Goal: Information Seeking & Learning: Learn about a topic

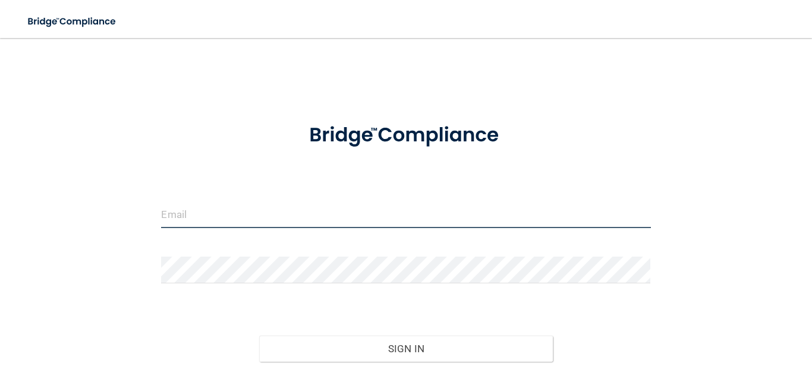
click at [329, 222] on input "email" at bounding box center [405, 214] width 489 height 27
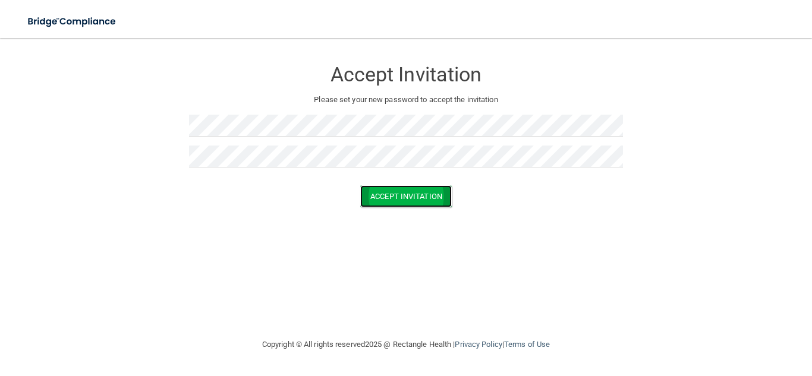
click at [366, 192] on button "Accept Invitation" at bounding box center [406, 196] width 92 height 22
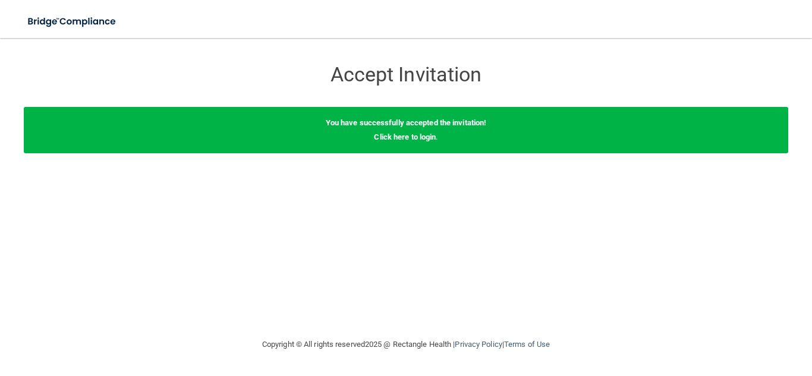
click at [426, 121] on b "You have successfully accepted the invitation!" at bounding box center [406, 122] width 161 height 9
click at [414, 140] on link "Click here to login" at bounding box center [405, 137] width 62 height 9
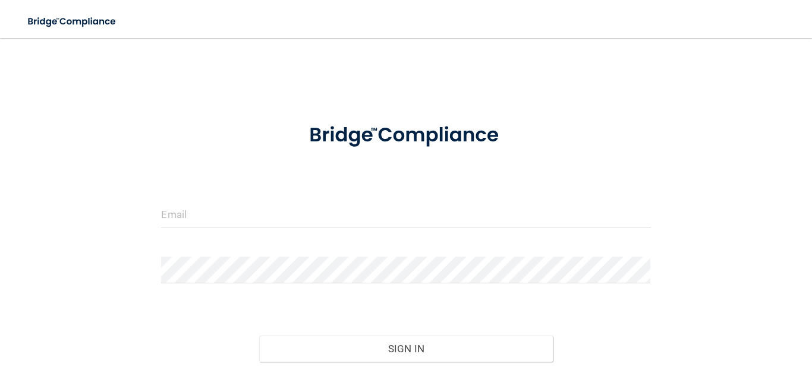
click at [414, 140] on img at bounding box center [406, 135] width 236 height 52
click at [285, 203] on input "email" at bounding box center [405, 214] width 489 height 27
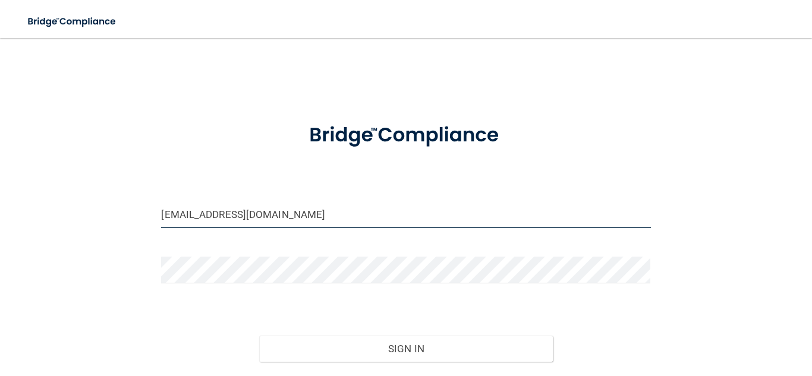
type input "[EMAIL_ADDRESS][DOMAIN_NAME]"
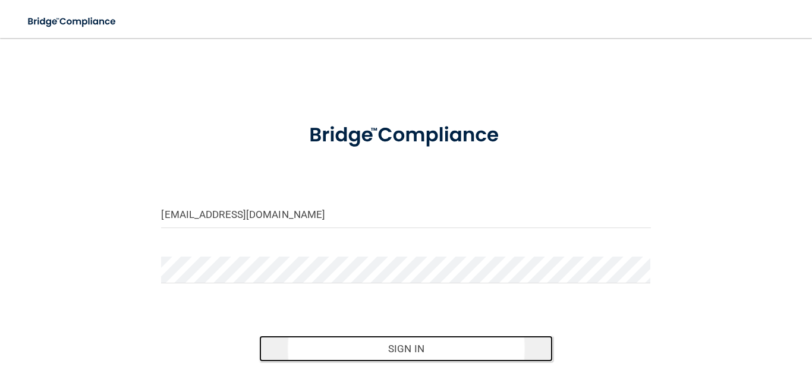
click at [382, 352] on button "Sign In" at bounding box center [406, 349] width 294 height 26
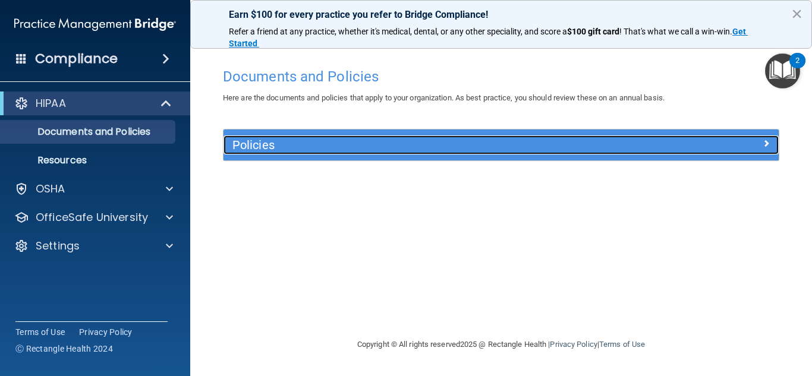
click at [546, 140] on h5 "Policies" at bounding box center [431, 144] width 399 height 13
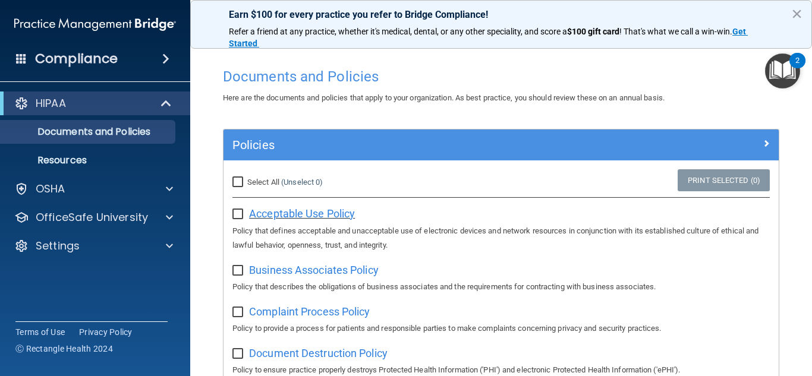
click at [279, 219] on span "Acceptable Use Policy" at bounding box center [302, 213] width 106 height 12
click at [319, 219] on span "Acceptable Use Policy" at bounding box center [302, 213] width 106 height 12
click at [237, 218] on input "checkbox" at bounding box center [239, 215] width 14 height 10
checkbox input "false"
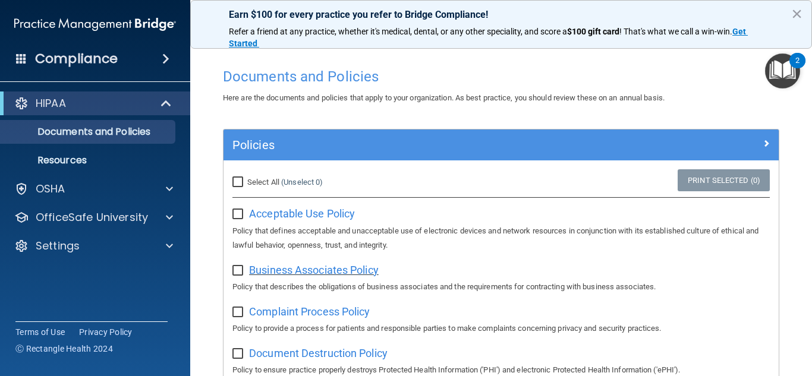
click at [298, 269] on span "Business Associates Policy" at bounding box center [314, 270] width 130 height 12
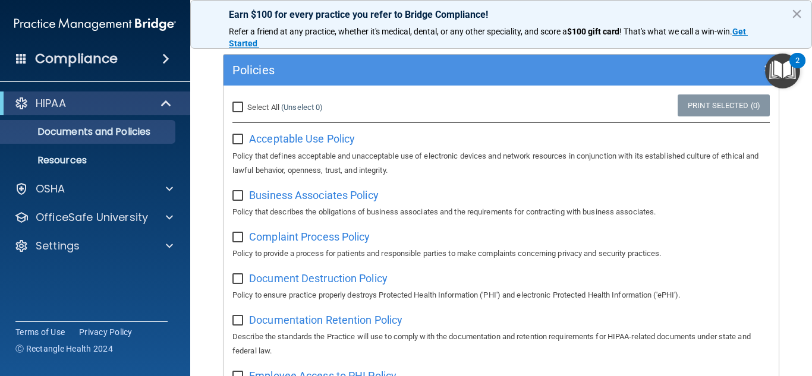
scroll to position [77, 0]
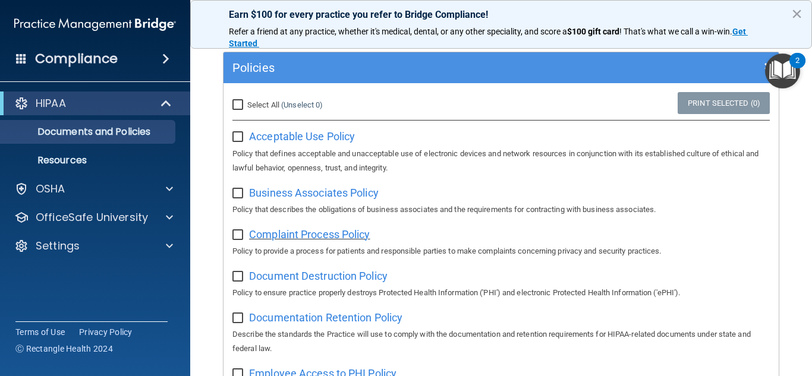
click at [323, 237] on span "Complaint Process Policy" at bounding box center [309, 234] width 121 height 12
click at [333, 278] on span "Document Destruction Policy" at bounding box center [318, 276] width 138 height 12
click at [285, 322] on span "Documentation Retention Policy" at bounding box center [325, 317] width 153 height 12
click at [322, 369] on span "Employee Access to PHI Policy" at bounding box center [322, 373] width 147 height 12
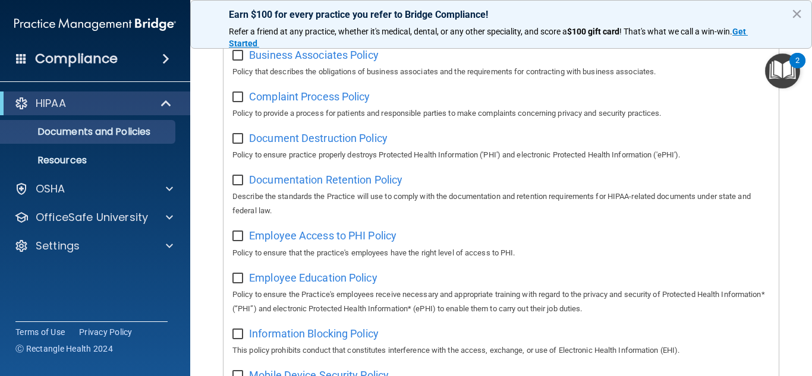
scroll to position [219, 0]
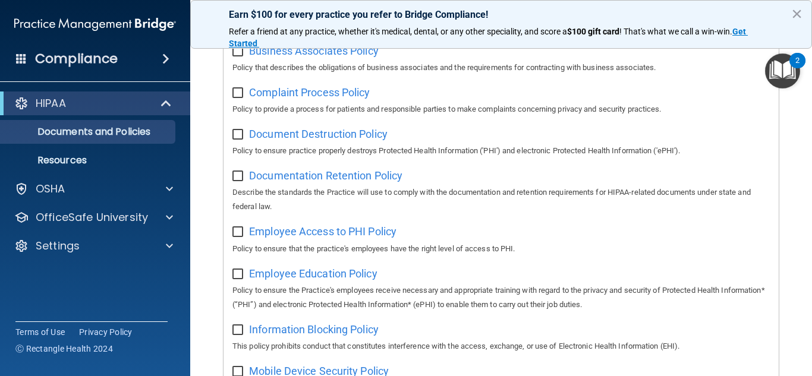
click at [787, 75] on img "Open Resource Center, 2 new notifications" at bounding box center [782, 70] width 35 height 35
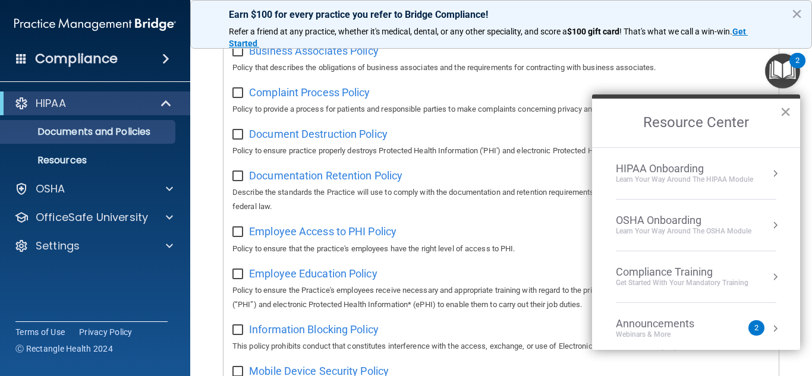
click at [786, 118] on button "×" at bounding box center [785, 111] width 11 height 19
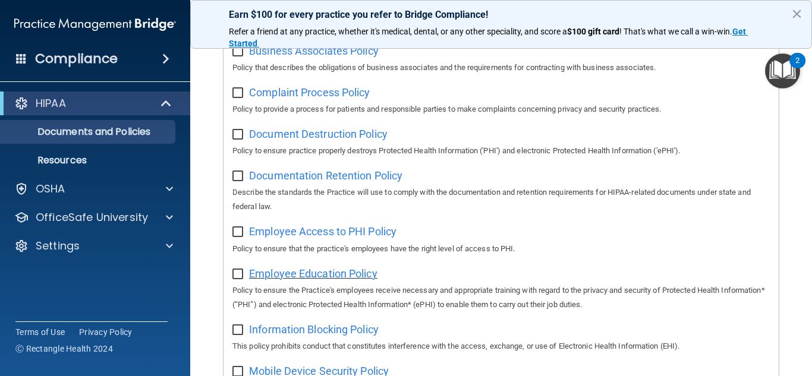
click at [348, 273] on span "Employee Education Policy" at bounding box center [313, 273] width 128 height 12
click at [331, 333] on span "Information Blocking Policy" at bounding box center [314, 329] width 130 height 12
click at [348, 368] on span "Mobile Device Security Policy" at bounding box center [319, 371] width 140 height 12
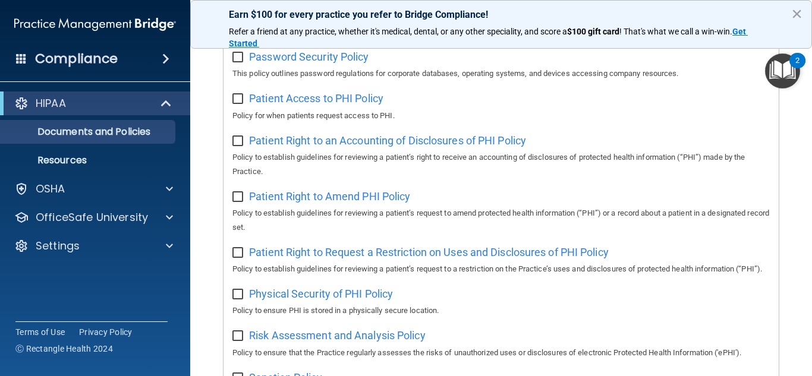
scroll to position [573, 0]
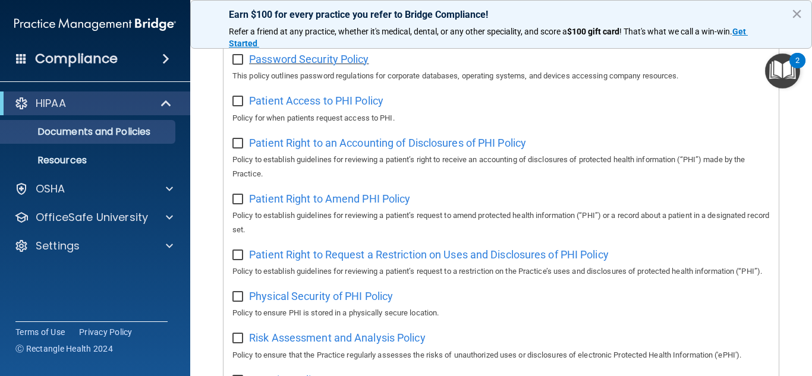
click at [360, 60] on span "Password Security Policy" at bounding box center [308, 59] width 119 height 12
click at [293, 100] on span "Patient Access to PHI Policy" at bounding box center [316, 100] width 134 height 12
click at [350, 344] on span "Risk Assessment and Analysis Policy" at bounding box center [337, 338] width 177 height 12
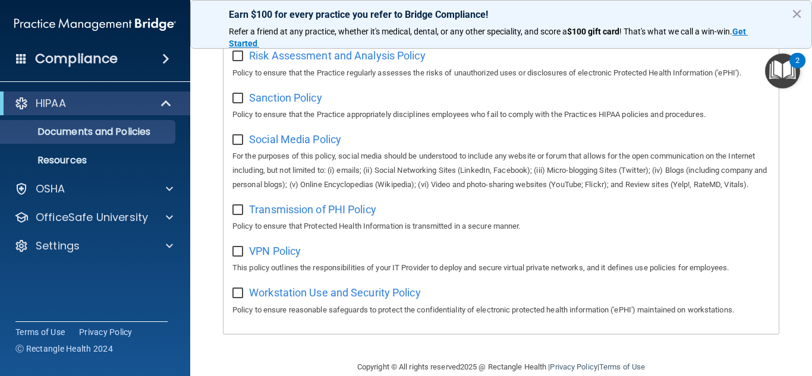
scroll to position [850, 0]
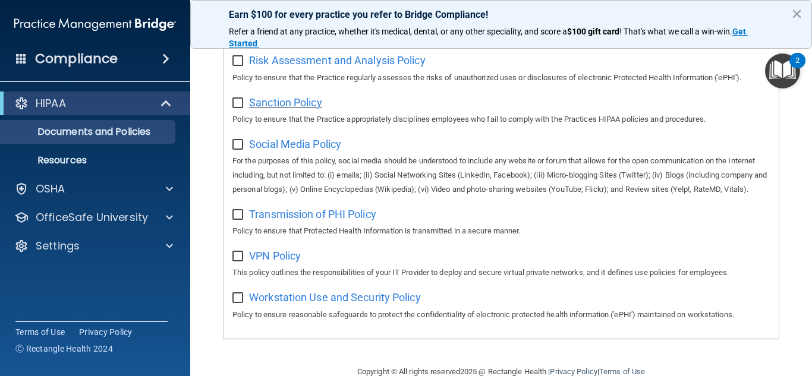
click at [291, 109] on span "Sanction Policy" at bounding box center [285, 102] width 73 height 12
click at [514, 158] on div "Social Media Policy For the purposes of this policy, social media should be und…" at bounding box center [500, 165] width 537 height 62
click at [260, 150] on span "Social Media Policy" at bounding box center [295, 144] width 92 height 12
click at [270, 220] on span "Transmission of PHI Policy" at bounding box center [312, 214] width 127 height 12
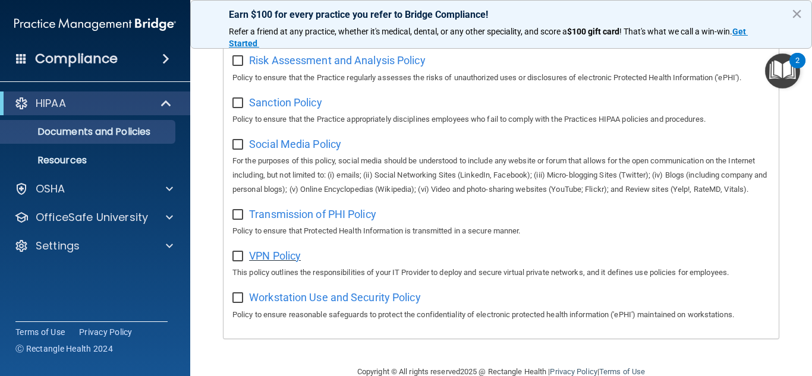
click at [270, 262] on span "VPN Policy" at bounding box center [275, 256] width 52 height 12
click at [343, 304] on span "Workstation Use and Security Policy" at bounding box center [335, 297] width 172 height 12
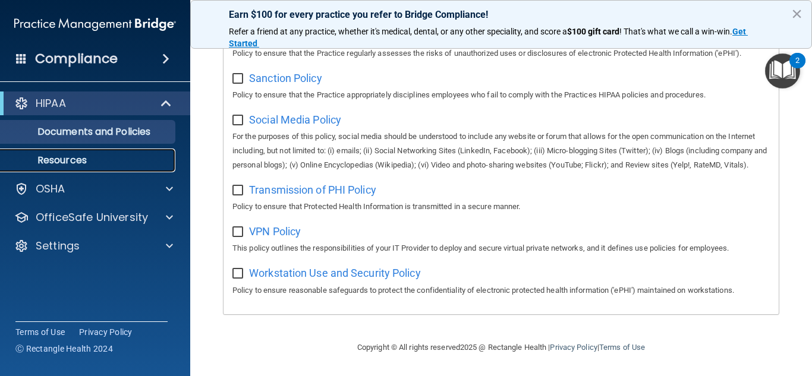
click at [60, 165] on p "Resources" at bounding box center [89, 161] width 162 height 12
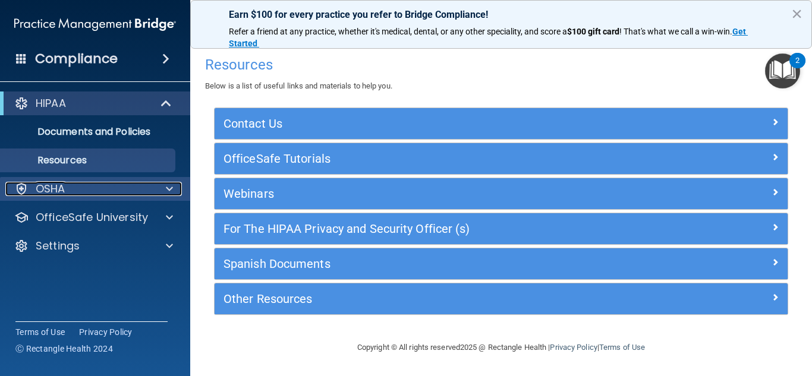
click at [137, 189] on div "OSHA" at bounding box center [78, 189] width 147 height 14
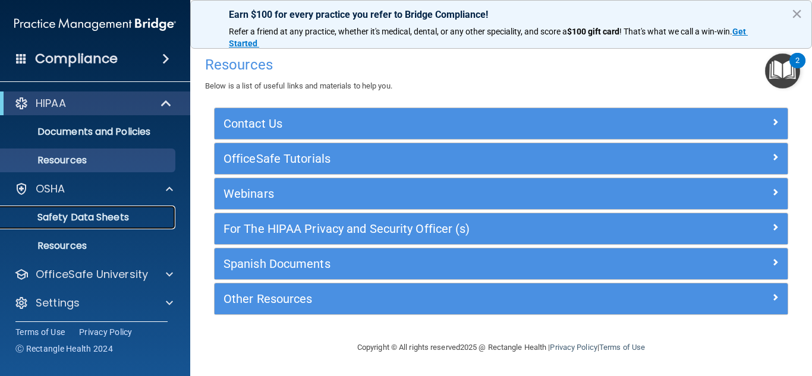
click at [114, 220] on p "Safety Data Sheets" at bounding box center [89, 218] width 162 height 12
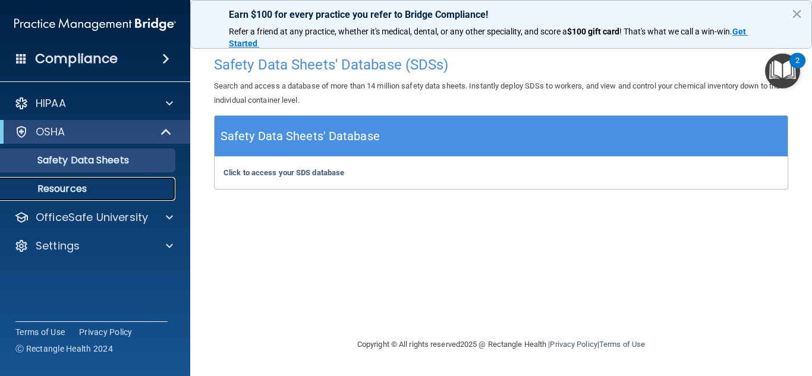
click at [71, 190] on p "Resources" at bounding box center [89, 189] width 162 height 12
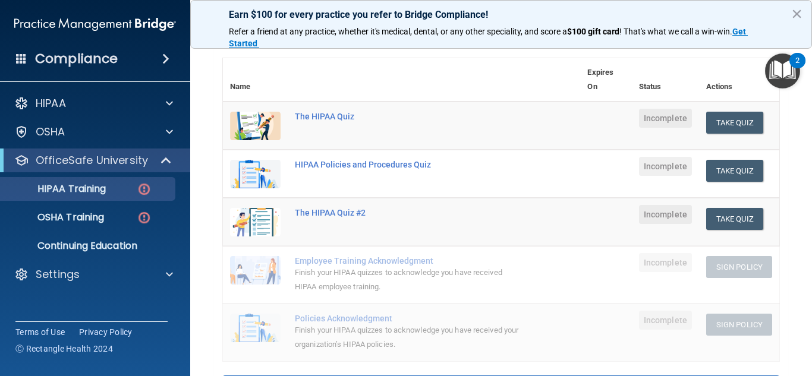
scroll to position [120, 0]
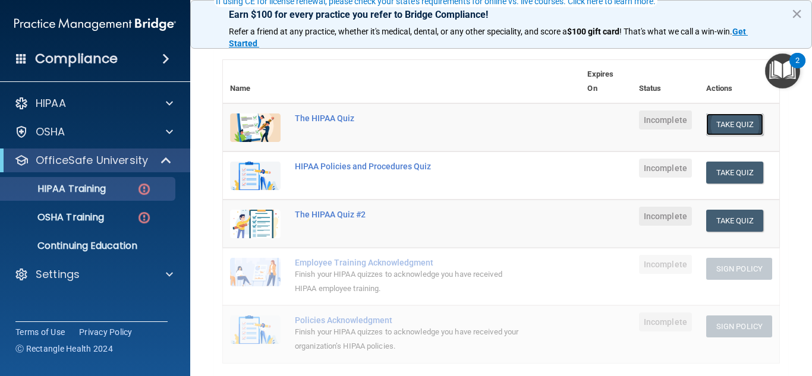
click at [747, 134] on button "Take Quiz" at bounding box center [734, 125] width 57 height 22
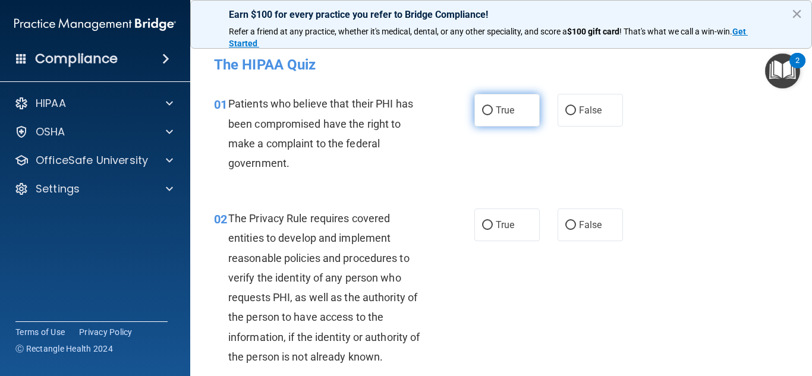
click at [486, 114] on input "True" at bounding box center [487, 110] width 11 height 9
radio input "true"
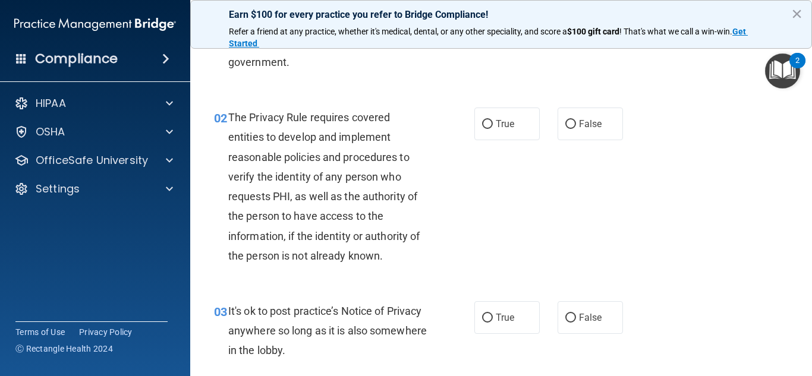
scroll to position [127, 0]
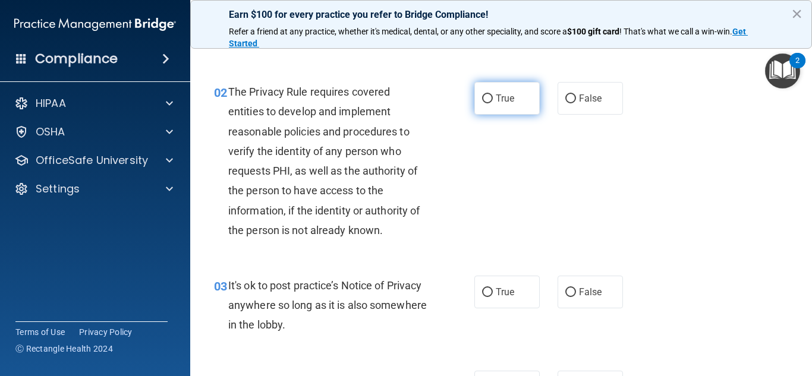
click at [487, 100] on input "True" at bounding box center [487, 98] width 11 height 9
radio input "true"
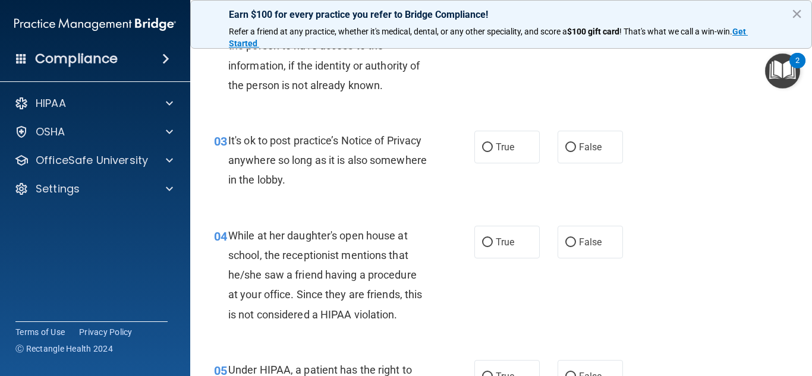
scroll to position [291, 0]
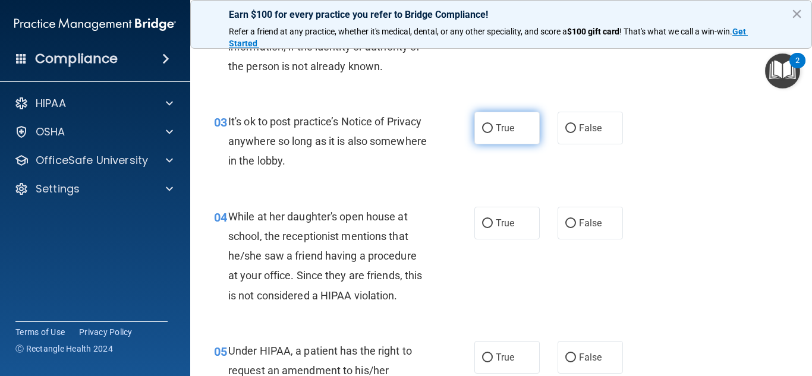
click at [488, 132] on input "True" at bounding box center [487, 128] width 11 height 9
radio input "true"
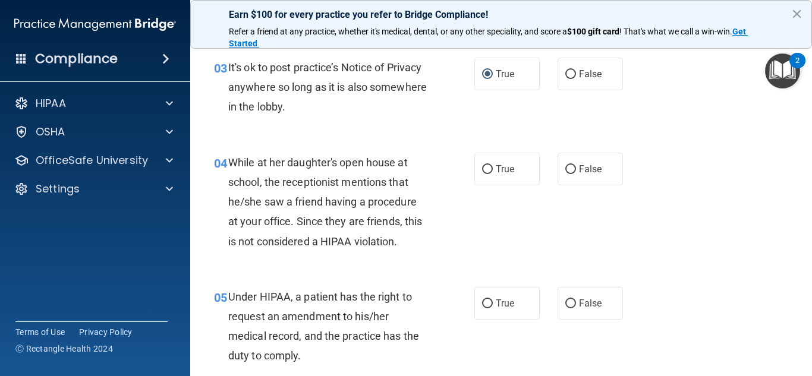
scroll to position [357, 0]
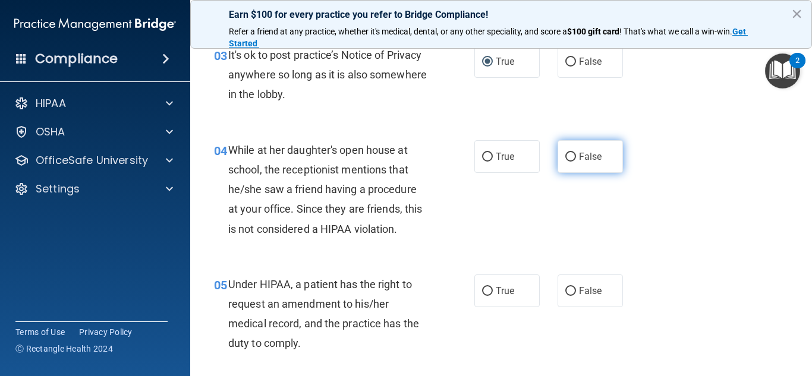
click at [571, 156] on input "False" at bounding box center [570, 157] width 11 height 9
radio input "true"
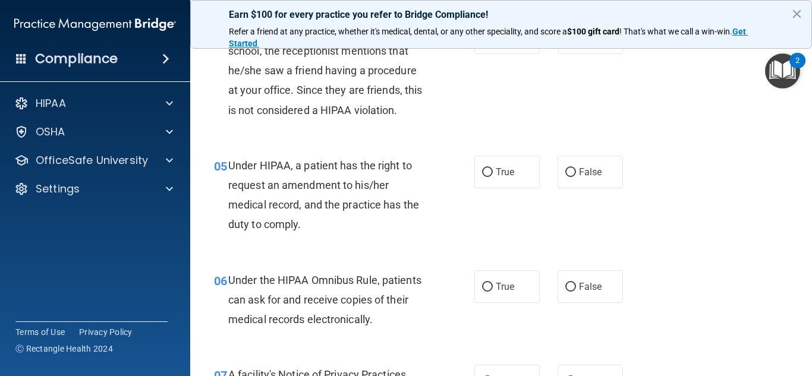
scroll to position [482, 0]
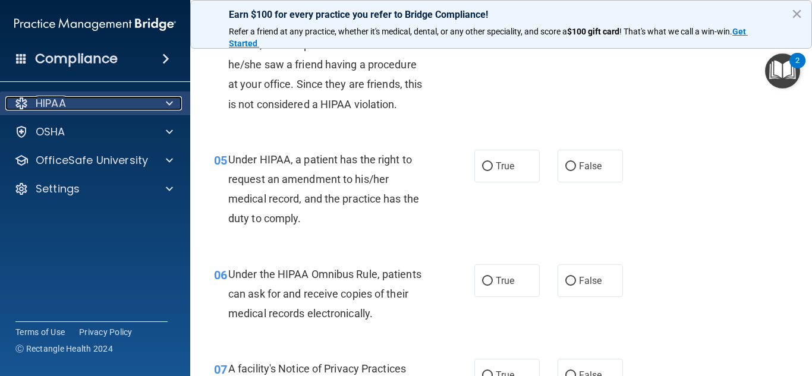
click at [159, 99] on div at bounding box center [168, 103] width 30 height 14
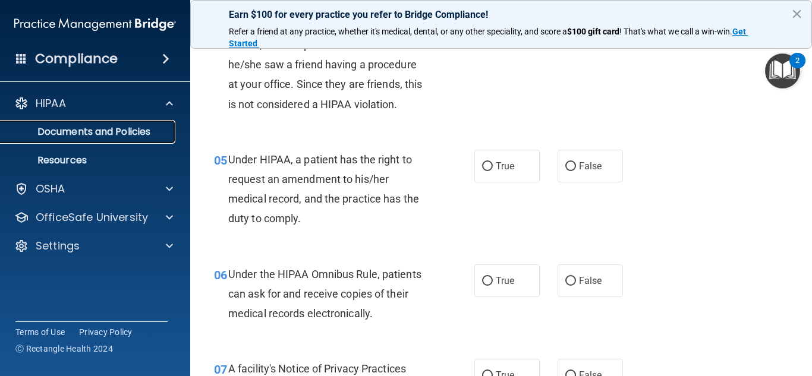
click at [131, 130] on p "Documents and Policies" at bounding box center [89, 132] width 162 height 12
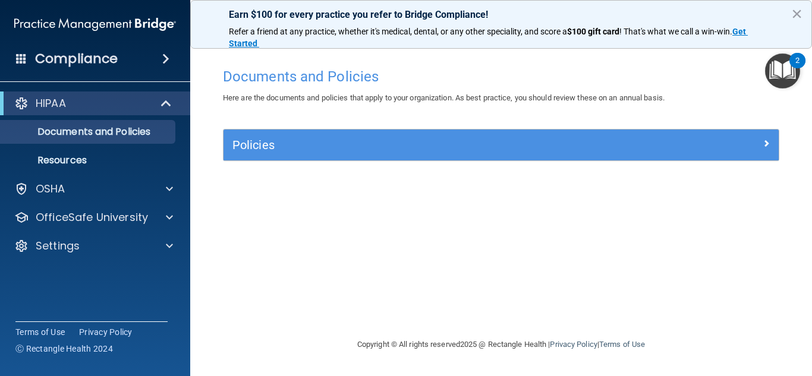
click at [268, 156] on div "Policies" at bounding box center [500, 145] width 555 height 31
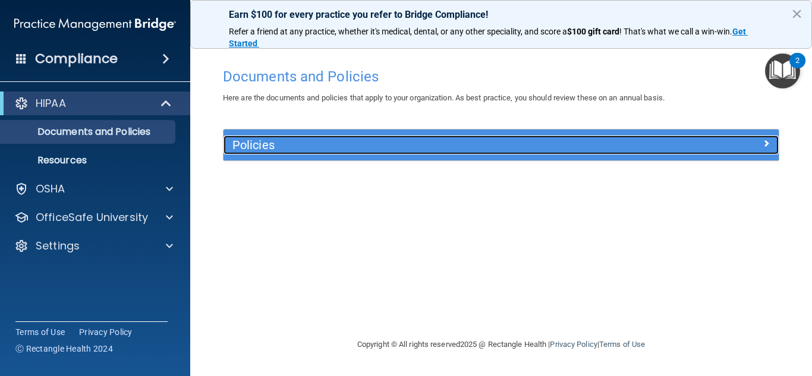
click at [768, 150] on span at bounding box center [766, 143] width 7 height 14
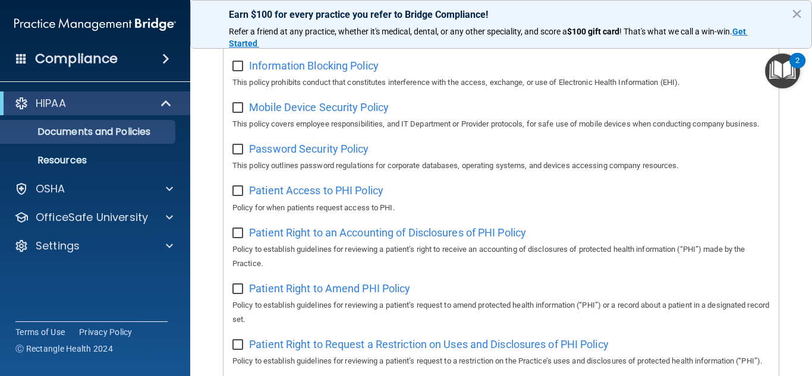
scroll to position [488, 0]
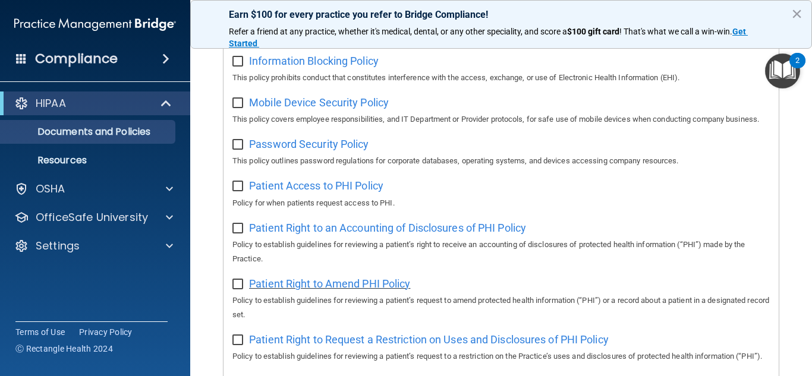
click at [367, 289] on span "Patient Right to Amend PHI Policy" at bounding box center [329, 284] width 161 height 12
click at [164, 96] on span at bounding box center [167, 103] width 10 height 14
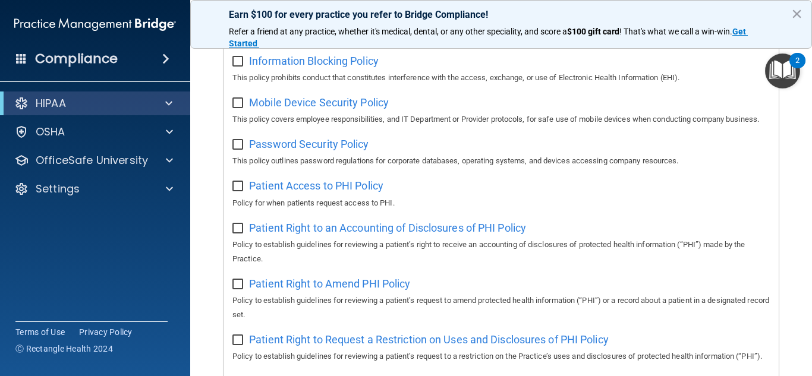
click at [167, 65] on span at bounding box center [165, 59] width 7 height 14
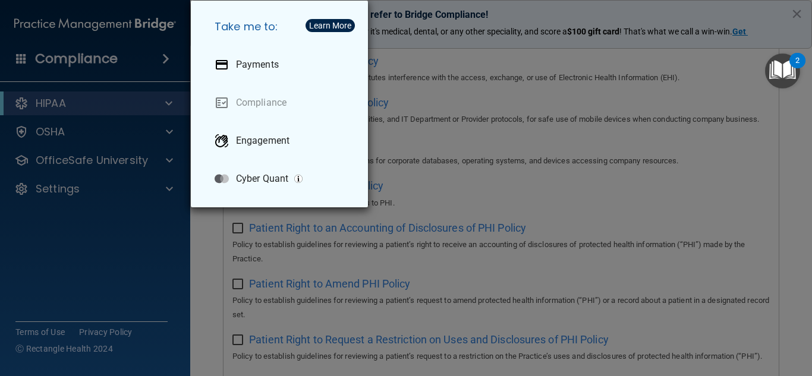
click at [100, 276] on div "Take me to: Payments Compliance Engagement Cyber Quant" at bounding box center [406, 188] width 812 height 376
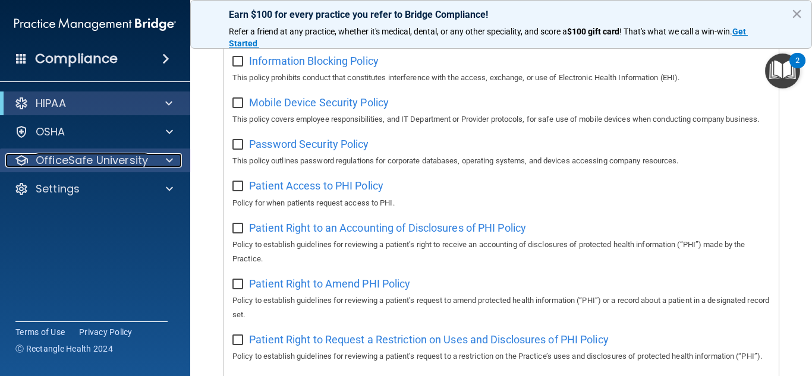
click at [146, 158] on p "OfficeSafe University" at bounding box center [92, 160] width 112 height 14
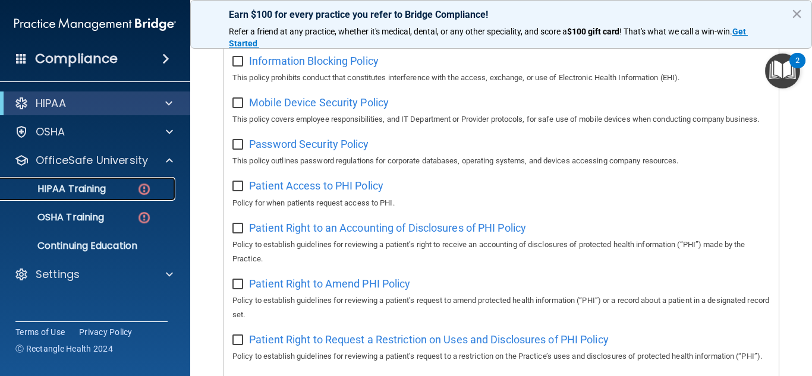
click at [103, 188] on p "HIPAA Training" at bounding box center [57, 189] width 98 height 12
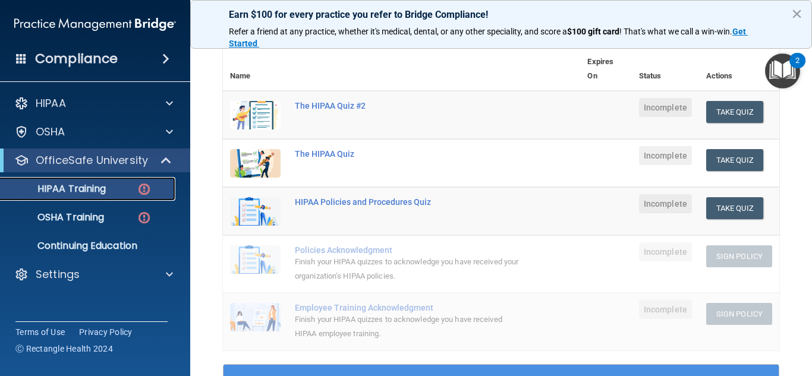
scroll to position [118, 0]
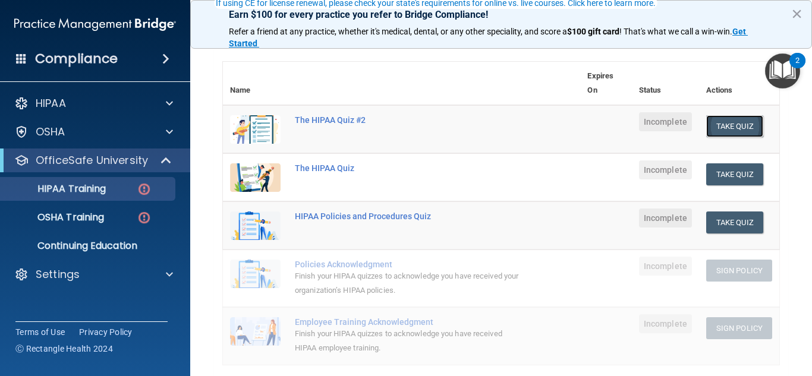
click at [713, 127] on button "Take Quiz" at bounding box center [734, 126] width 57 height 22
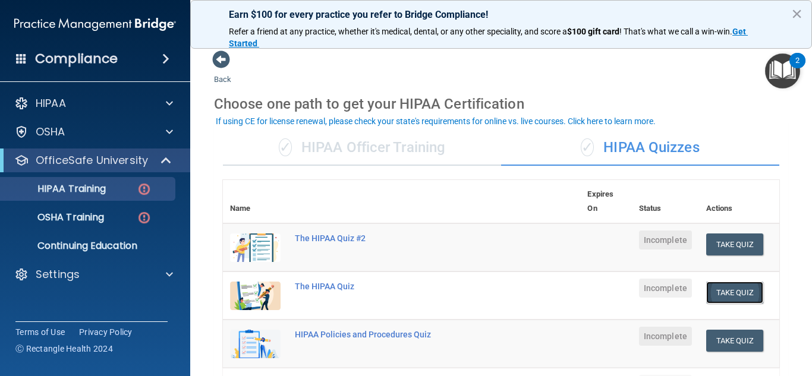
click at [753, 295] on button "Take Quiz" at bounding box center [734, 293] width 57 height 22
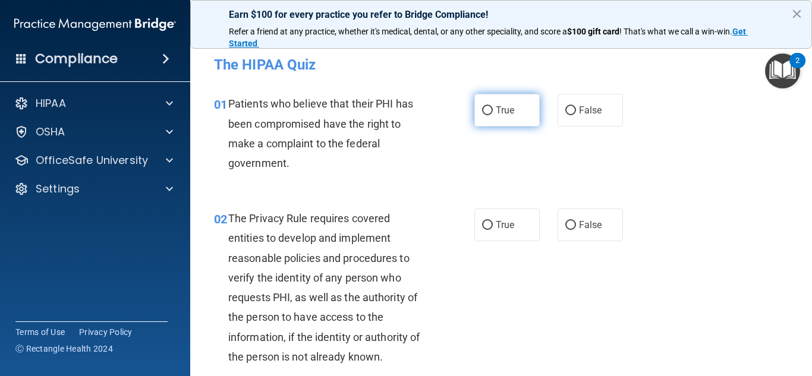
click at [485, 109] on input "True" at bounding box center [487, 110] width 11 height 9
radio input "true"
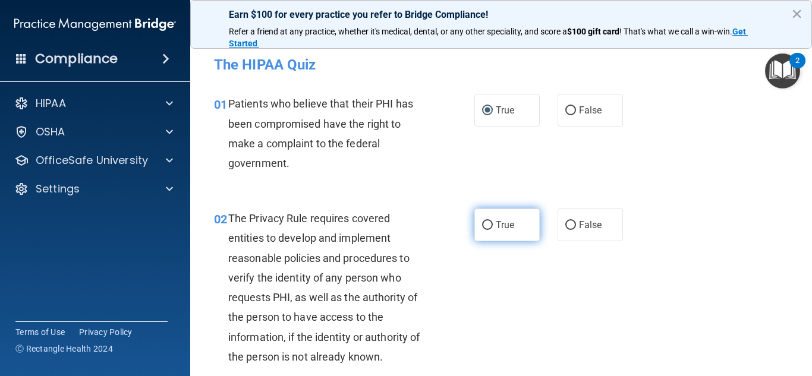
click at [491, 219] on label "True" at bounding box center [506, 225] width 65 height 33
click at [491, 221] on input "True" at bounding box center [487, 225] width 11 height 9
radio input "true"
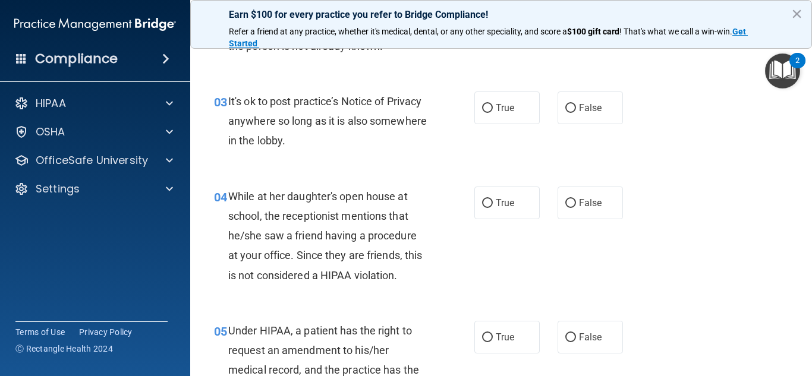
scroll to position [304, 0]
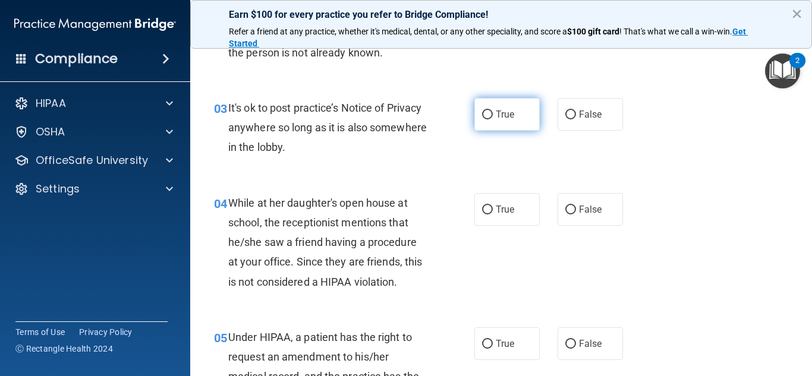
click at [486, 112] on input "True" at bounding box center [487, 115] width 11 height 9
radio input "true"
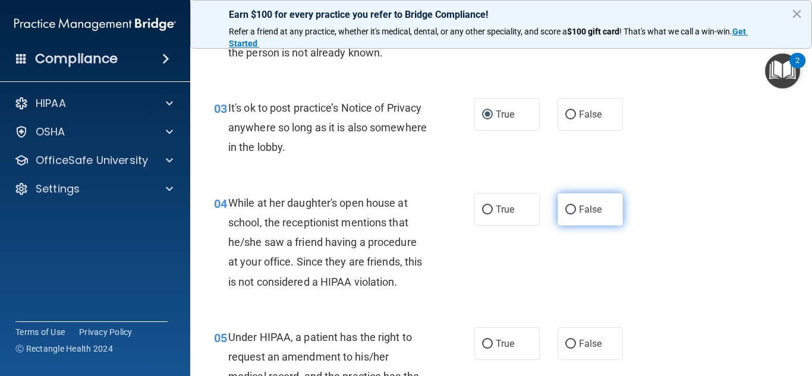
click at [575, 206] on input "False" at bounding box center [570, 210] width 11 height 9
radio input "true"
click at [575, 206] on input "False" at bounding box center [570, 210] width 11 height 9
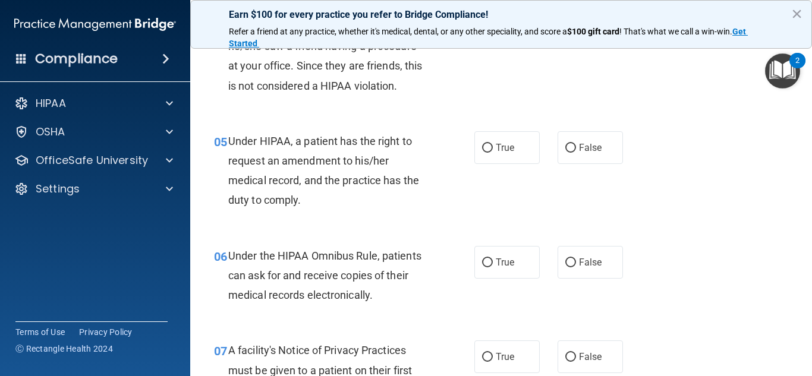
scroll to position [513, 0]
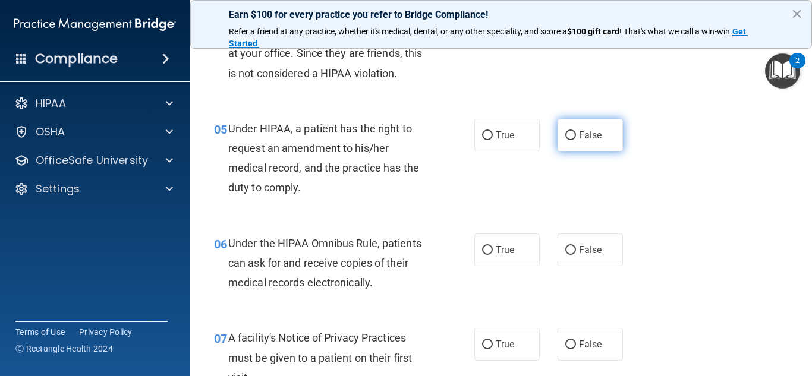
click at [570, 134] on input "False" at bounding box center [570, 135] width 11 height 9
radio input "true"
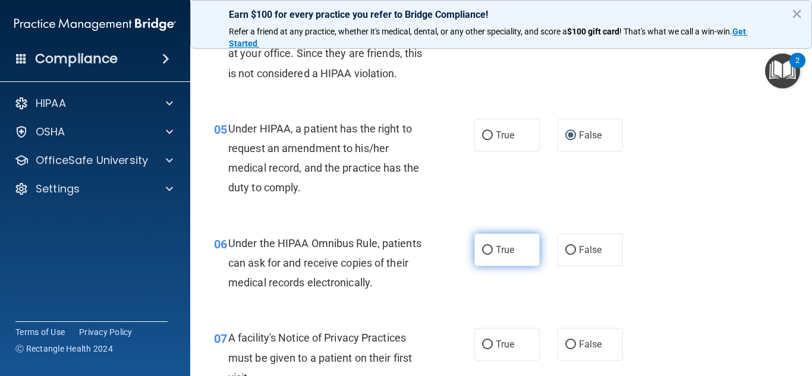
click at [490, 250] on input "True" at bounding box center [487, 250] width 11 height 9
radio input "true"
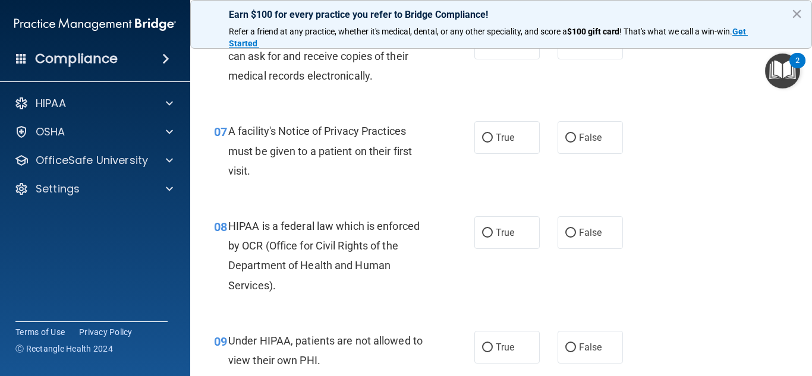
scroll to position [714, 0]
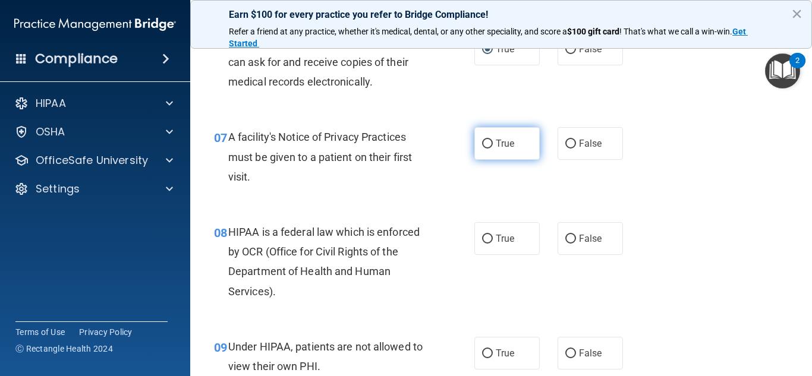
click at [487, 147] on input "True" at bounding box center [487, 144] width 11 height 9
radio input "true"
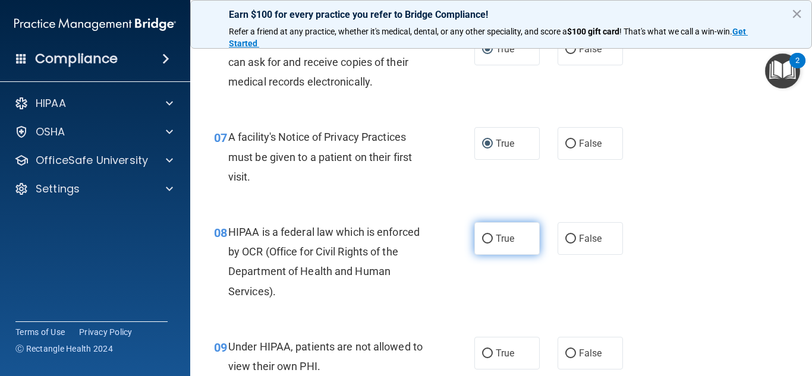
click at [489, 238] on input "True" at bounding box center [487, 239] width 11 height 9
radio input "true"
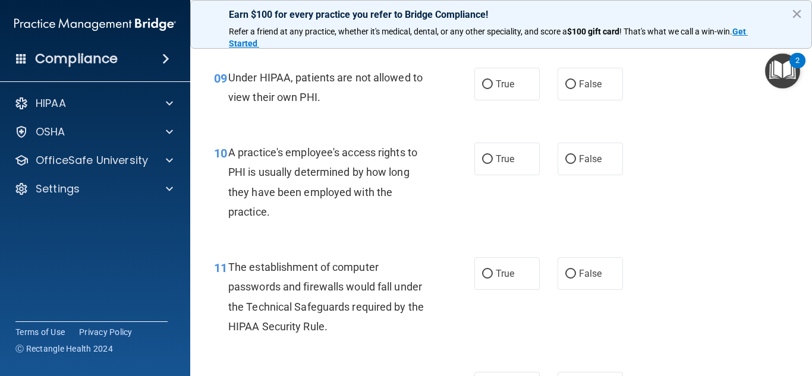
scroll to position [996, 0]
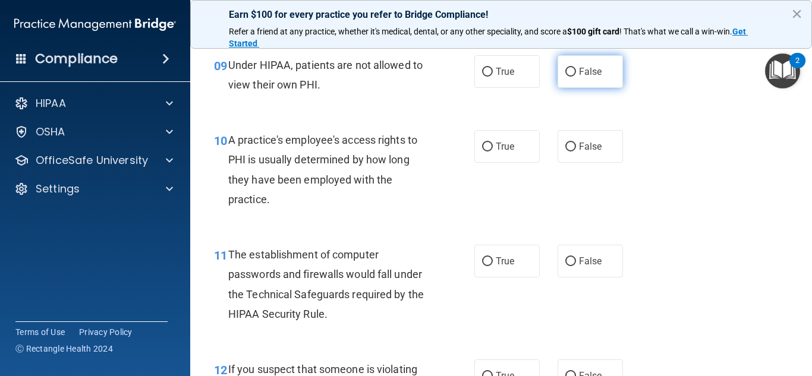
click at [565, 71] on input "False" at bounding box center [570, 72] width 11 height 9
radio input "true"
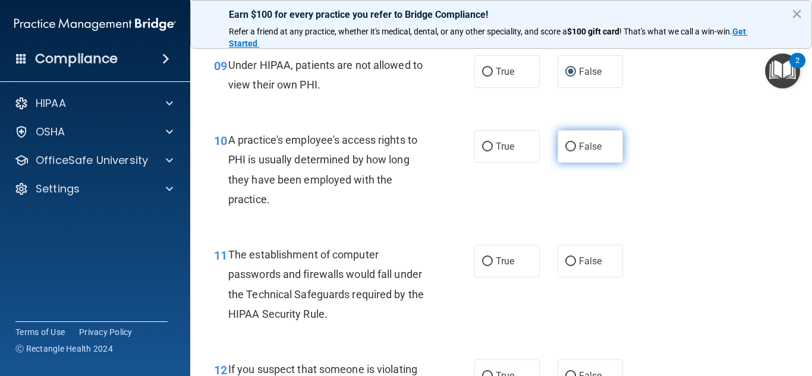
click at [566, 150] on input "False" at bounding box center [570, 147] width 11 height 9
radio input "true"
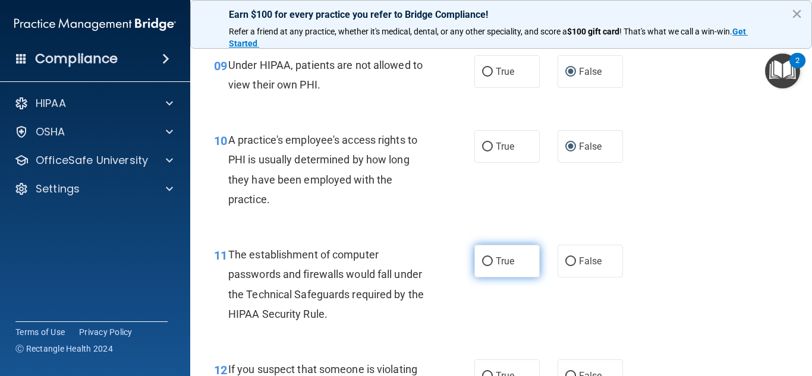
click at [484, 262] on input "True" at bounding box center [487, 261] width 11 height 9
radio input "true"
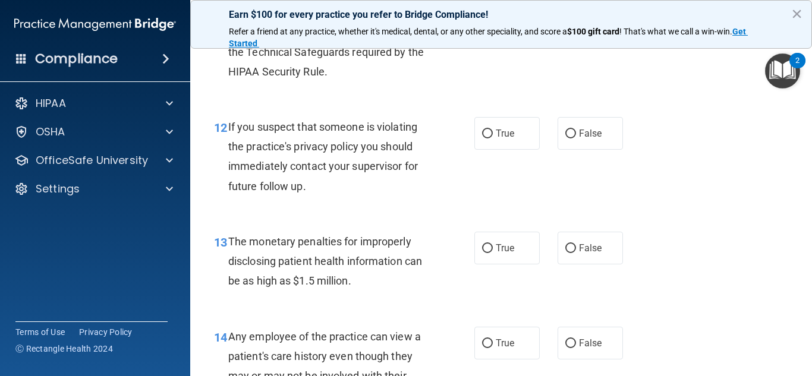
scroll to position [1301, 0]
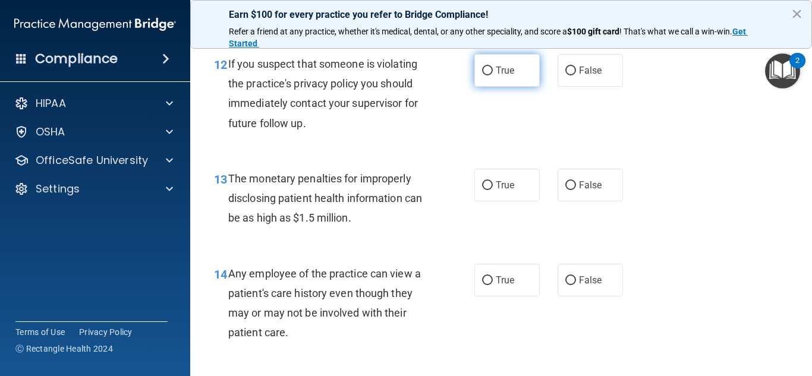
click at [487, 76] on label "True" at bounding box center [506, 70] width 65 height 33
click at [487, 75] on input "True" at bounding box center [487, 71] width 11 height 9
radio input "true"
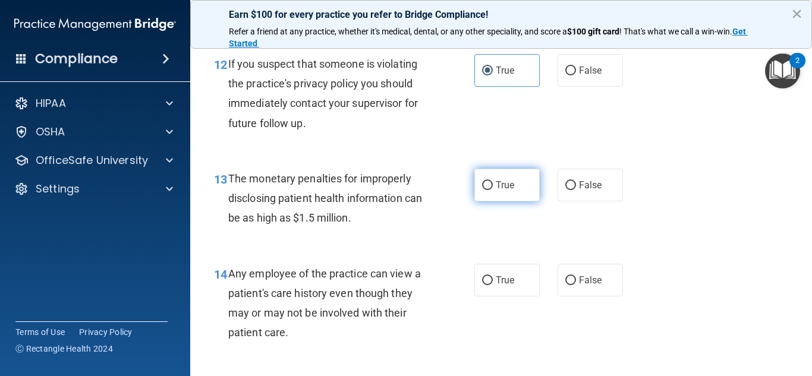
click at [489, 186] on input "True" at bounding box center [487, 185] width 11 height 9
radio input "true"
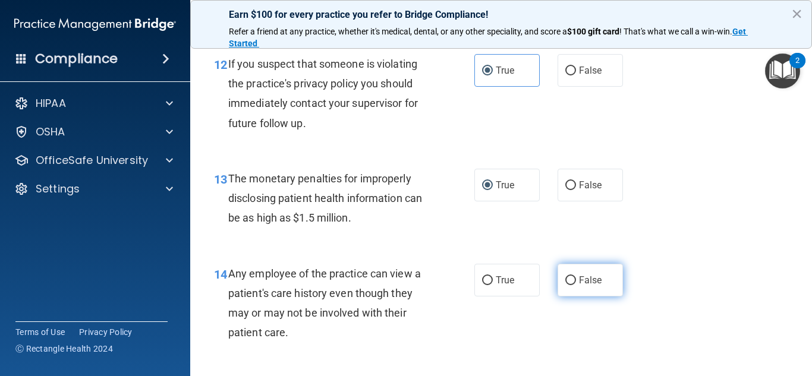
click at [569, 282] on input "False" at bounding box center [570, 280] width 11 height 9
radio input "true"
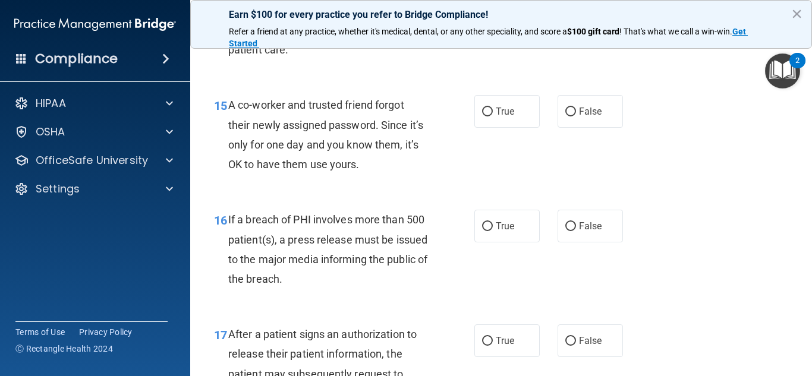
scroll to position [1590, 0]
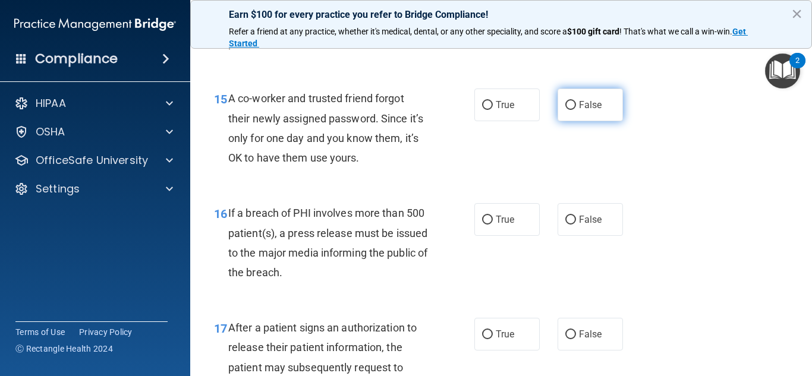
click at [569, 106] on input "False" at bounding box center [570, 105] width 11 height 9
radio input "true"
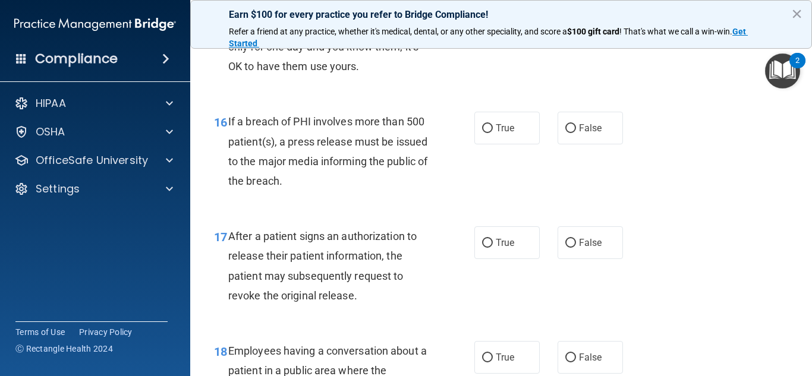
scroll to position [1689, 0]
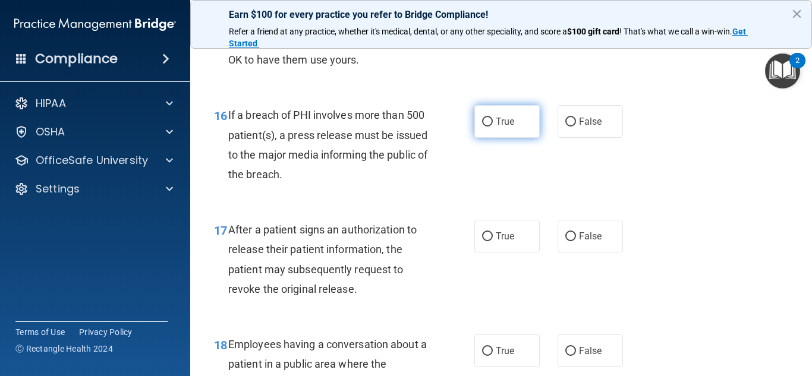
click at [483, 121] on input "True" at bounding box center [487, 122] width 11 height 9
radio input "true"
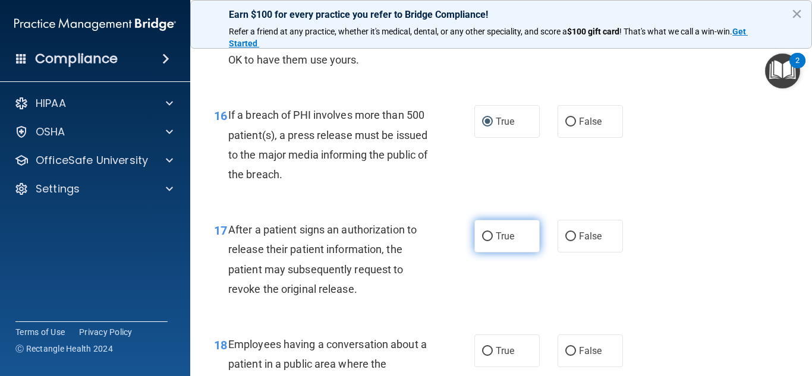
click at [487, 235] on input "True" at bounding box center [487, 236] width 11 height 9
radio input "true"
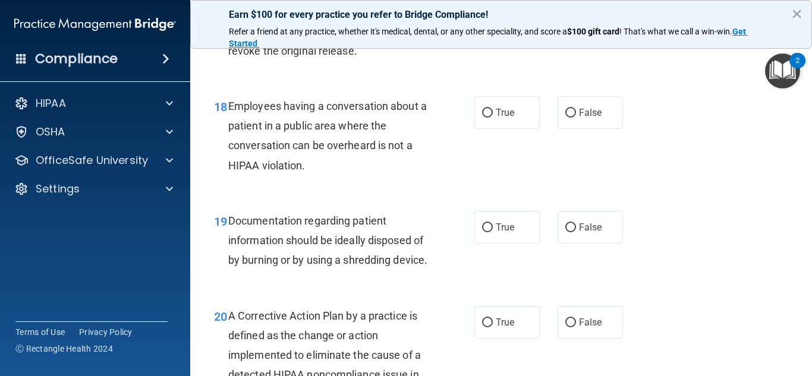
scroll to position [1933, 0]
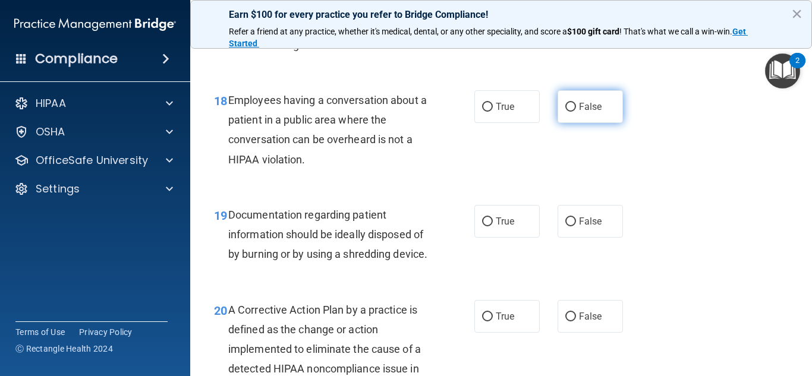
click at [571, 106] on input "False" at bounding box center [570, 107] width 11 height 9
radio input "true"
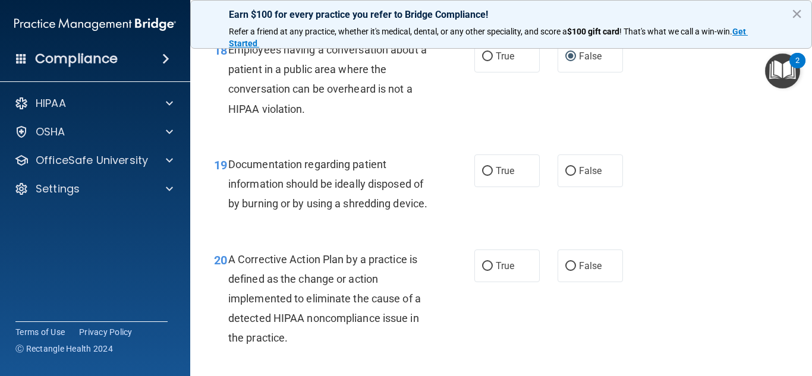
scroll to position [2027, 0]
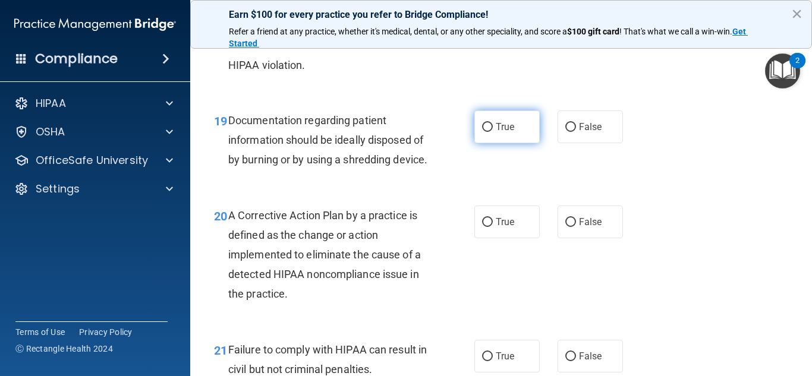
click at [486, 129] on input "True" at bounding box center [487, 127] width 11 height 9
radio input "true"
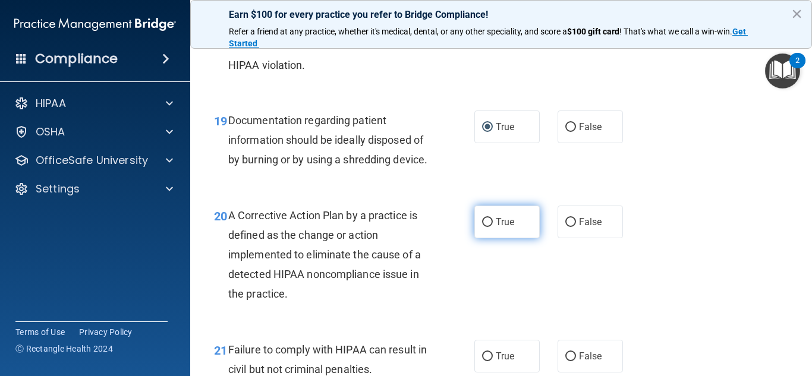
click at [485, 227] on input "True" at bounding box center [487, 222] width 11 height 9
radio input "true"
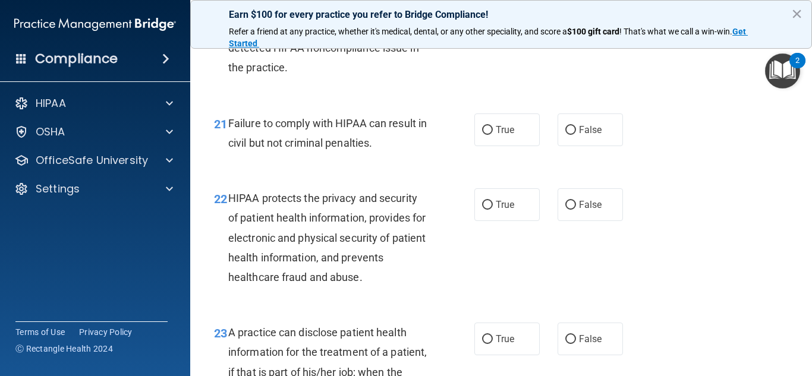
scroll to position [2260, 0]
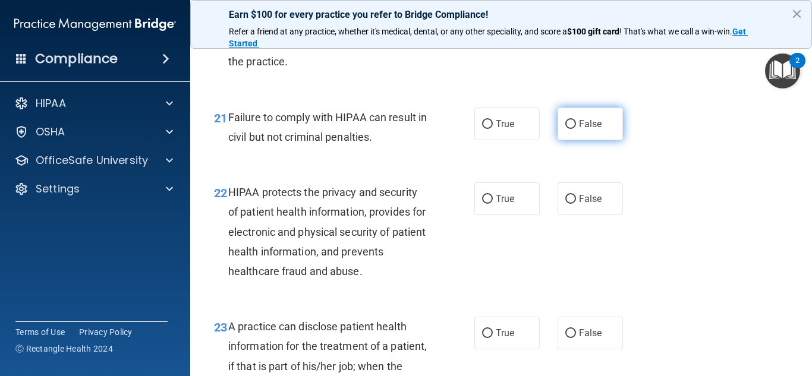
click at [572, 129] on input "False" at bounding box center [570, 124] width 11 height 9
radio input "true"
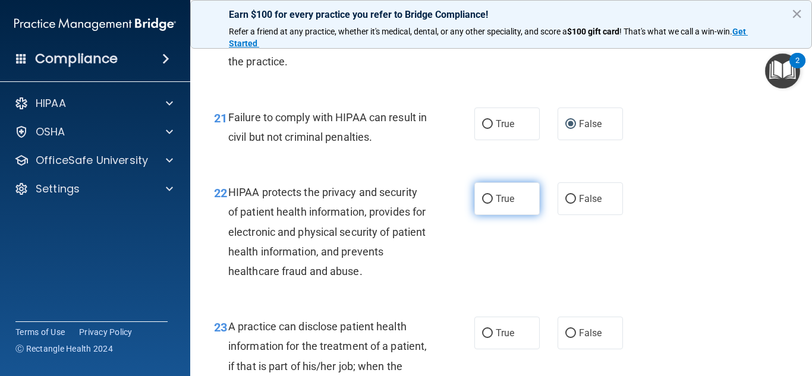
click at [484, 204] on input "True" at bounding box center [487, 199] width 11 height 9
radio input "true"
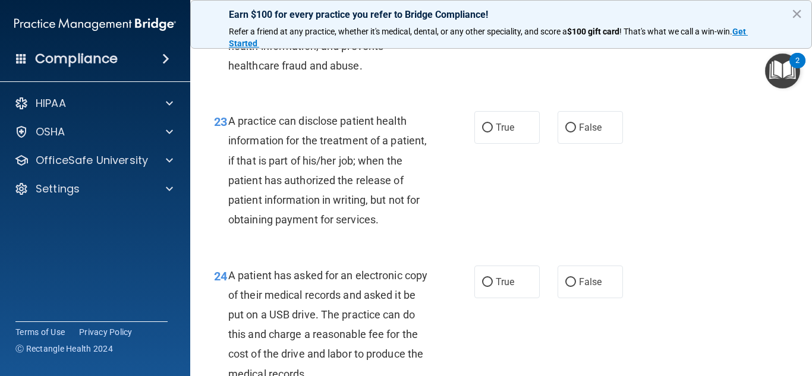
scroll to position [2497, 0]
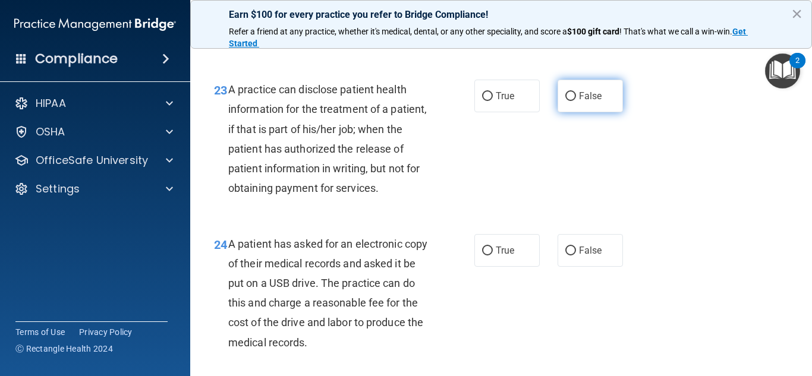
click at [568, 101] on input "False" at bounding box center [570, 96] width 11 height 9
radio input "true"
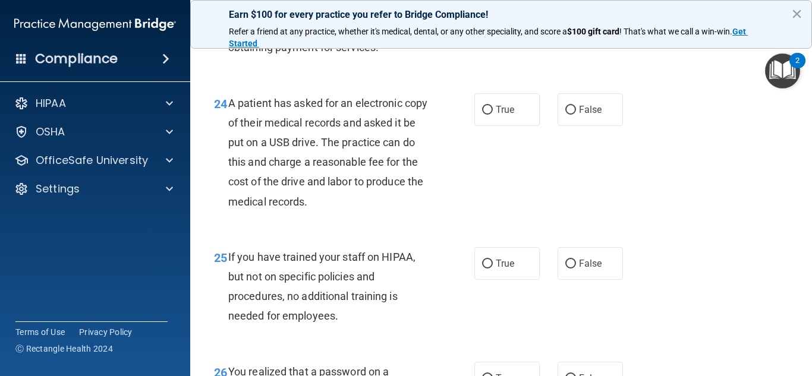
scroll to position [2650, 0]
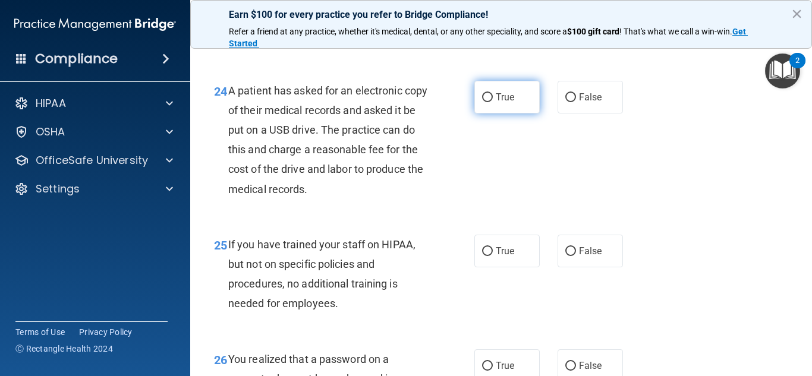
click at [485, 102] on input "True" at bounding box center [487, 97] width 11 height 9
radio input "true"
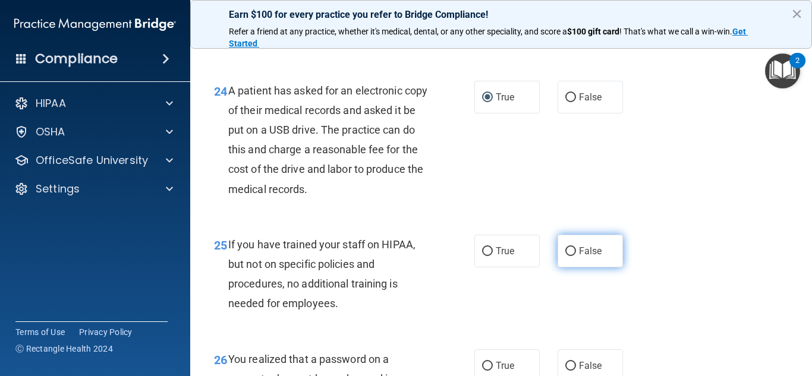
click at [573, 256] on input "False" at bounding box center [570, 251] width 11 height 9
radio input "true"
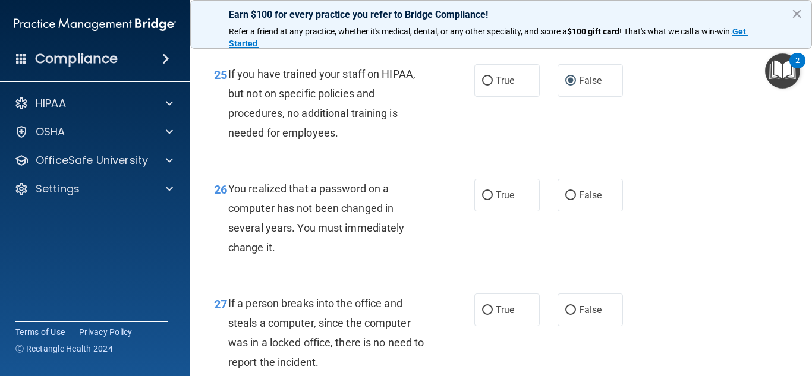
scroll to position [2827, 0]
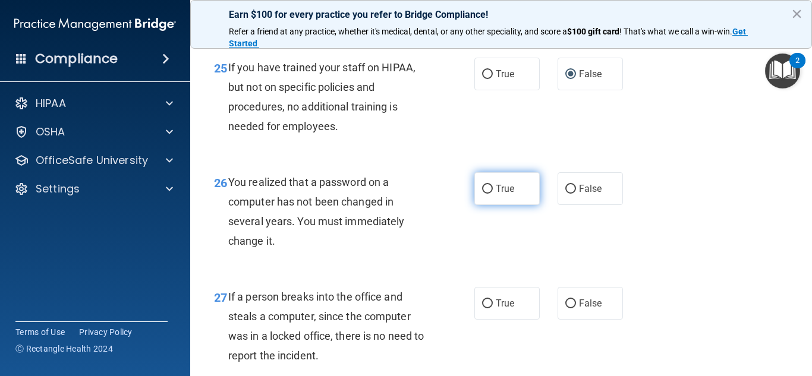
click at [487, 194] on input "True" at bounding box center [487, 189] width 11 height 9
radio input "true"
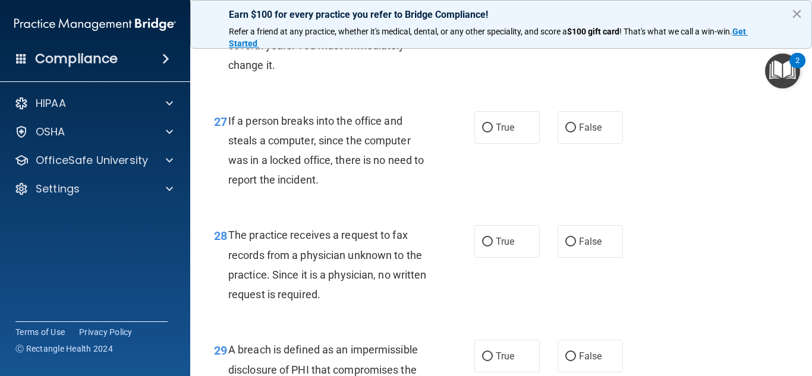
scroll to position [3016, 0]
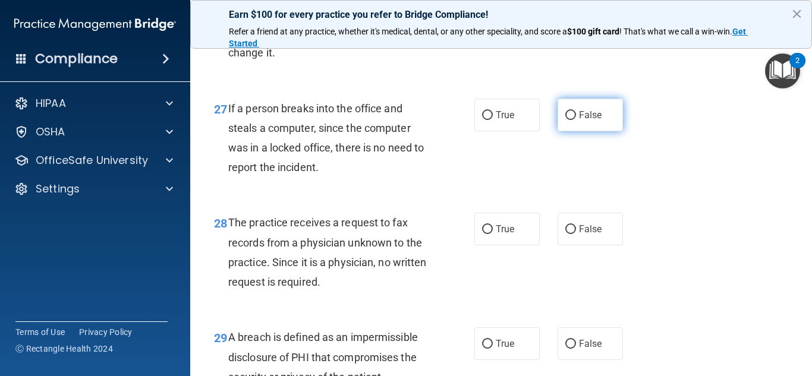
click at [571, 120] on input "False" at bounding box center [570, 115] width 11 height 9
radio input "true"
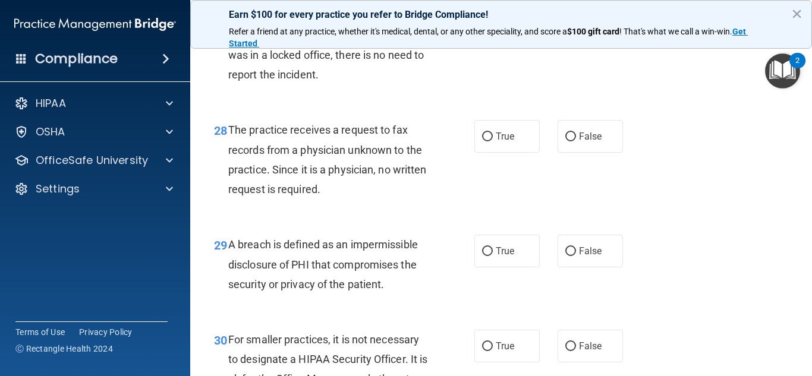
scroll to position [3127, 0]
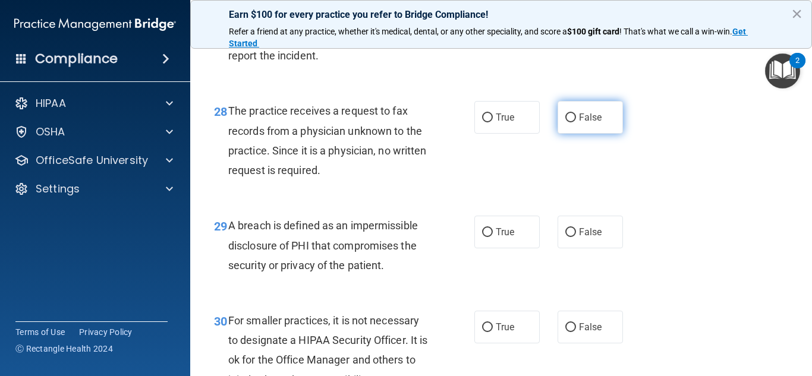
click at [569, 122] on input "False" at bounding box center [570, 118] width 11 height 9
radio input "true"
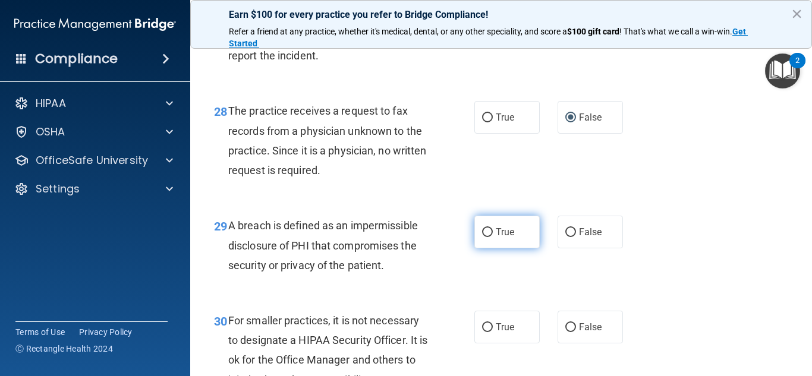
click at [486, 237] on input "True" at bounding box center [487, 232] width 11 height 9
radio input "true"
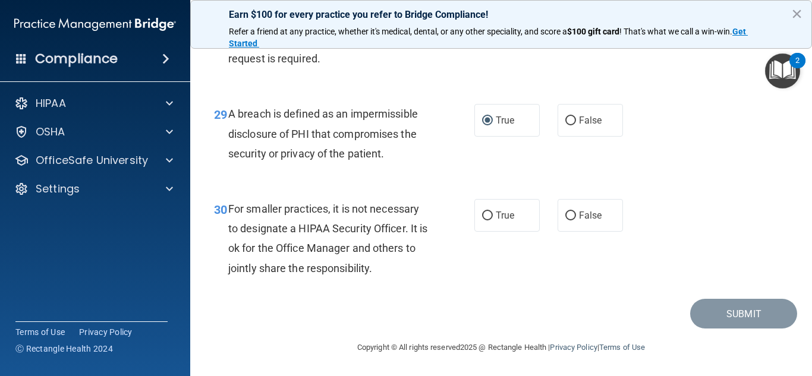
scroll to position [3256, 0]
click at [571, 218] on input "False" at bounding box center [570, 216] width 11 height 9
radio input "true"
click at [713, 308] on button "Submit" at bounding box center [743, 314] width 107 height 30
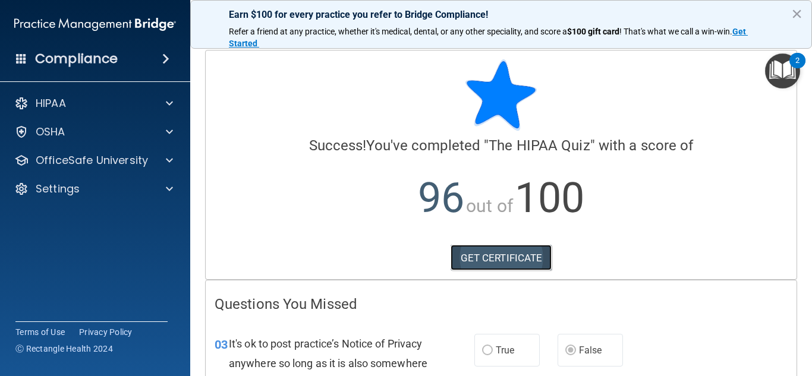
click at [489, 263] on link "GET CERTIFICATE" at bounding box center [502, 258] width 102 height 26
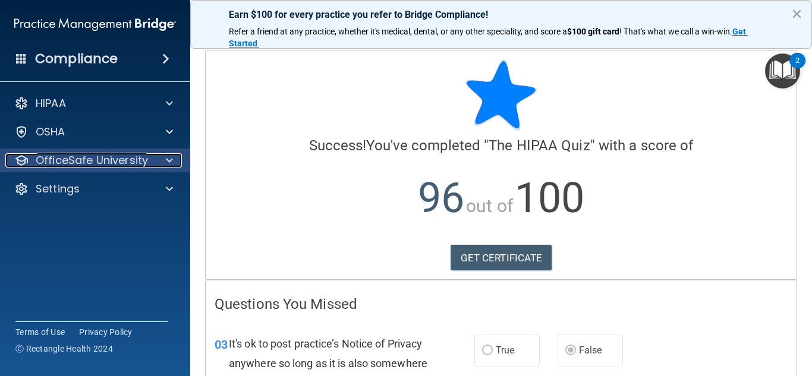
click at [136, 159] on p "OfficeSafe University" at bounding box center [92, 160] width 112 height 14
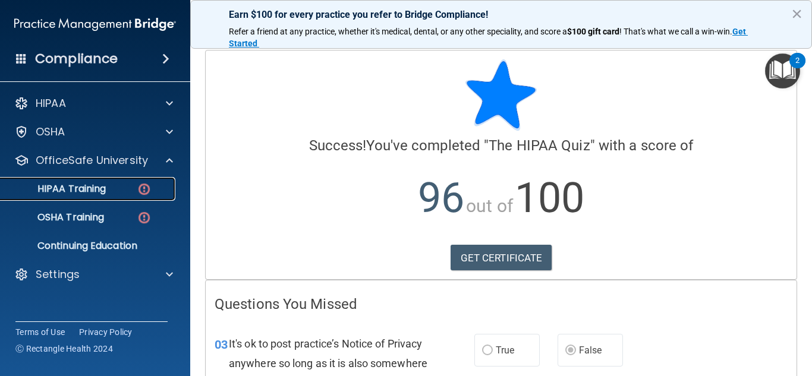
click at [126, 197] on link "HIPAA Training" at bounding box center [81, 189] width 187 height 24
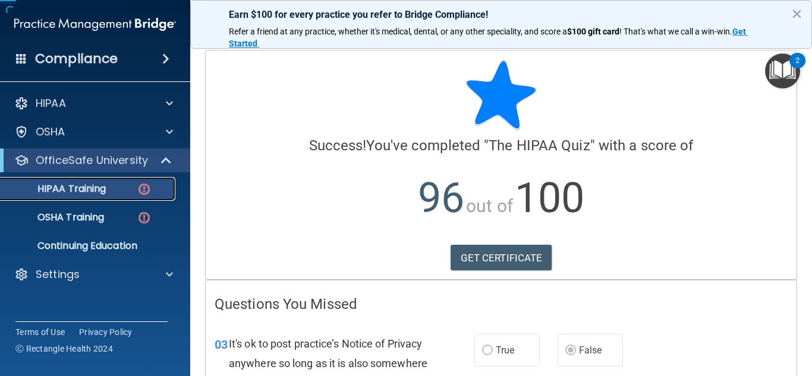
click at [126, 197] on link "HIPAA Training" at bounding box center [81, 189] width 187 height 24
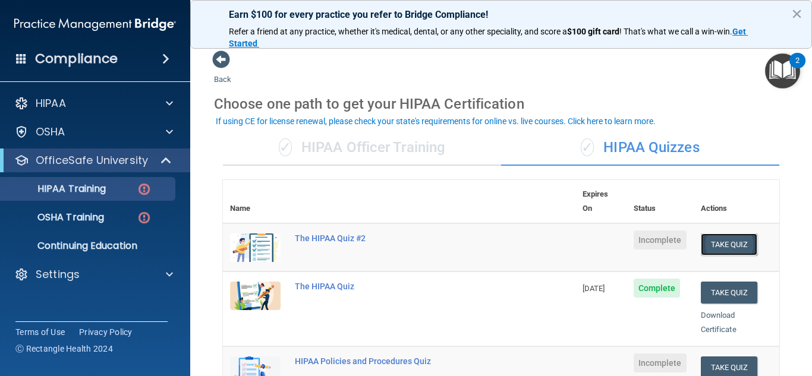
click at [723, 234] on button "Take Quiz" at bounding box center [729, 245] width 57 height 22
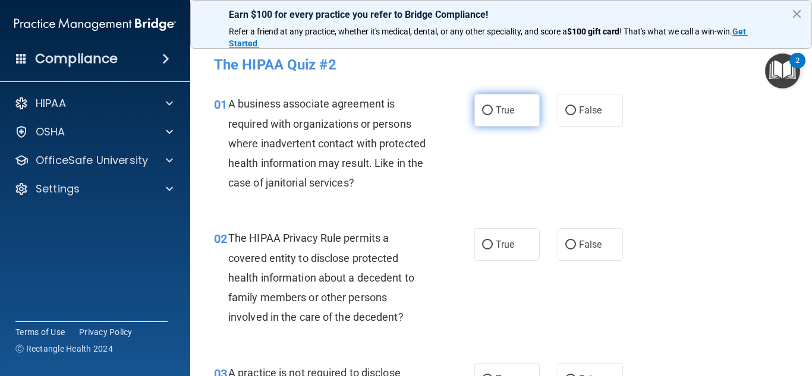
click at [483, 114] on input "True" at bounding box center [487, 110] width 11 height 9
radio input "true"
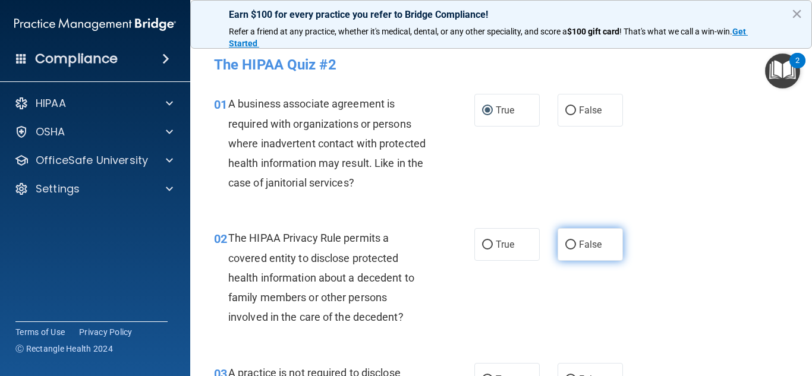
click at [566, 251] on label "False" at bounding box center [589, 244] width 65 height 33
click at [566, 250] on input "False" at bounding box center [570, 245] width 11 height 9
radio input "true"
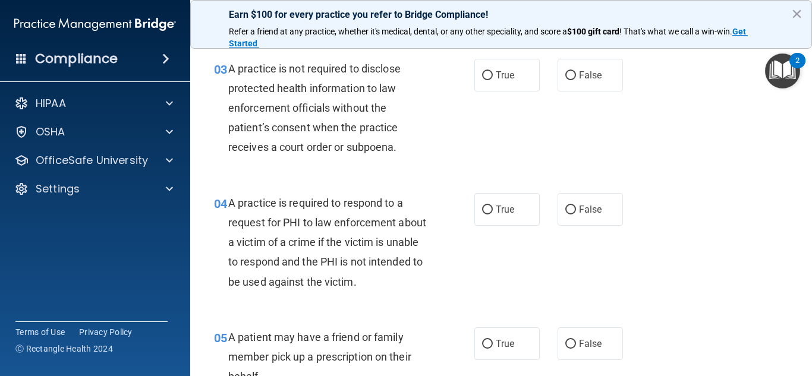
scroll to position [291, 0]
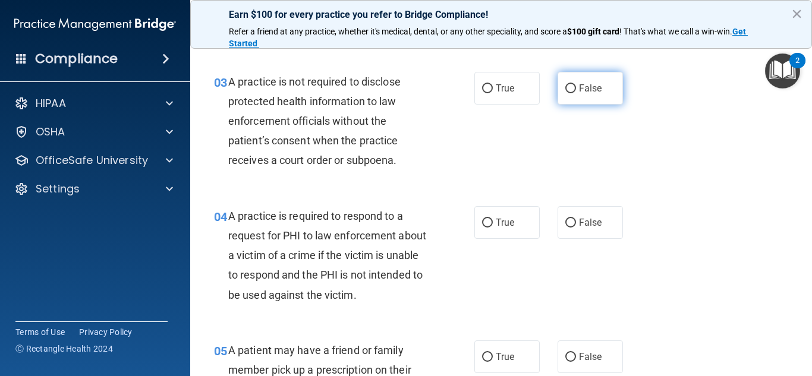
click at [572, 89] on input "False" at bounding box center [570, 88] width 11 height 9
radio input "true"
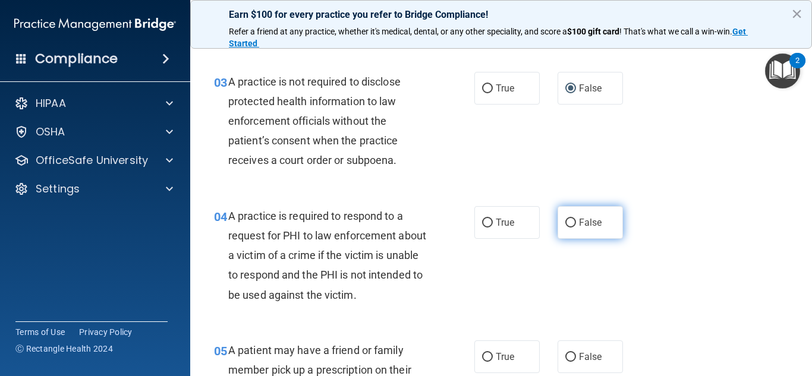
click at [568, 223] on input "False" at bounding box center [570, 223] width 11 height 9
radio input "true"
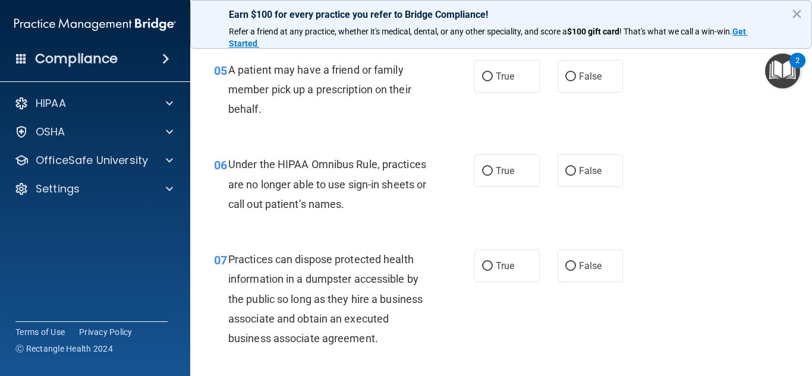
scroll to position [565, 0]
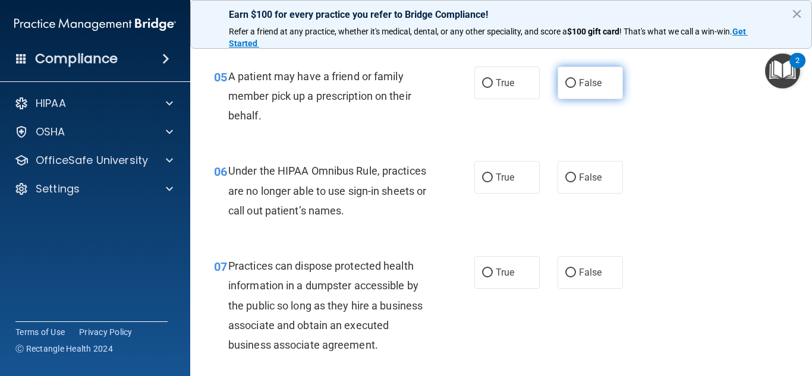
click at [571, 87] on input "False" at bounding box center [570, 83] width 11 height 9
radio input "true"
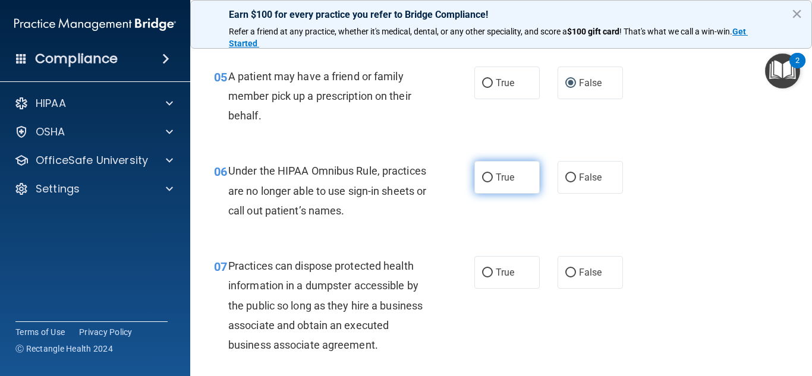
click at [486, 181] on input "True" at bounding box center [487, 178] width 11 height 9
radio input "true"
click at [604, 255] on div "07 Practices can dispose protected health information in a dumpster accessible …" at bounding box center [501, 308] width 592 height 134
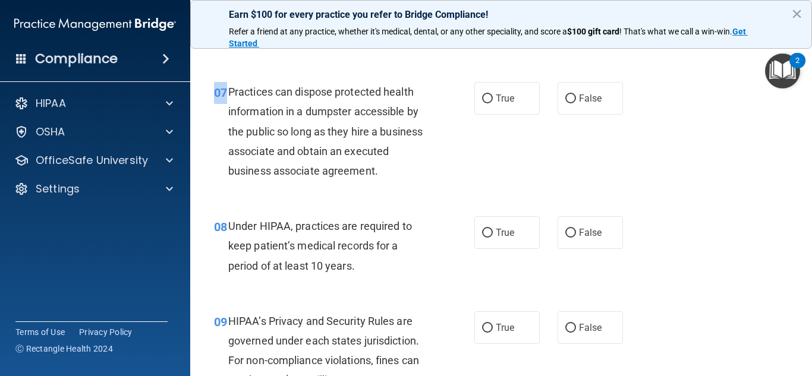
scroll to position [764, 0]
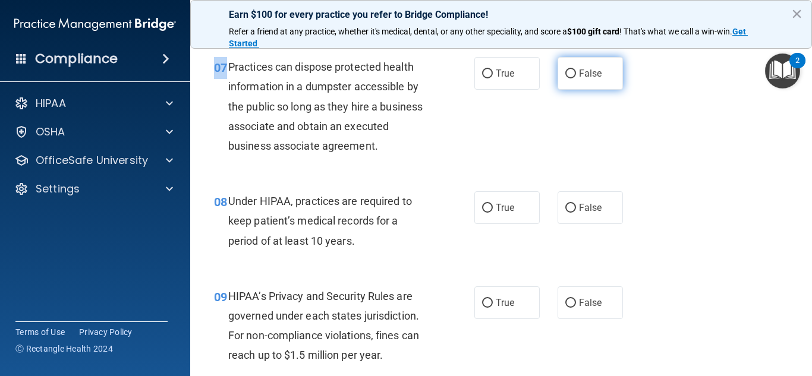
click at [572, 73] on input "False" at bounding box center [570, 74] width 11 height 9
radio input "true"
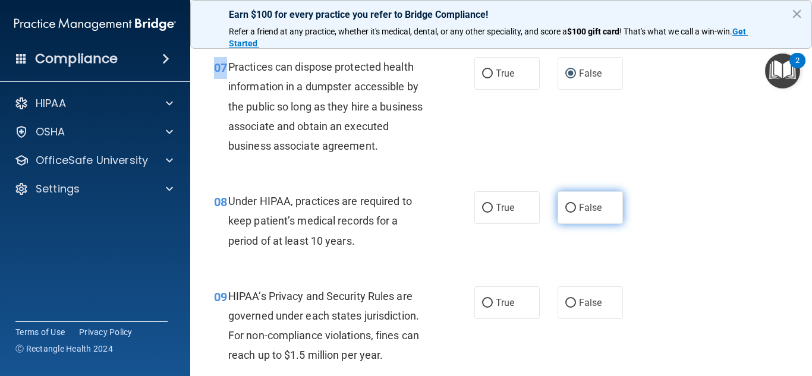
click at [571, 211] on input "False" at bounding box center [570, 208] width 11 height 9
radio input "true"
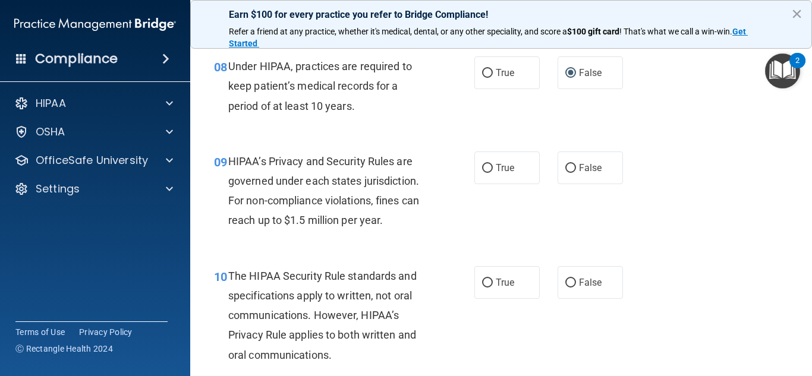
scroll to position [906, 0]
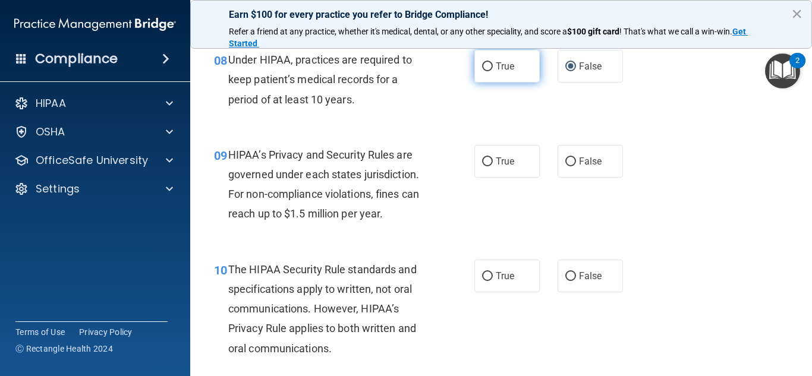
click at [489, 64] on input "True" at bounding box center [487, 66] width 11 height 9
radio input "true"
radio input "false"
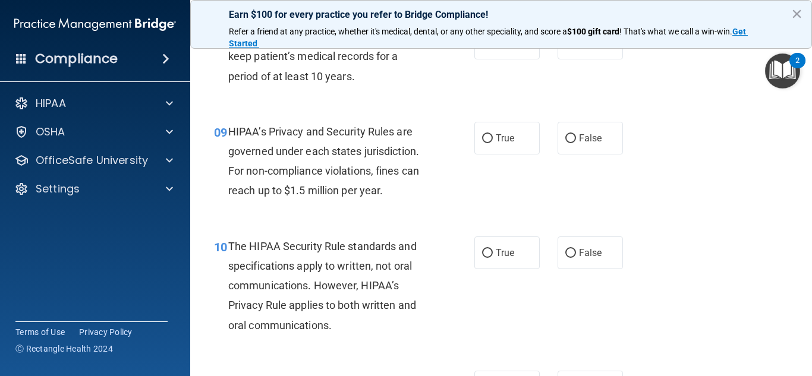
scroll to position [935, 0]
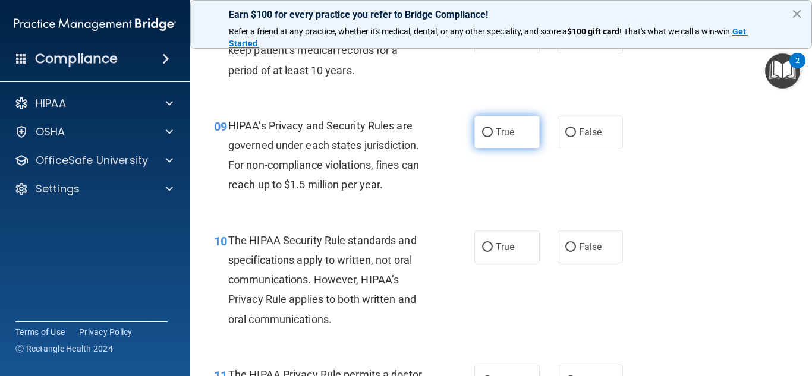
click at [487, 130] on input "True" at bounding box center [487, 132] width 11 height 9
radio input "true"
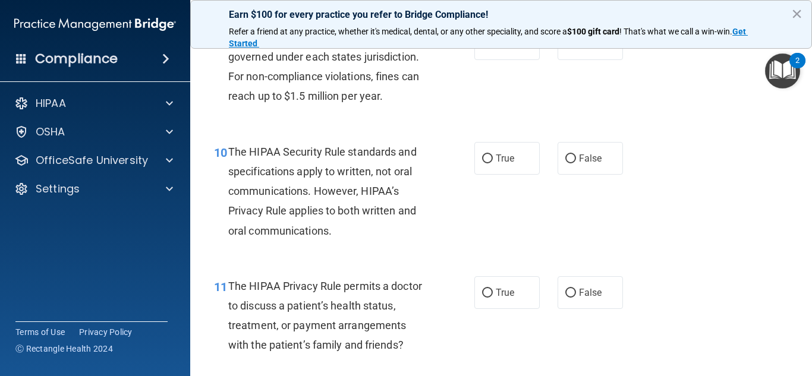
scroll to position [1048, 0]
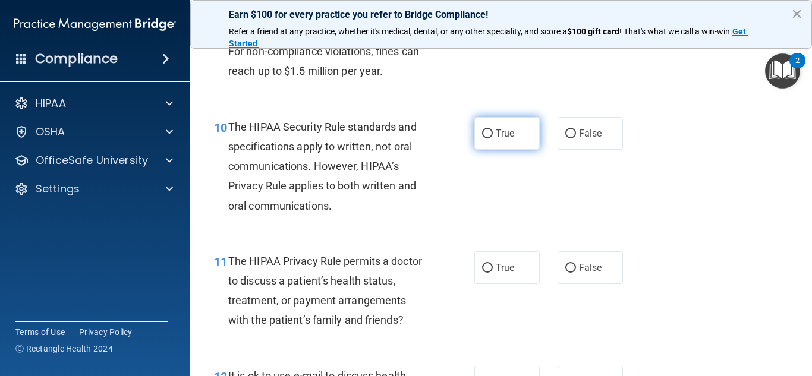
click at [483, 133] on input "True" at bounding box center [487, 134] width 11 height 9
radio input "true"
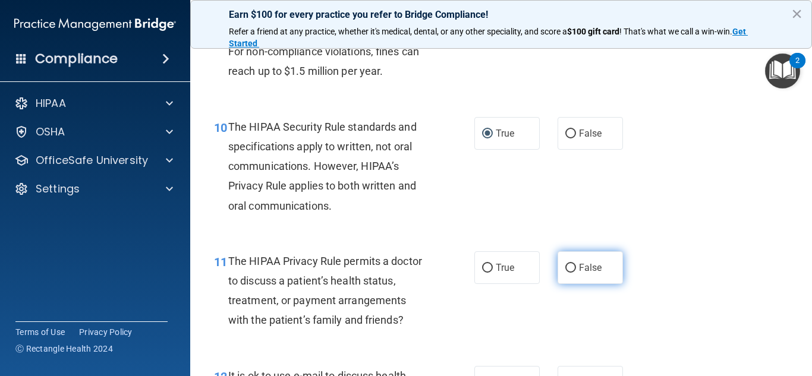
click at [572, 270] on input "False" at bounding box center [570, 268] width 11 height 9
radio input "true"
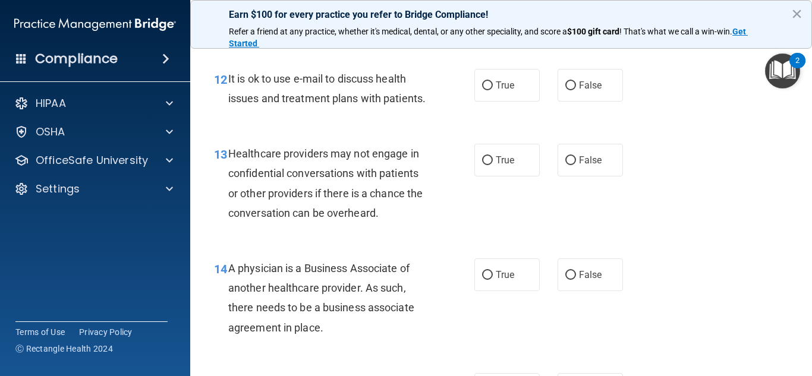
scroll to position [1352, 0]
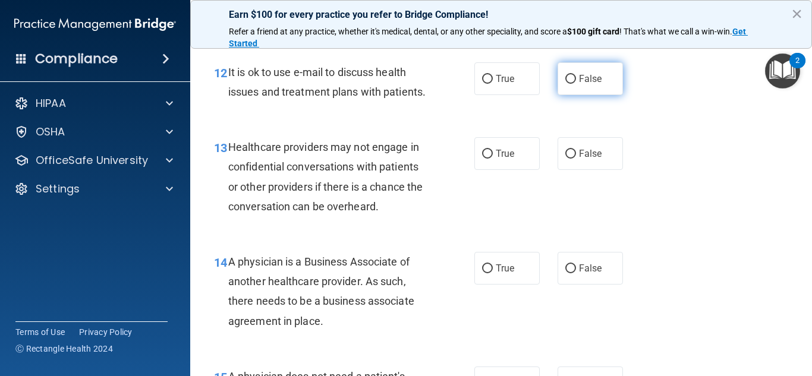
click at [572, 77] on input "False" at bounding box center [570, 79] width 11 height 9
radio input "true"
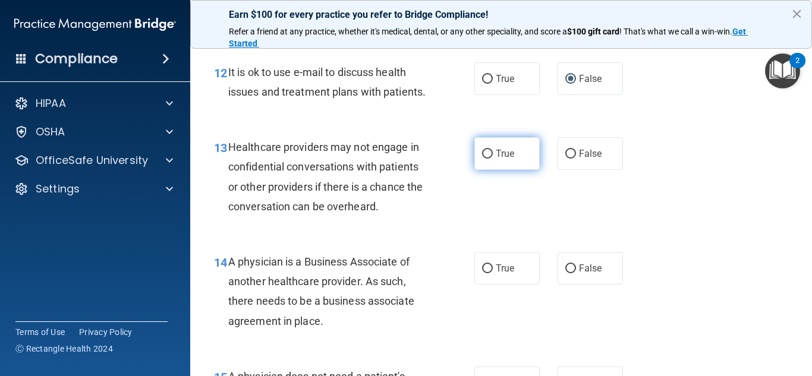
click at [483, 153] on input "True" at bounding box center [487, 154] width 11 height 9
radio input "true"
click at [483, 153] on input "True" at bounding box center [487, 154] width 11 height 9
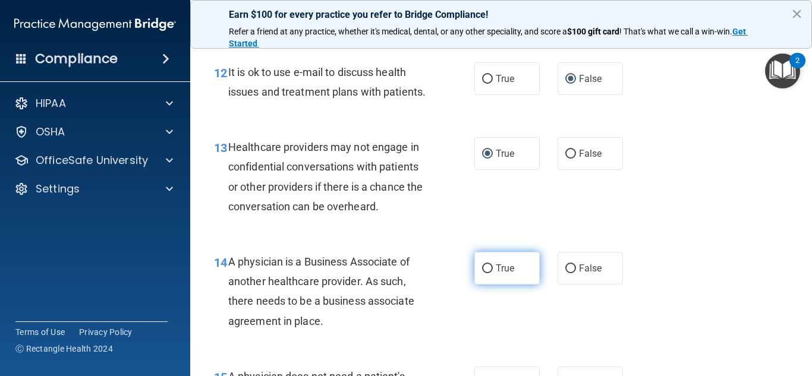
click at [487, 264] on input "True" at bounding box center [487, 268] width 11 height 9
radio input "true"
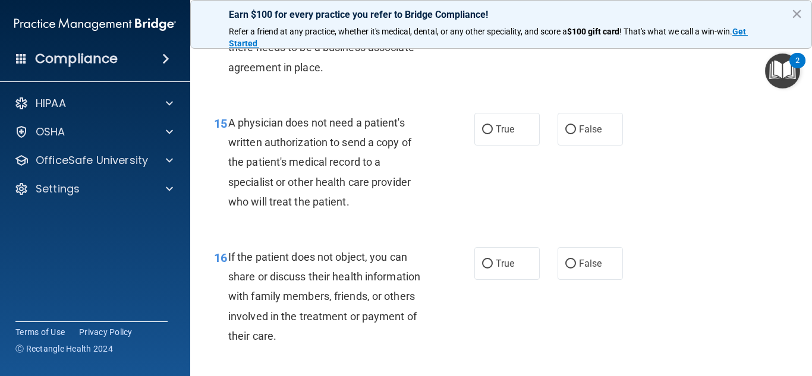
scroll to position [1631, 0]
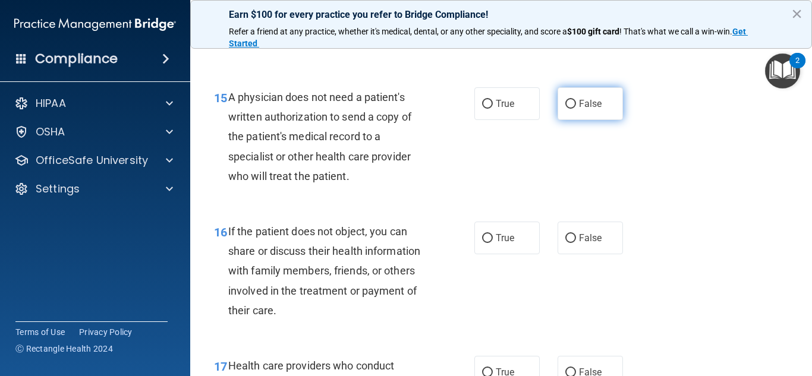
click at [568, 104] on input "False" at bounding box center [570, 104] width 11 height 9
radio input "true"
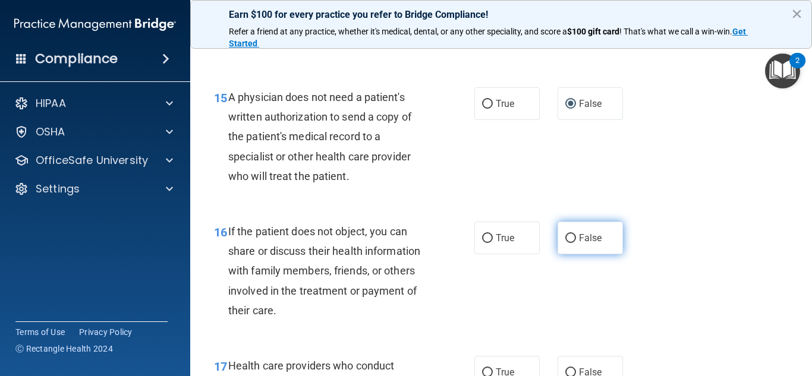
click at [567, 238] on input "False" at bounding box center [570, 238] width 11 height 9
radio input "true"
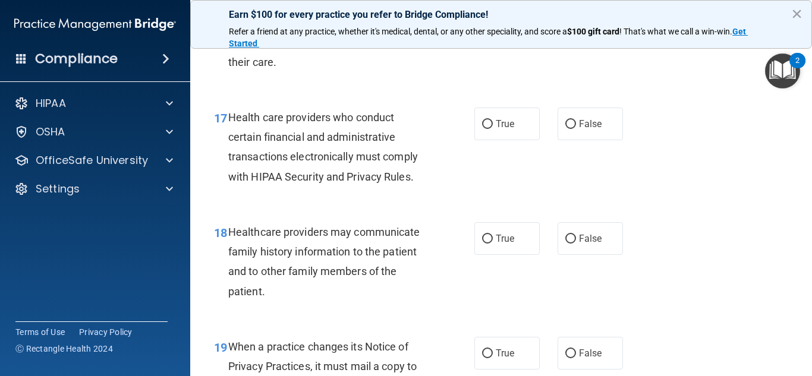
scroll to position [1899, 0]
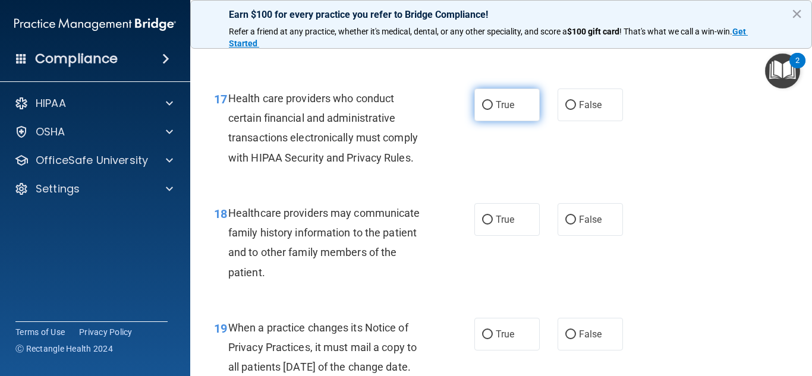
click at [486, 106] on input "True" at bounding box center [487, 105] width 11 height 9
radio input "true"
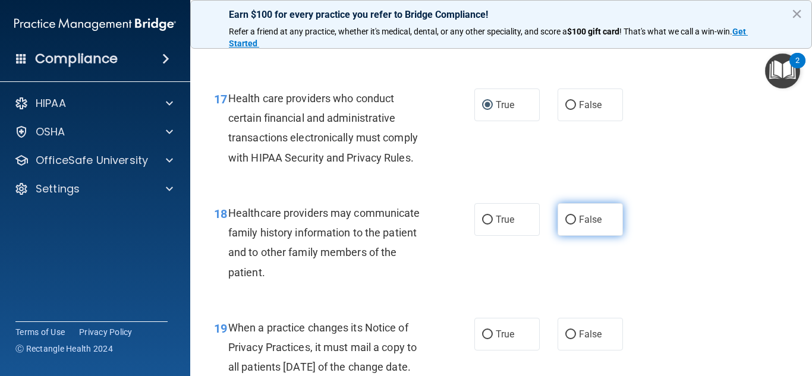
click at [572, 219] on input "False" at bounding box center [570, 220] width 11 height 9
radio input "true"
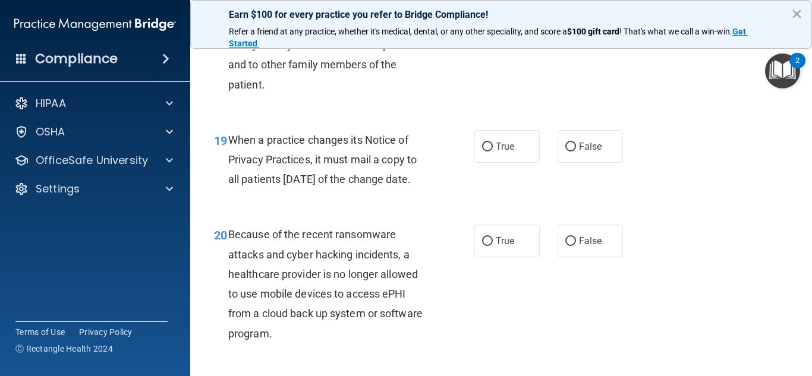
scroll to position [2099, 0]
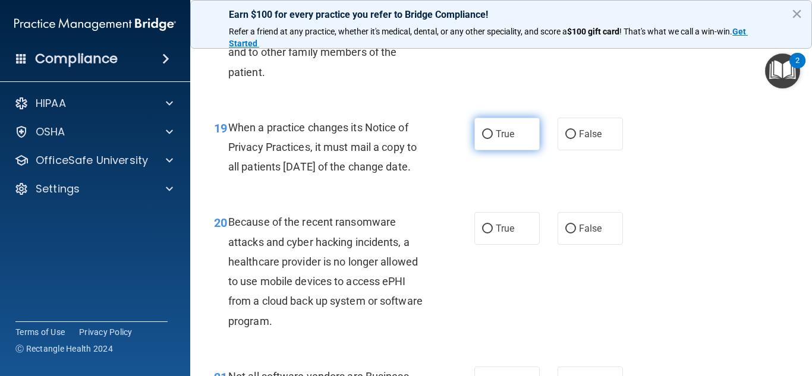
click at [482, 134] on input "True" at bounding box center [487, 134] width 11 height 9
radio input "true"
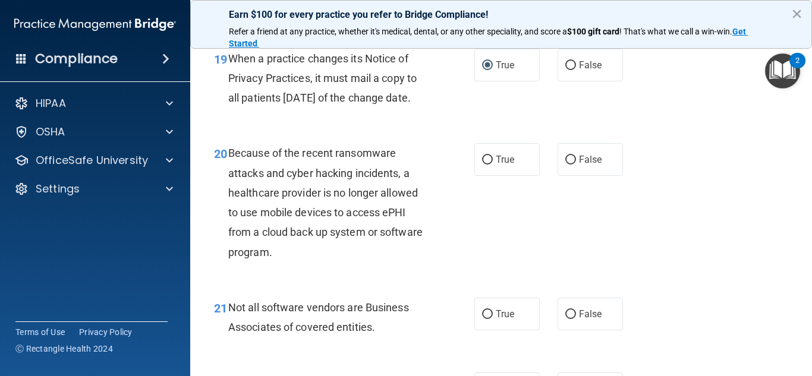
scroll to position [2174, 0]
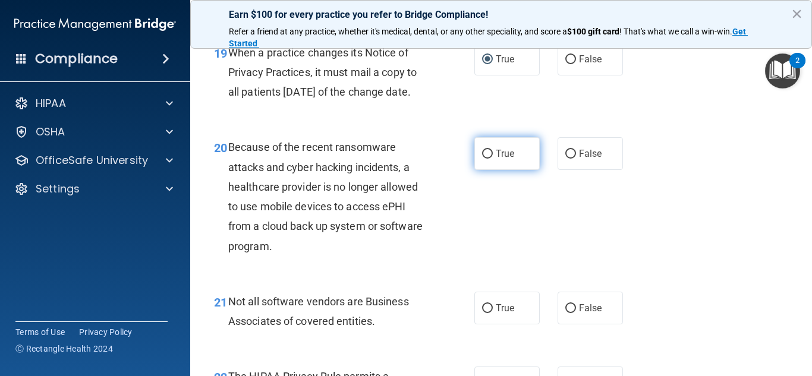
click at [488, 170] on label "True" at bounding box center [506, 153] width 65 height 33
click at [488, 159] on input "True" at bounding box center [487, 154] width 11 height 9
radio input "true"
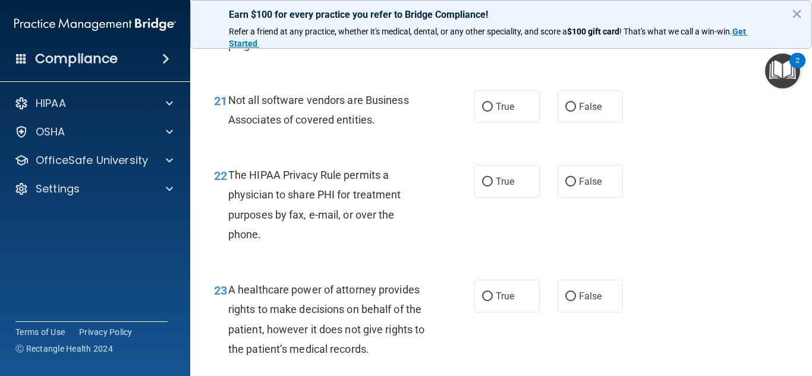
scroll to position [2388, 0]
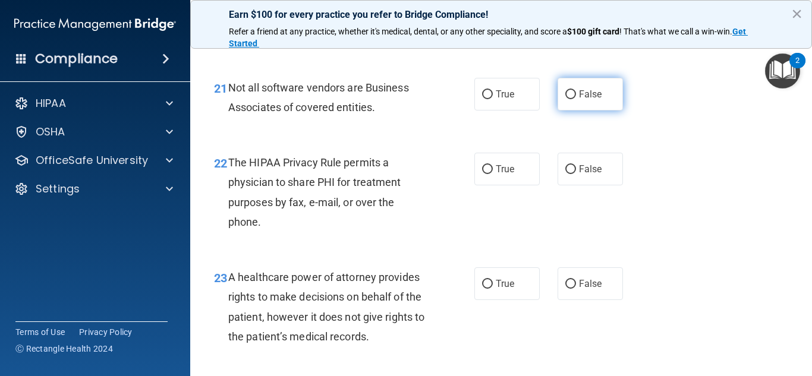
click at [569, 99] on input "False" at bounding box center [570, 94] width 11 height 9
radio input "true"
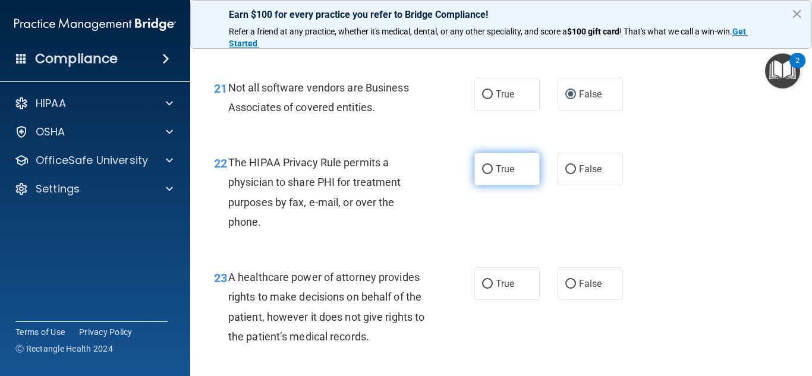
click at [485, 174] on input "True" at bounding box center [487, 169] width 11 height 9
radio input "true"
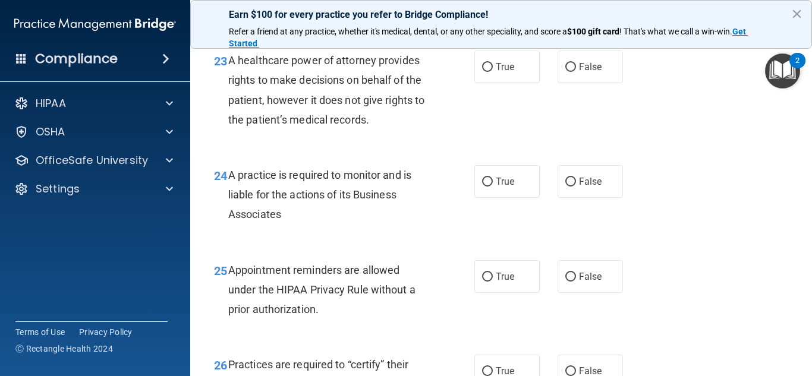
scroll to position [2598, 0]
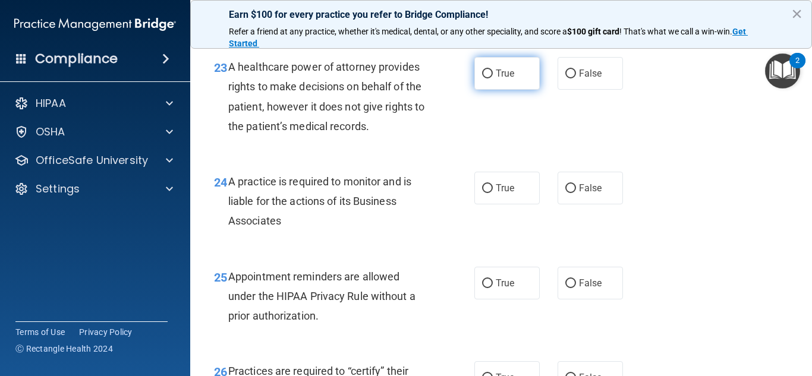
click at [490, 78] on input "True" at bounding box center [487, 74] width 11 height 9
radio input "true"
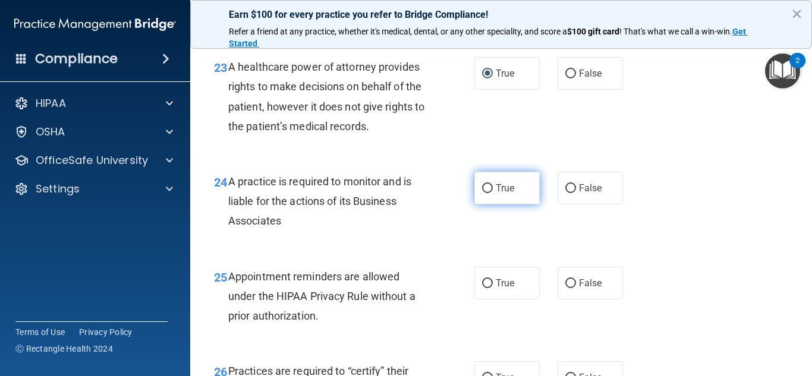
click at [484, 193] on input "True" at bounding box center [487, 188] width 11 height 9
radio input "true"
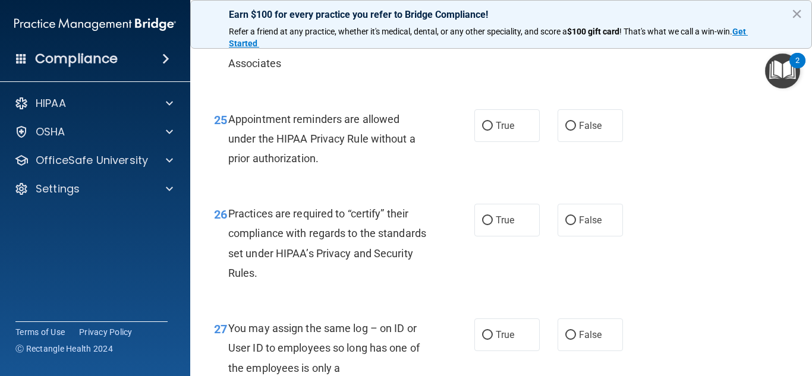
scroll to position [2812, 0]
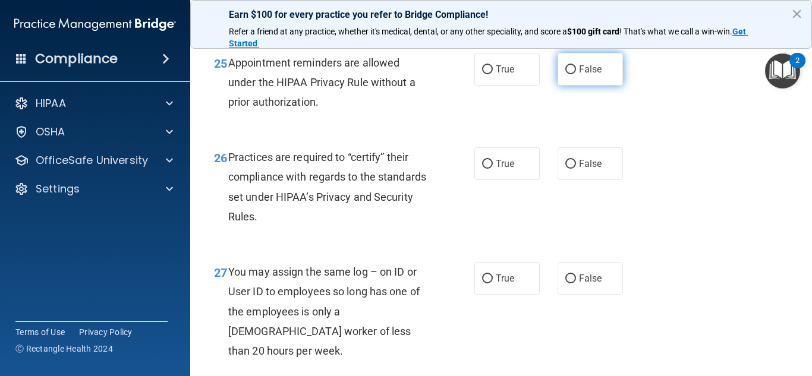
click at [571, 74] on input "False" at bounding box center [570, 69] width 11 height 9
radio input "true"
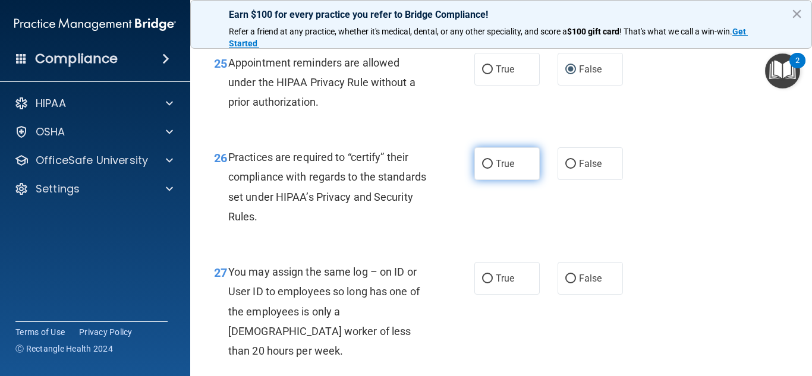
click at [486, 169] on input "True" at bounding box center [487, 164] width 11 height 9
radio input "true"
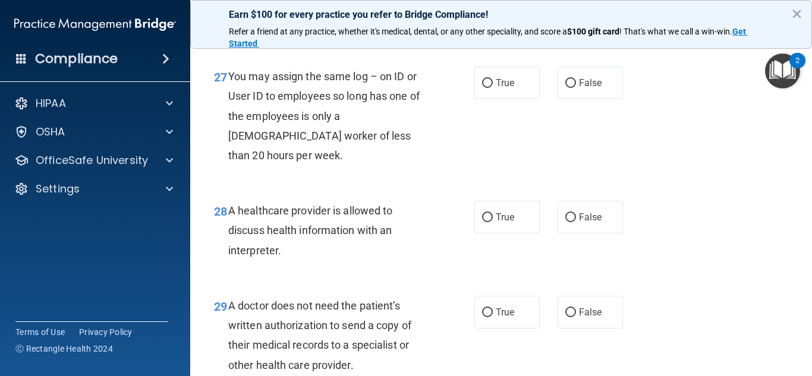
scroll to position [3014, 0]
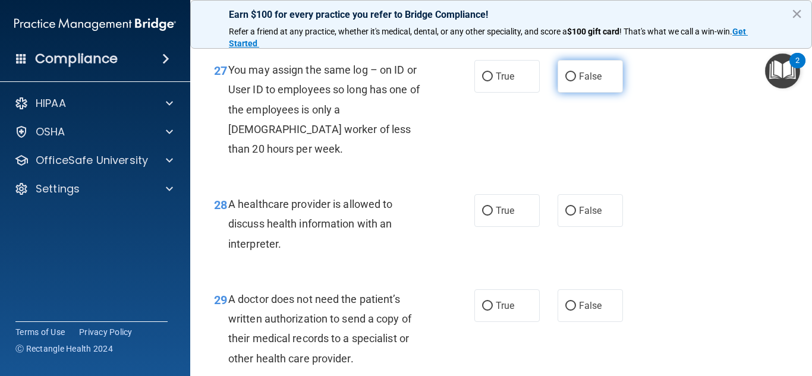
click at [567, 81] on input "False" at bounding box center [570, 77] width 11 height 9
radio input "true"
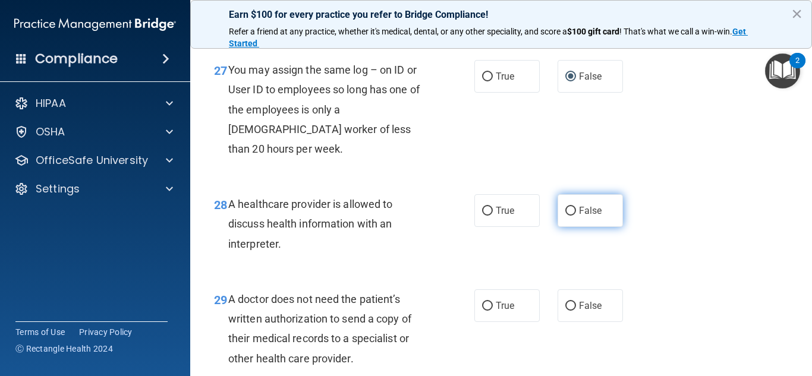
click at [568, 213] on input "False" at bounding box center [570, 211] width 11 height 9
radio input "true"
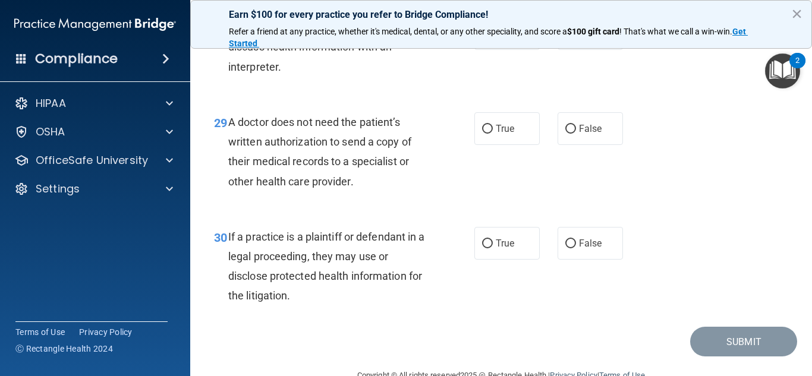
scroll to position [3204, 0]
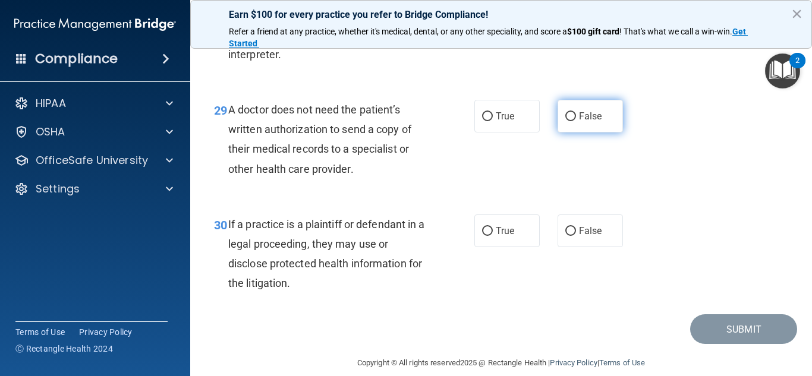
click at [570, 117] on input "False" at bounding box center [570, 116] width 11 height 9
radio input "true"
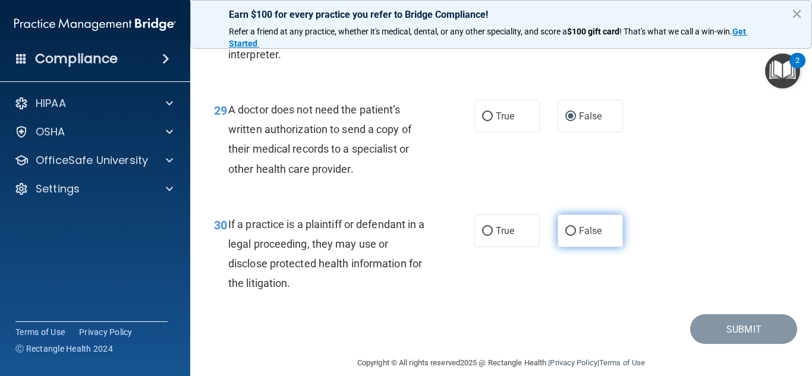
click at [571, 234] on input "False" at bounding box center [570, 231] width 11 height 9
radio input "true"
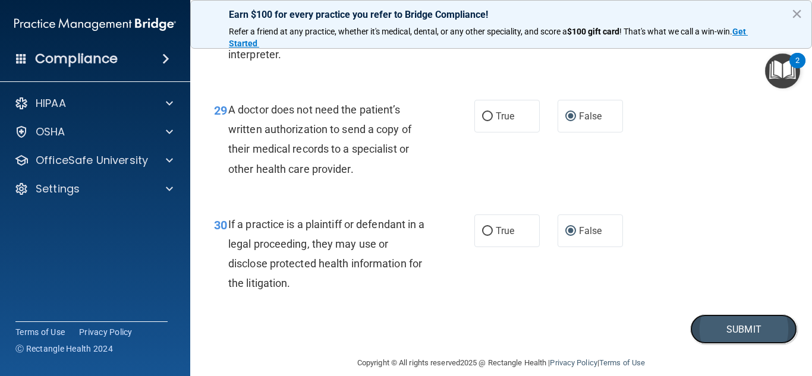
click at [729, 319] on button "Submit" at bounding box center [743, 329] width 107 height 30
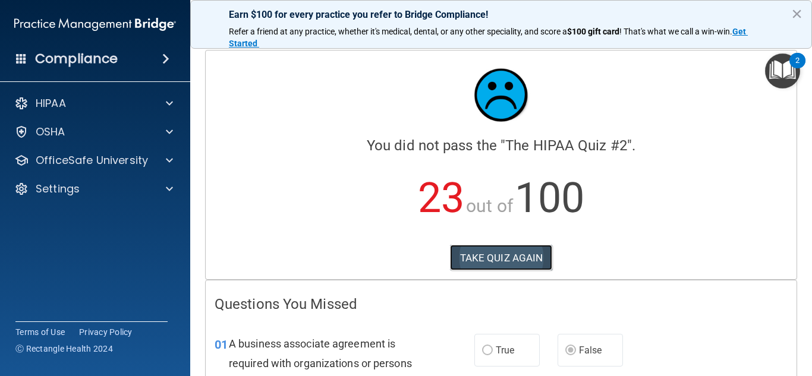
click at [546, 259] on button "TAKE QUIZ AGAIN" at bounding box center [501, 258] width 103 height 26
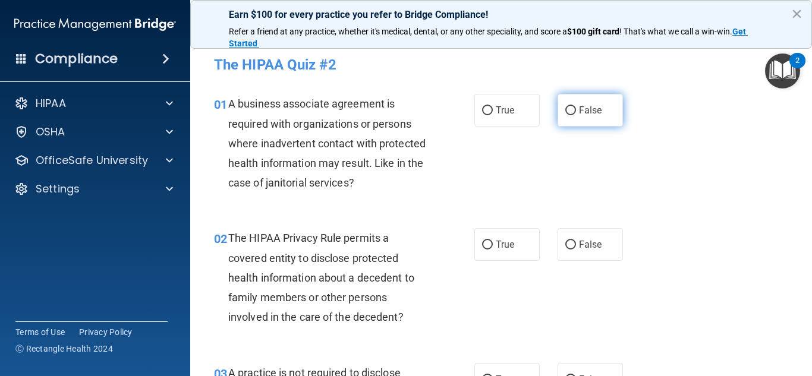
click at [562, 114] on label "False" at bounding box center [589, 110] width 65 height 33
click at [565, 114] on input "False" at bounding box center [570, 110] width 11 height 9
radio input "true"
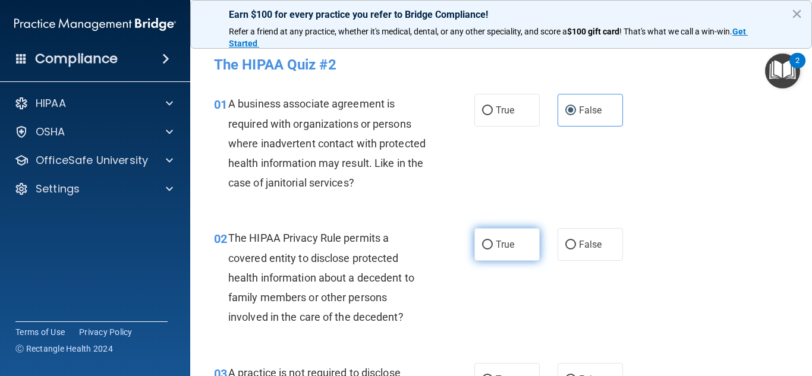
click at [484, 247] on input "True" at bounding box center [487, 245] width 11 height 9
radio input "true"
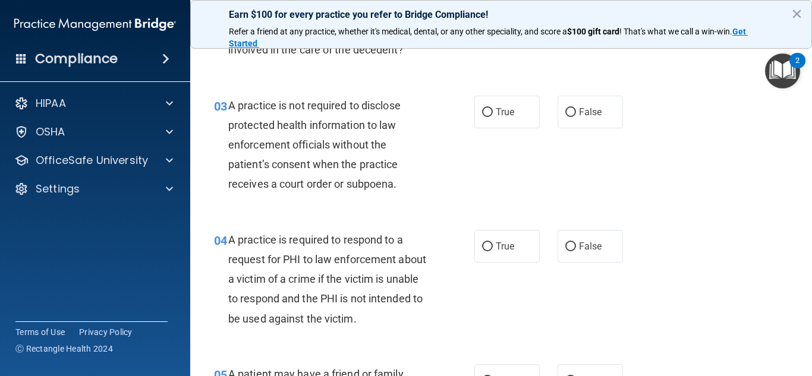
scroll to position [273, 0]
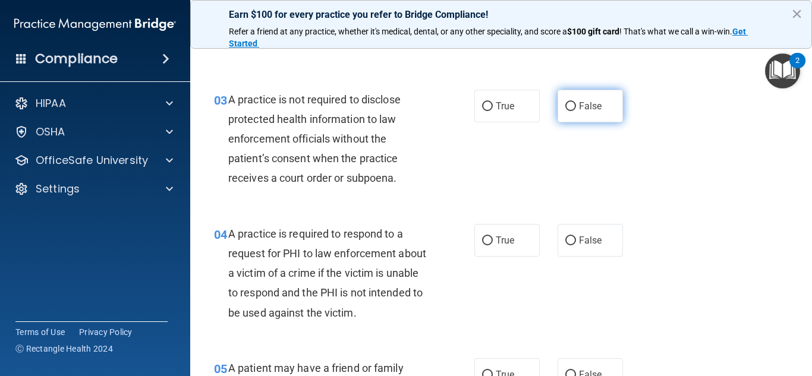
click at [569, 112] on label "False" at bounding box center [589, 106] width 65 height 33
click at [569, 111] on input "False" at bounding box center [570, 106] width 11 height 9
radio input "true"
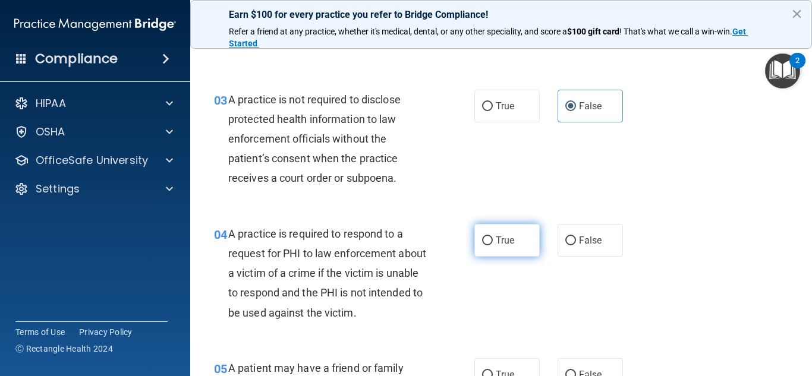
click at [487, 242] on input "True" at bounding box center [487, 241] width 11 height 9
radio input "true"
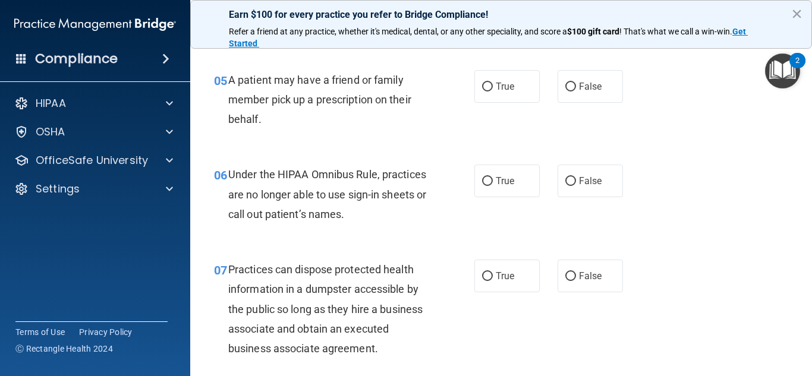
scroll to position [581, 0]
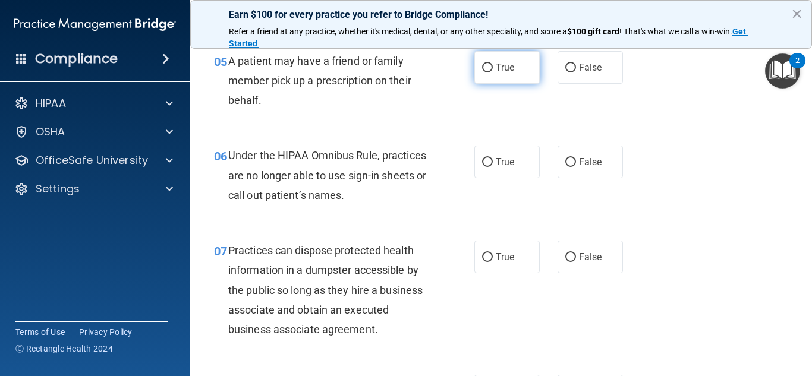
click at [486, 68] on input "True" at bounding box center [487, 68] width 11 height 9
radio input "true"
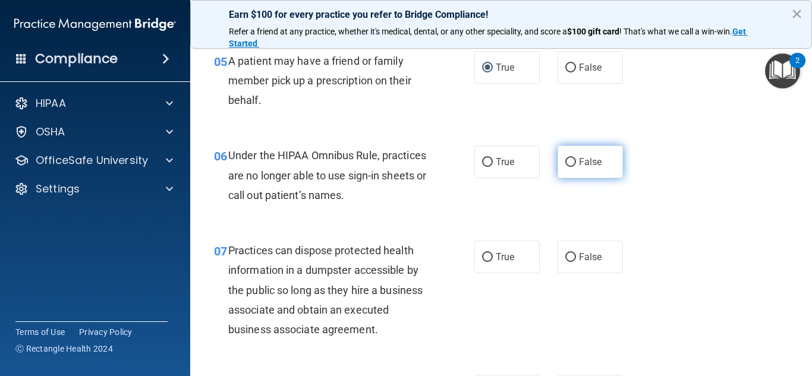
click at [571, 163] on input "False" at bounding box center [570, 162] width 11 height 9
radio input "true"
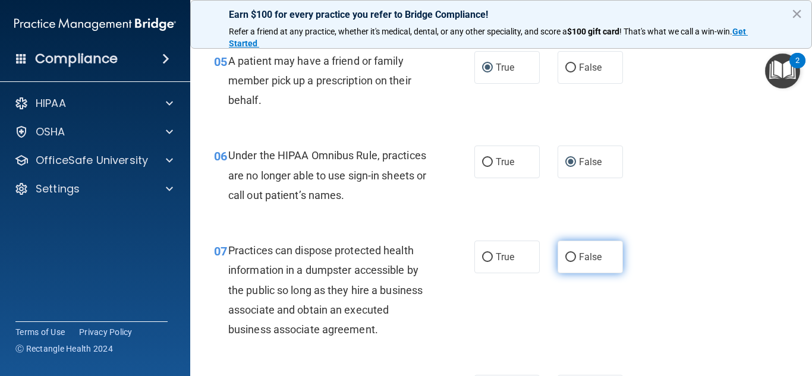
click at [574, 256] on input "False" at bounding box center [570, 257] width 11 height 9
radio input "true"
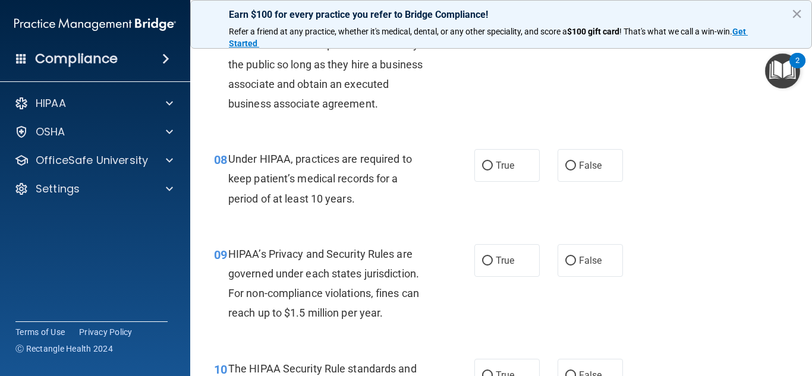
scroll to position [850, 0]
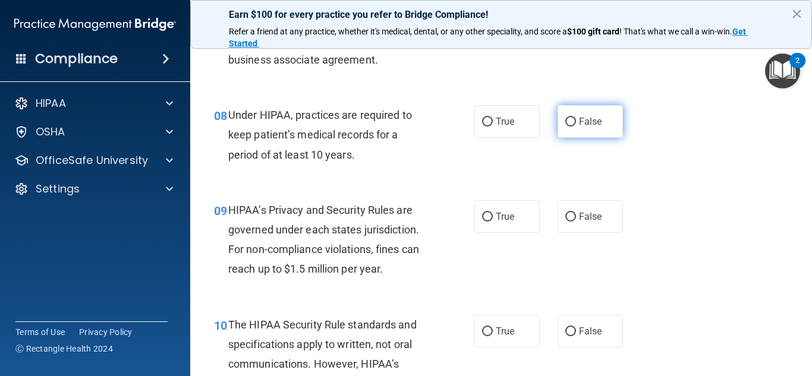
click at [568, 125] on input "False" at bounding box center [570, 122] width 11 height 9
radio input "true"
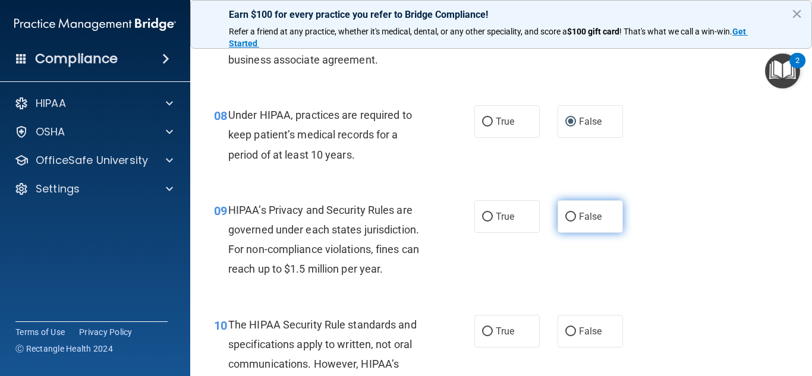
click at [573, 215] on input "False" at bounding box center [570, 217] width 11 height 9
radio input "true"
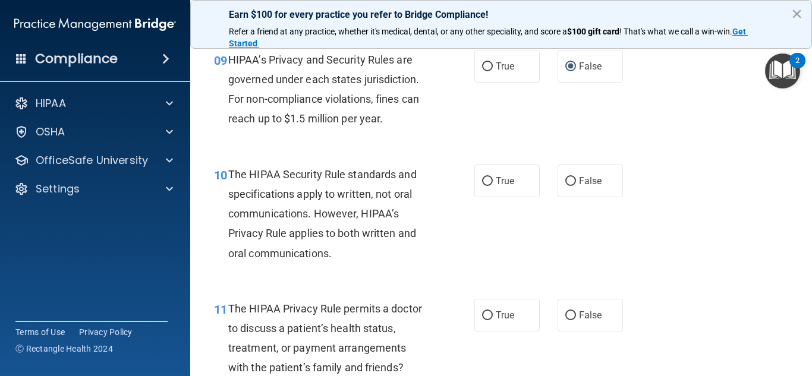
scroll to position [1026, 0]
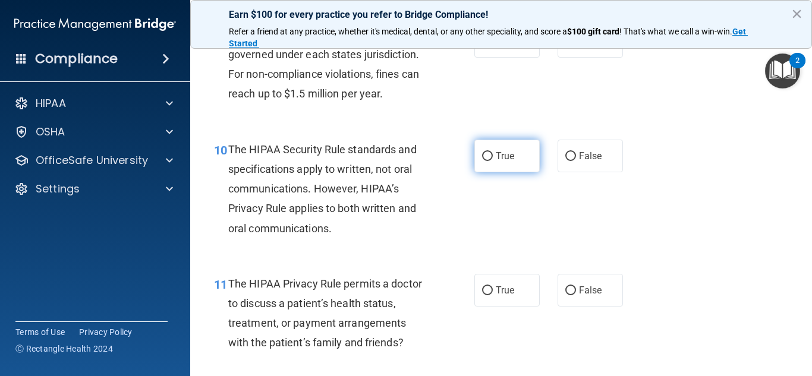
click at [486, 156] on input "True" at bounding box center [487, 156] width 11 height 9
radio input "true"
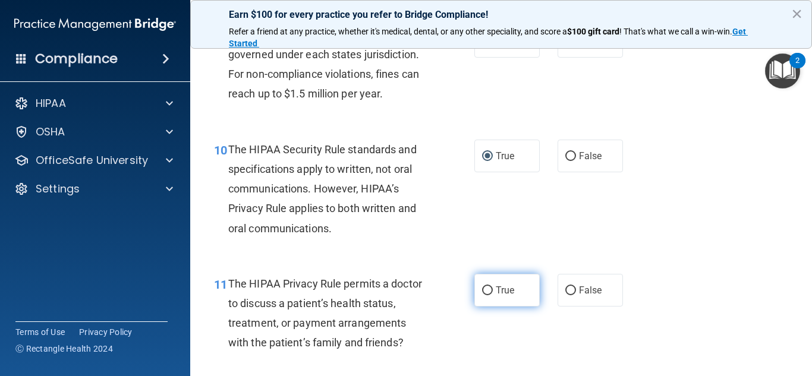
click at [485, 288] on input "True" at bounding box center [487, 290] width 11 height 9
radio input "true"
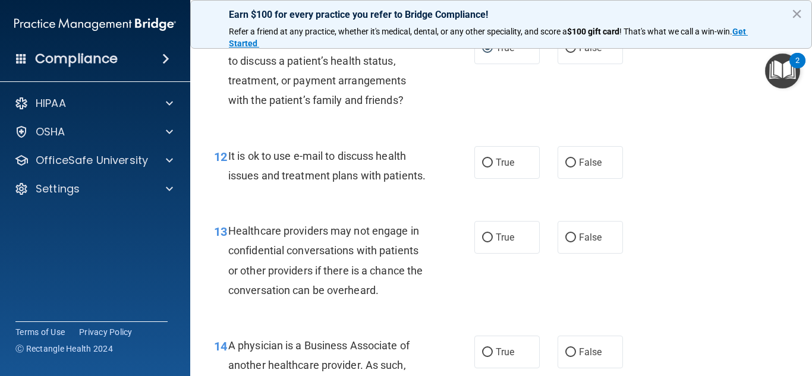
scroll to position [1293, 0]
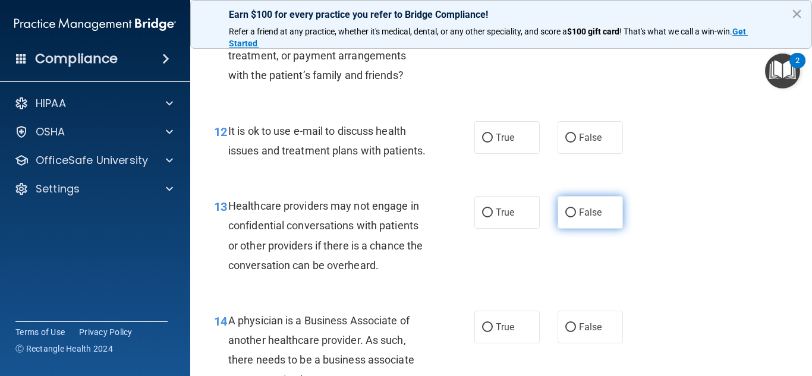
click at [567, 213] on input "False" at bounding box center [570, 213] width 11 height 9
radio input "true"
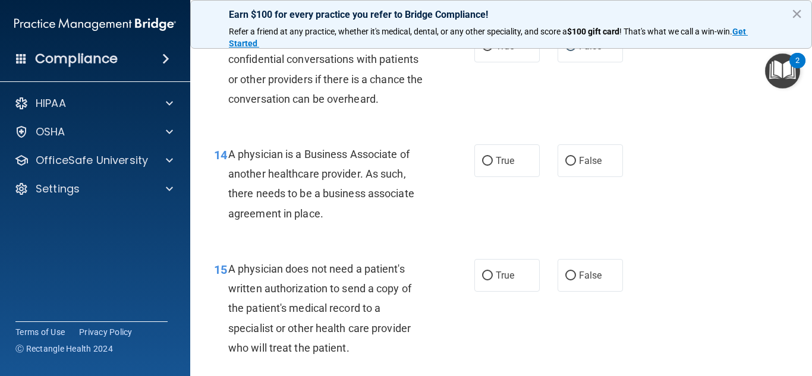
scroll to position [1479, 0]
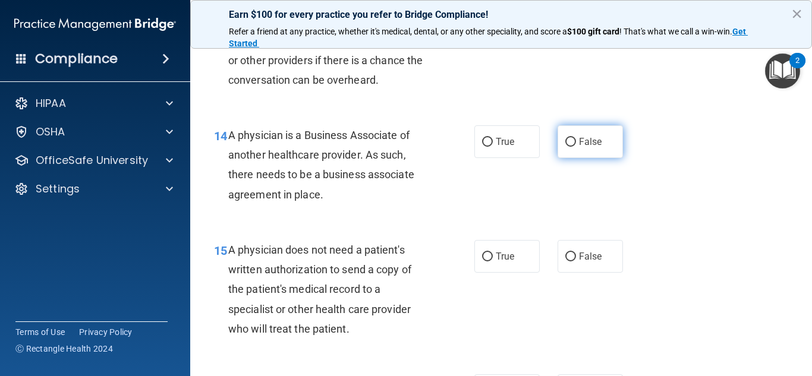
click at [569, 145] on input "False" at bounding box center [570, 142] width 11 height 9
radio input "true"
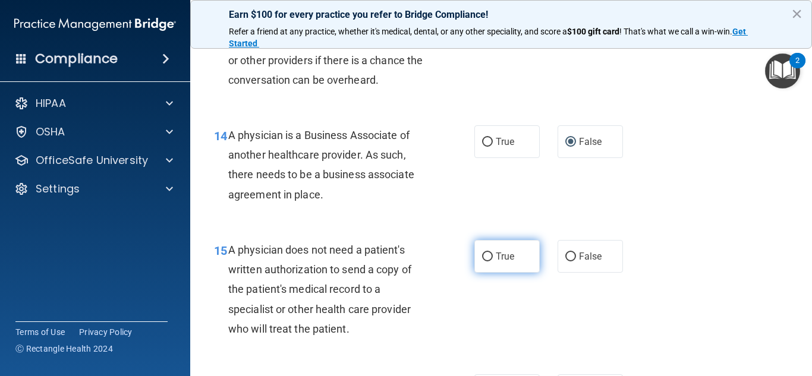
click at [487, 257] on input "True" at bounding box center [487, 257] width 11 height 9
radio input "true"
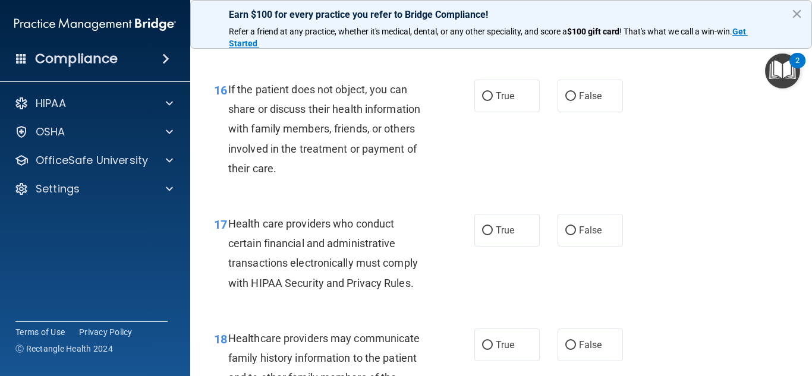
scroll to position [1779, 0]
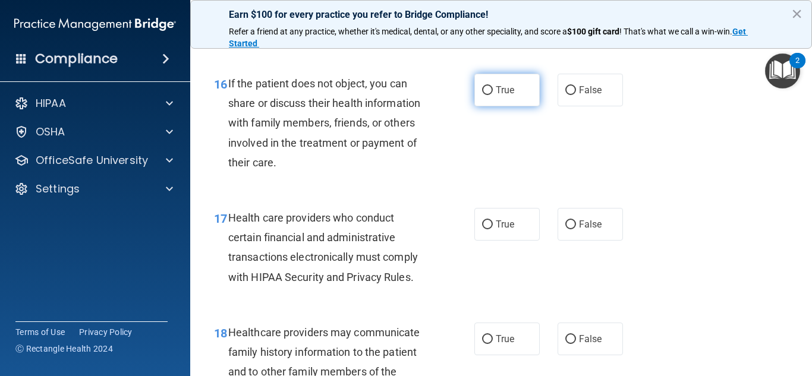
click at [486, 90] on input "True" at bounding box center [487, 90] width 11 height 9
radio input "true"
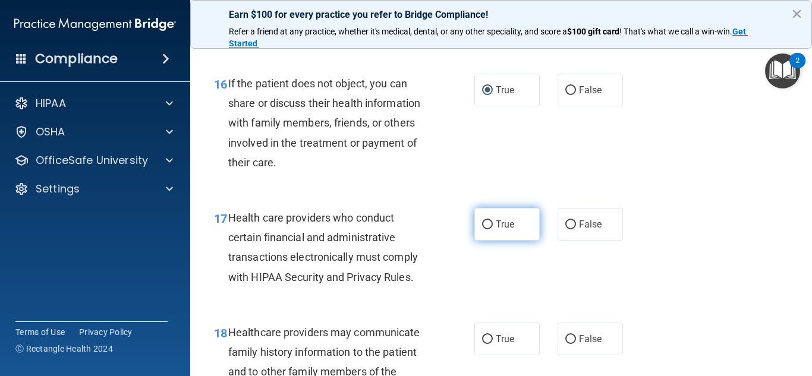
click at [487, 222] on input "True" at bounding box center [487, 224] width 11 height 9
radio input "true"
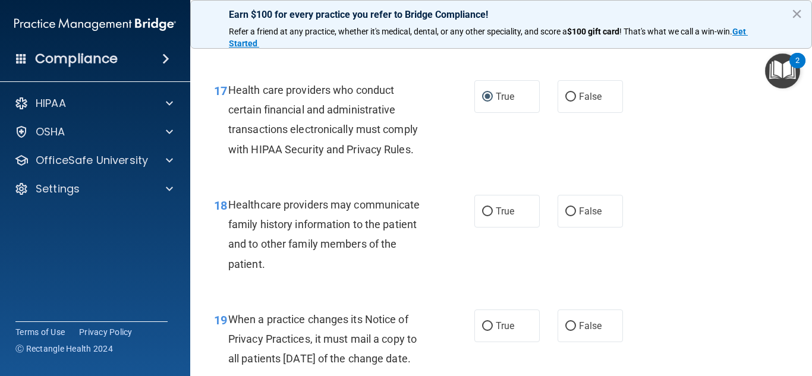
scroll to position [1938, 0]
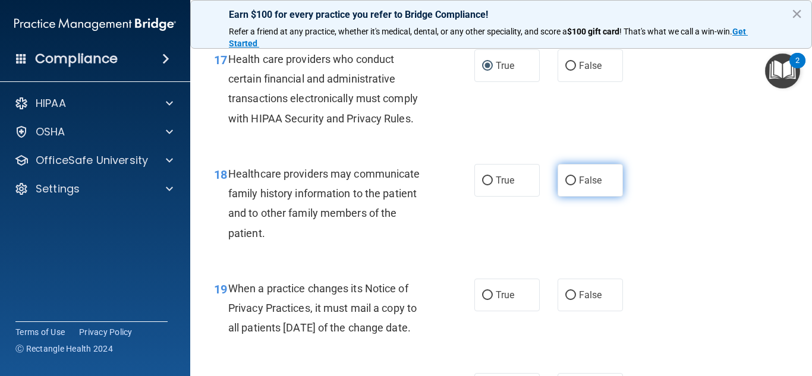
click at [571, 179] on input "False" at bounding box center [570, 181] width 11 height 9
radio input "true"
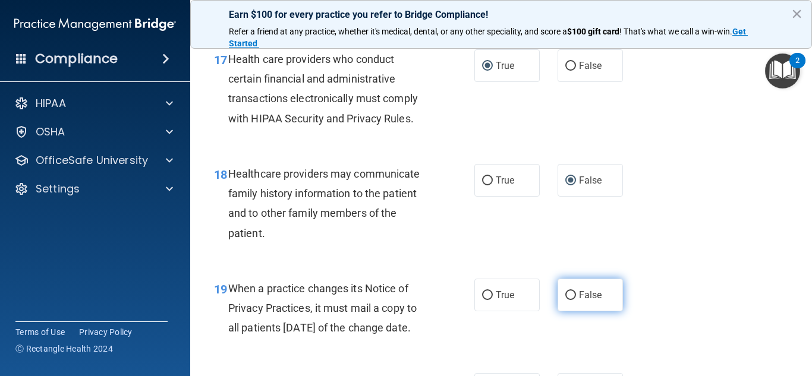
click at [565, 288] on label "False" at bounding box center [589, 295] width 65 height 33
click at [565, 291] on input "False" at bounding box center [570, 295] width 11 height 9
radio input "true"
click at [569, 292] on input "False" at bounding box center [570, 295] width 11 height 9
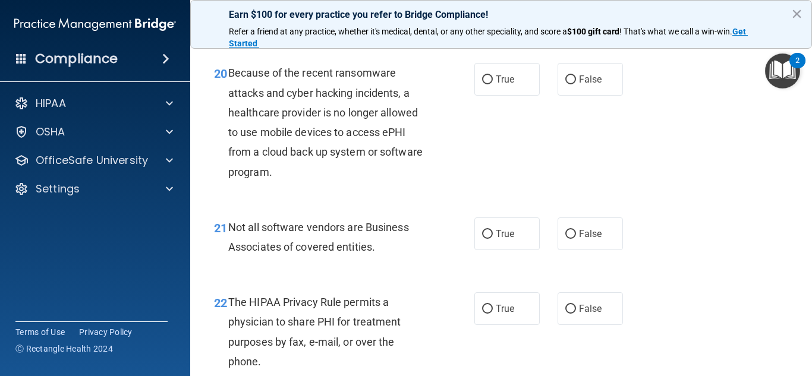
scroll to position [2255, 0]
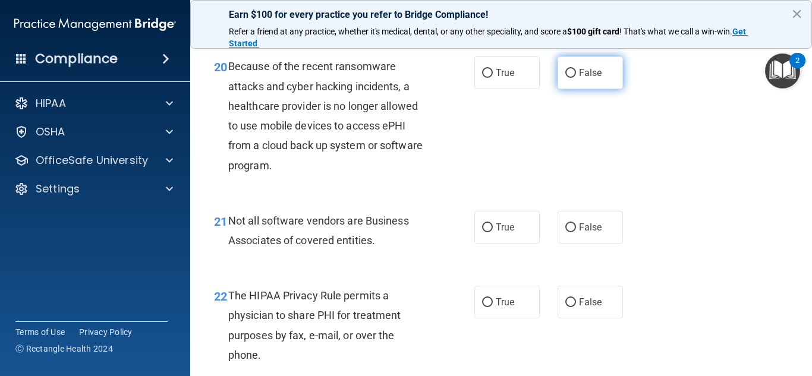
click at [569, 78] on input "False" at bounding box center [570, 73] width 11 height 9
radio input "true"
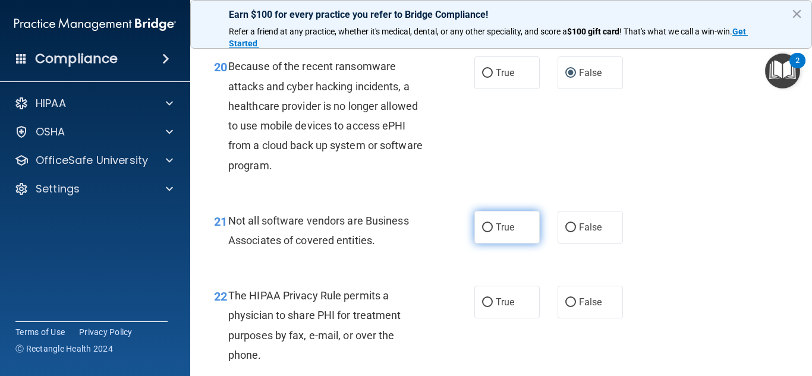
click at [490, 232] on input "True" at bounding box center [487, 227] width 11 height 9
radio input "true"
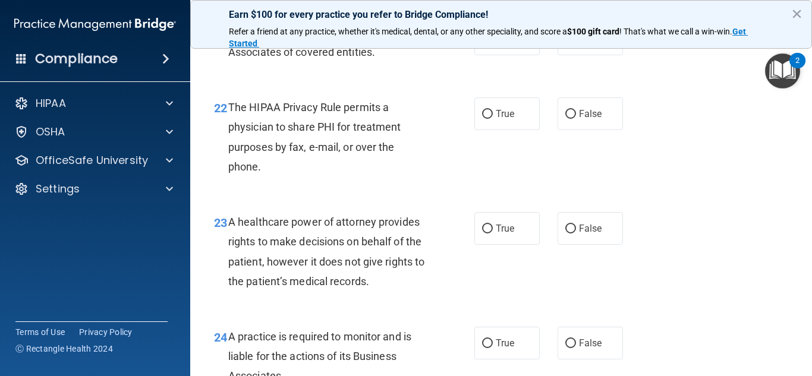
scroll to position [2450, 0]
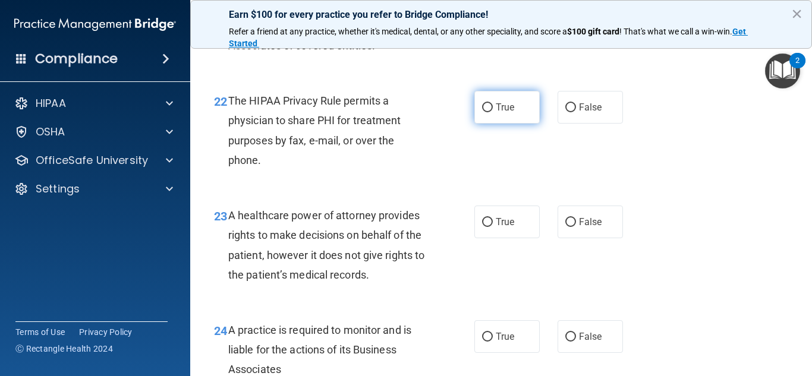
click at [484, 112] on input "True" at bounding box center [487, 107] width 11 height 9
radio input "true"
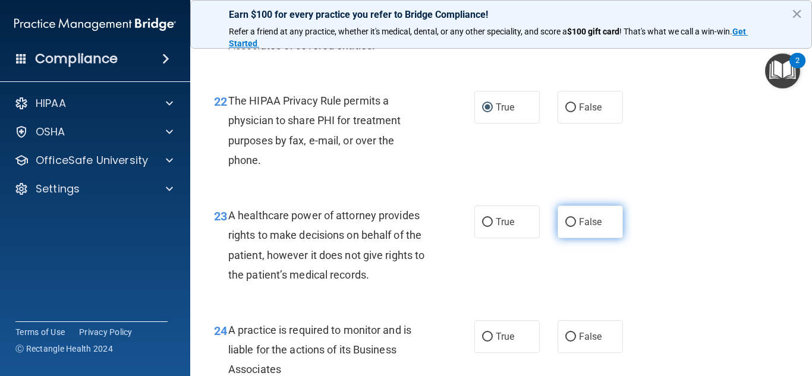
click at [570, 227] on input "False" at bounding box center [570, 222] width 11 height 9
radio input "true"
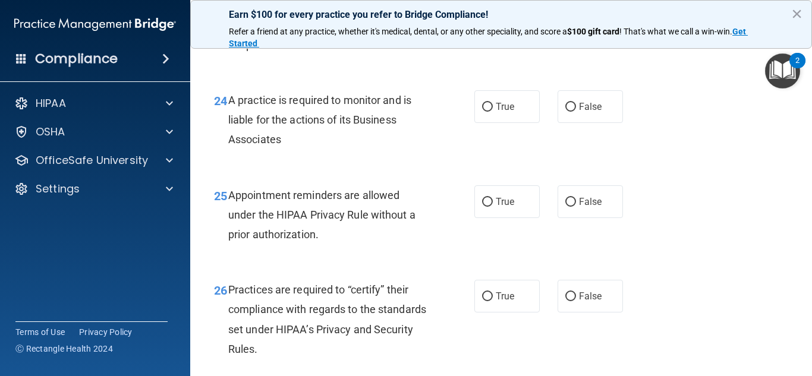
scroll to position [2705, 0]
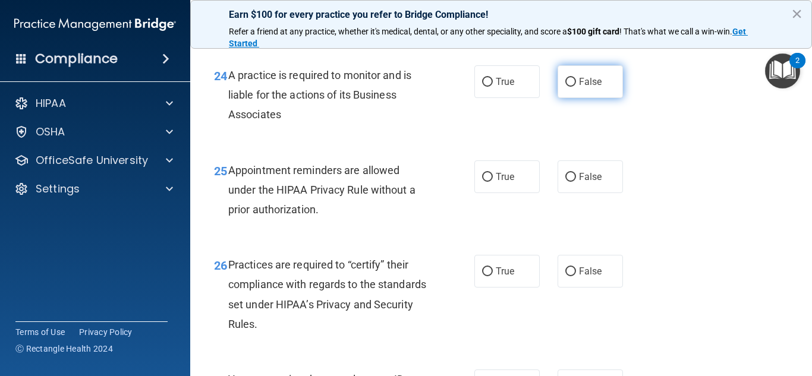
click at [568, 87] on input "False" at bounding box center [570, 82] width 11 height 9
radio input "true"
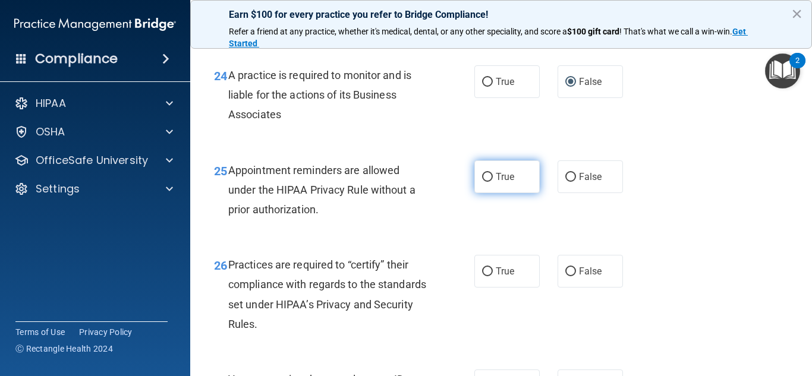
click at [489, 182] on input "True" at bounding box center [487, 177] width 11 height 9
radio input "true"
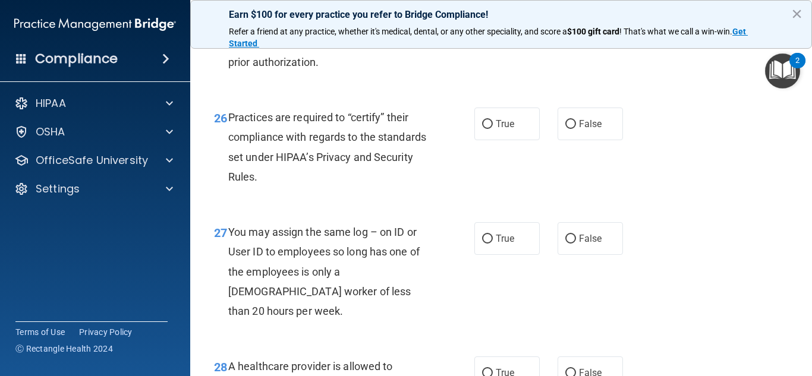
scroll to position [2859, 0]
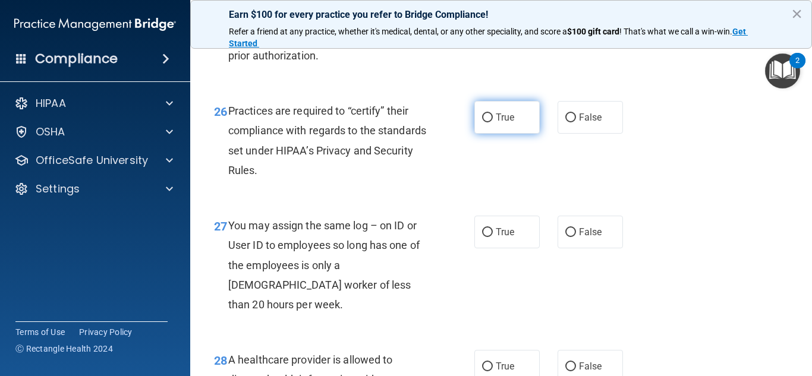
click at [488, 122] on input "True" at bounding box center [487, 118] width 11 height 9
radio input "true"
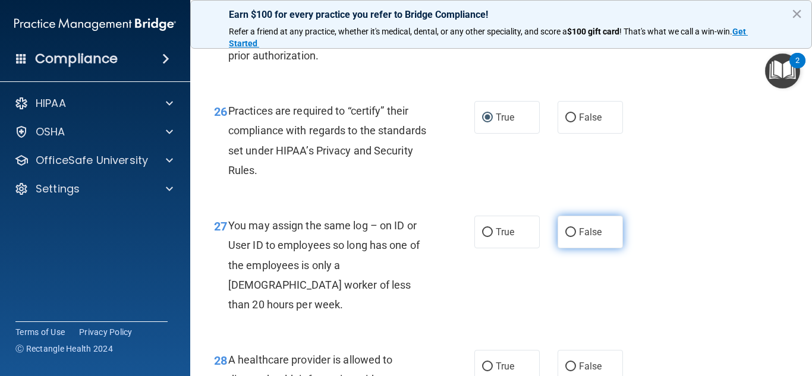
click at [574, 237] on input "False" at bounding box center [570, 232] width 11 height 9
radio input "true"
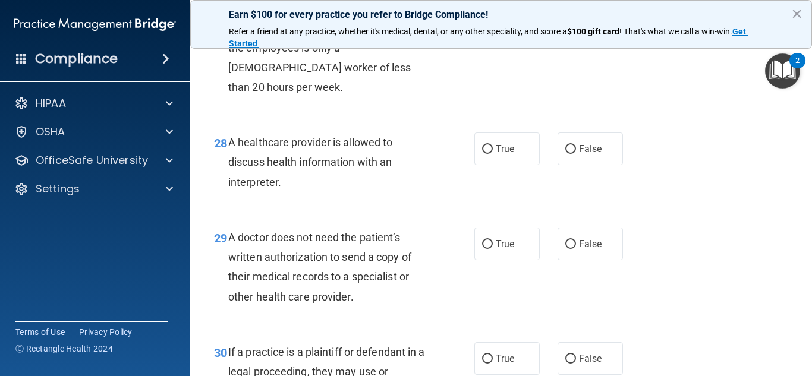
scroll to position [3139, 0]
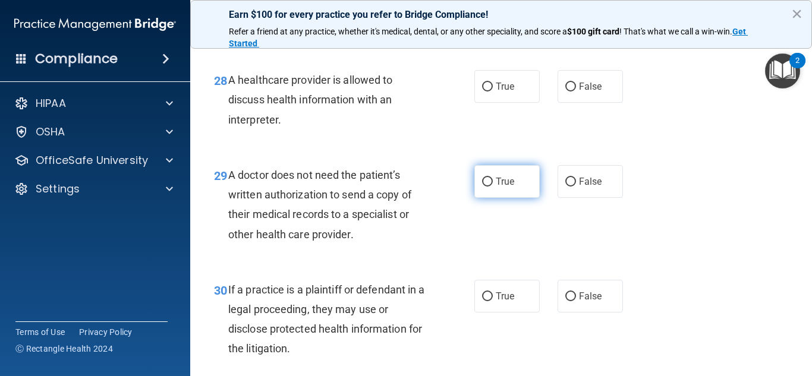
click at [489, 181] on input "True" at bounding box center [487, 182] width 11 height 9
radio input "true"
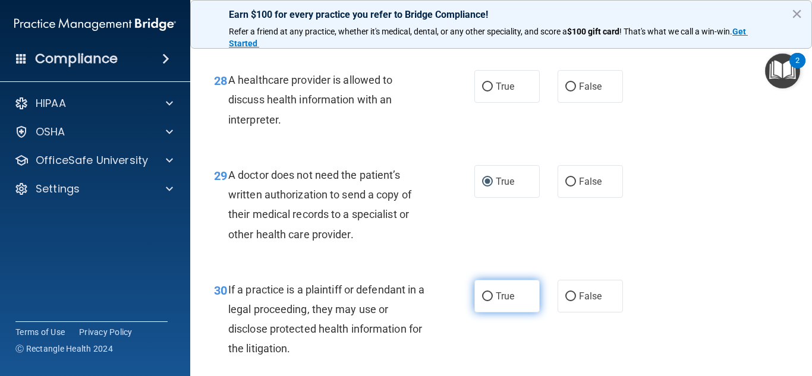
click at [490, 297] on input "True" at bounding box center [487, 296] width 11 height 9
radio input "true"
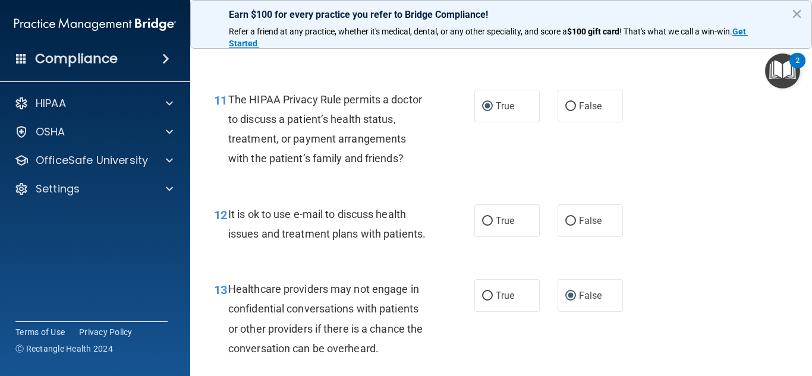
scroll to position [1248, 0]
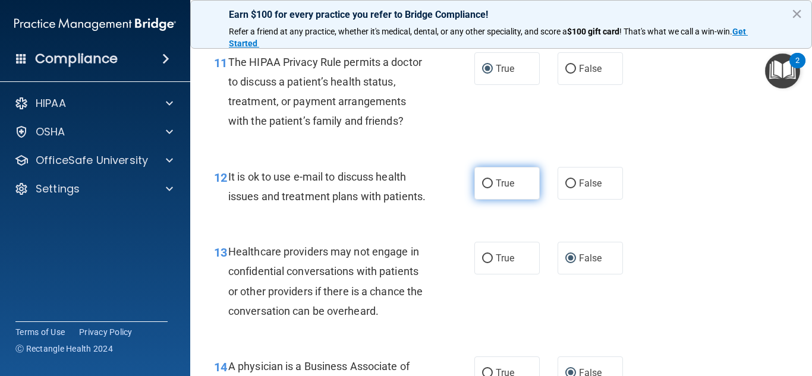
click at [486, 185] on input "True" at bounding box center [487, 183] width 11 height 9
radio input "true"
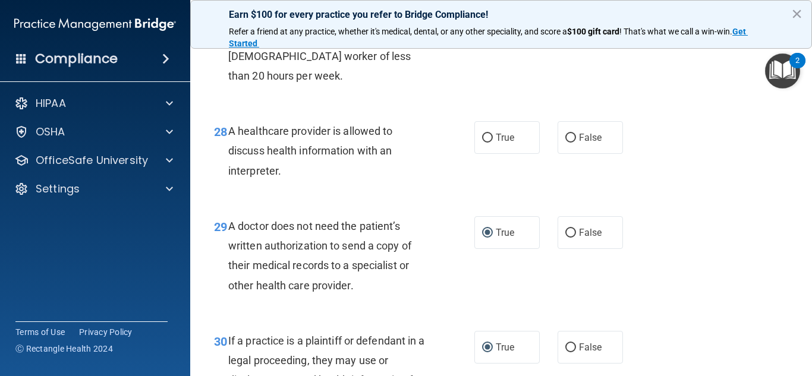
scroll to position [3037, 0]
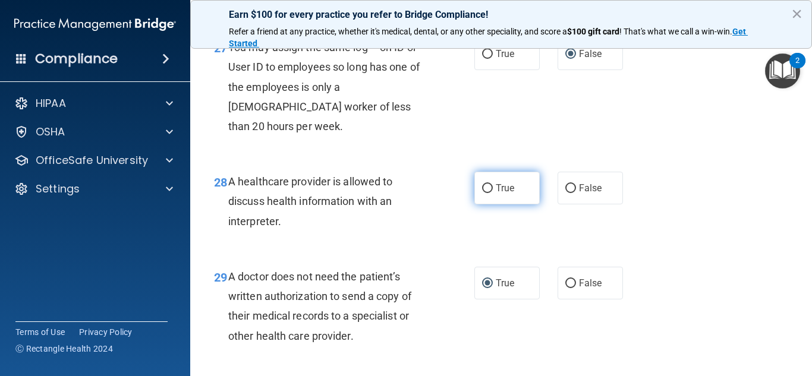
click at [487, 190] on input "True" at bounding box center [487, 188] width 11 height 9
radio input "true"
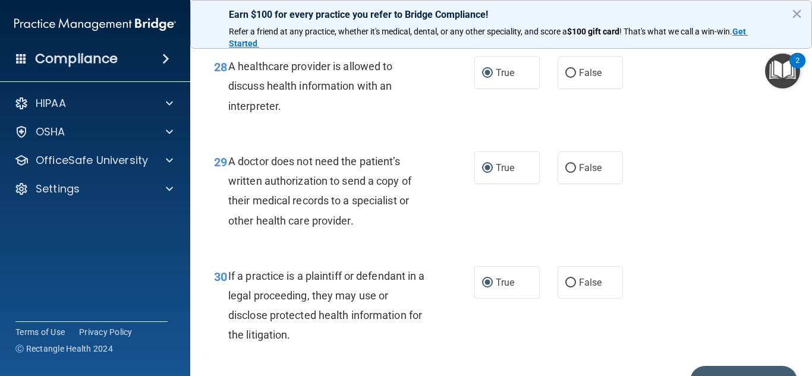
scroll to position [3220, 0]
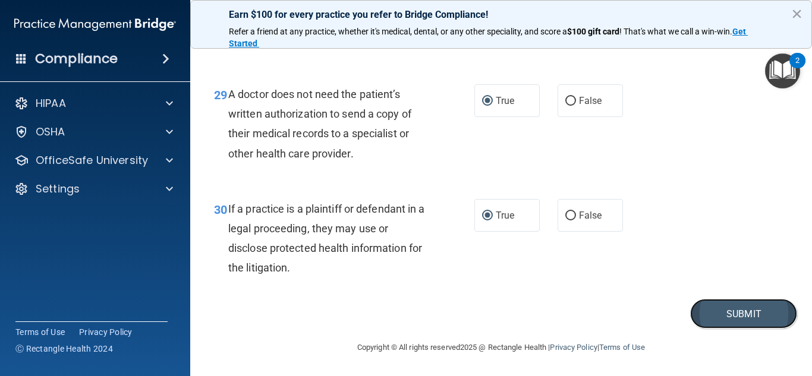
click at [761, 320] on button "Submit" at bounding box center [743, 314] width 107 height 30
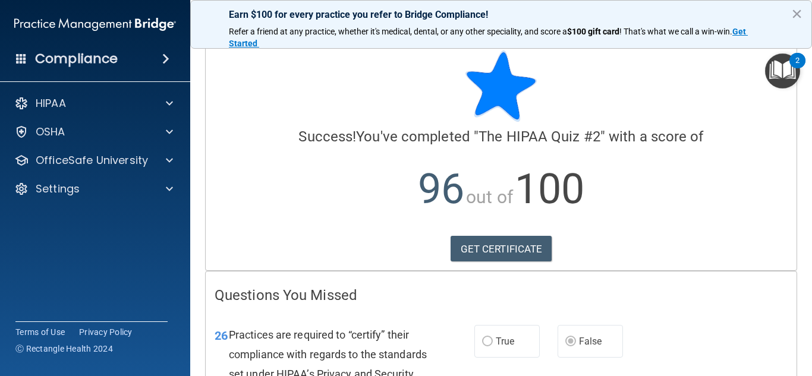
scroll to position [2, 0]
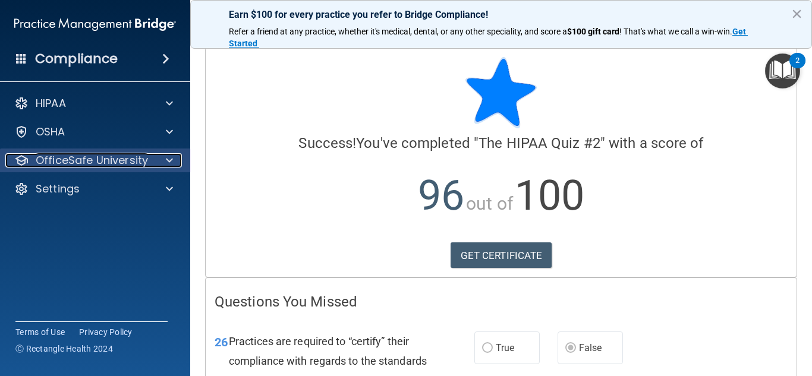
click at [159, 165] on div at bounding box center [168, 160] width 30 height 14
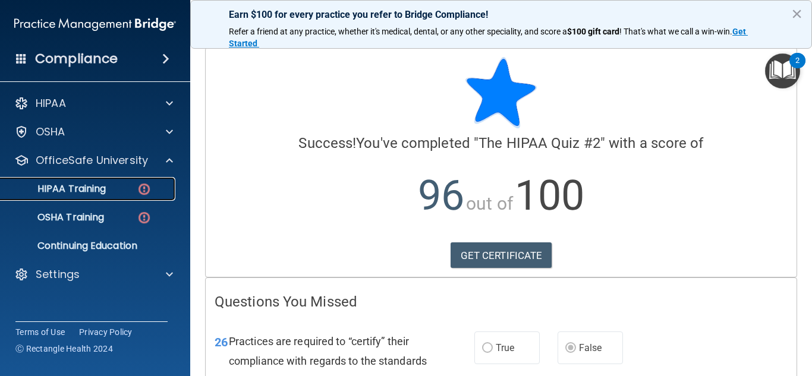
click at [132, 194] on div "HIPAA Training" at bounding box center [89, 189] width 162 height 12
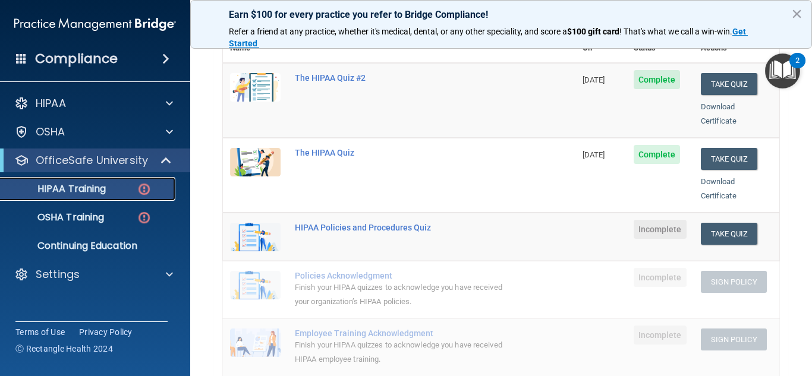
scroll to position [165, 0]
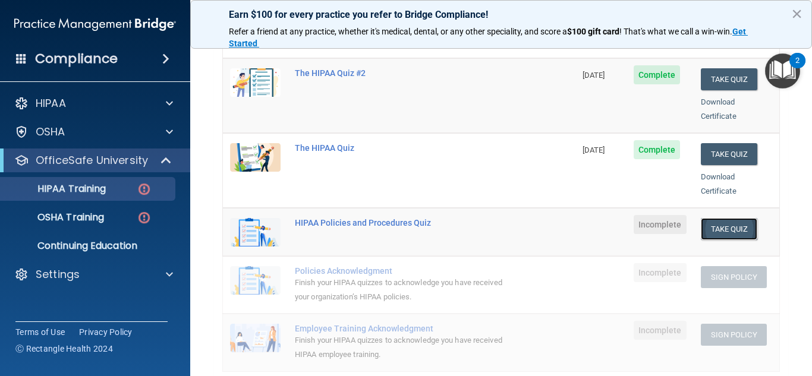
click at [731, 221] on button "Take Quiz" at bounding box center [729, 229] width 57 height 22
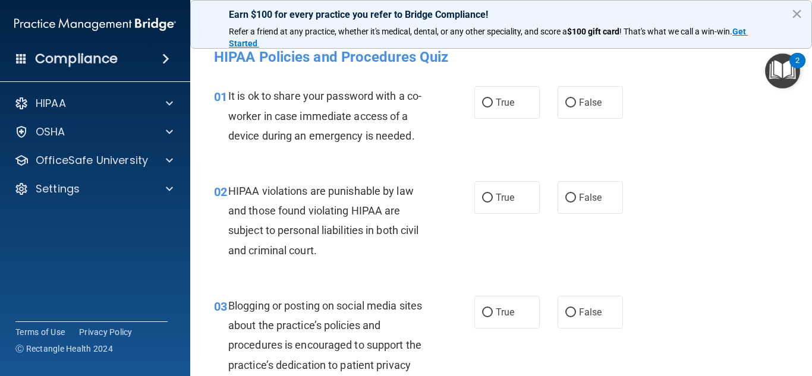
scroll to position [1, 0]
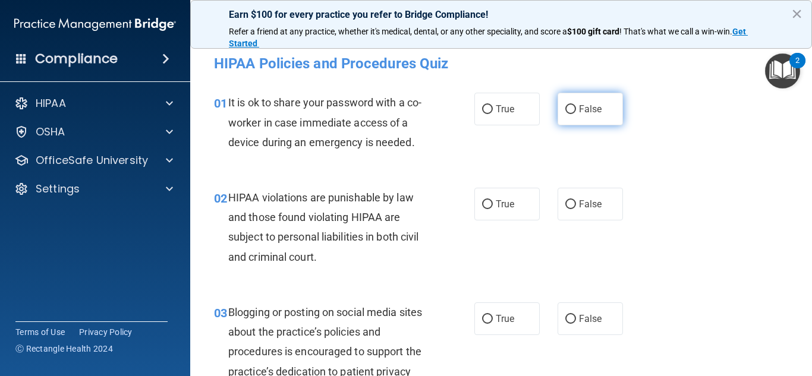
click at [570, 110] on input "False" at bounding box center [570, 109] width 11 height 9
radio input "true"
click at [462, 209] on div "02 HIPAA violations are punishable by law and those found violating HIPAA are s…" at bounding box center [344, 230] width 296 height 85
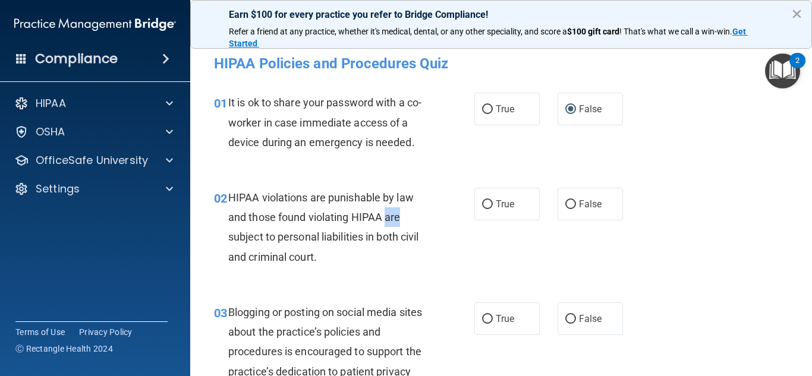
click at [462, 209] on div "02 HIPAA violations are punishable by law and those found violating HIPAA are s…" at bounding box center [344, 230] width 296 height 85
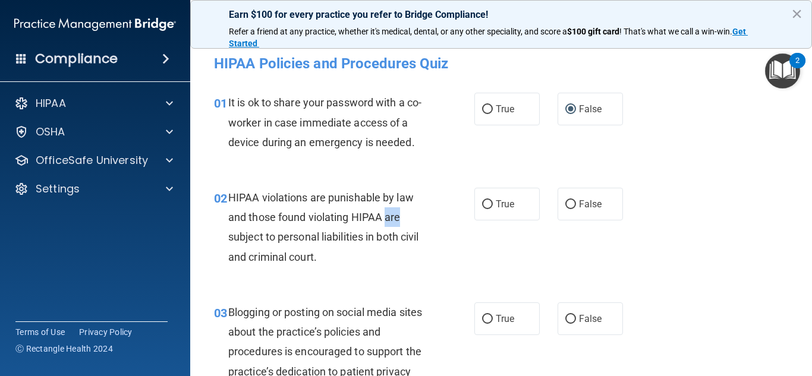
click at [462, 209] on div "02 HIPAA violations are punishable by law and those found violating HIPAA are s…" at bounding box center [344, 230] width 296 height 85
click at [490, 202] on input "True" at bounding box center [487, 204] width 11 height 9
radio input "true"
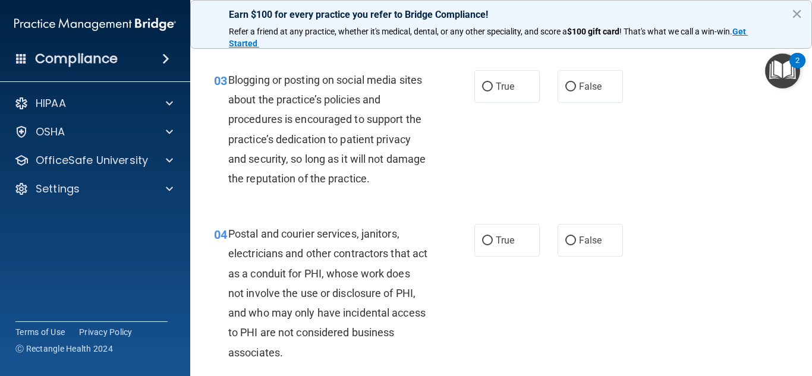
scroll to position [240, 0]
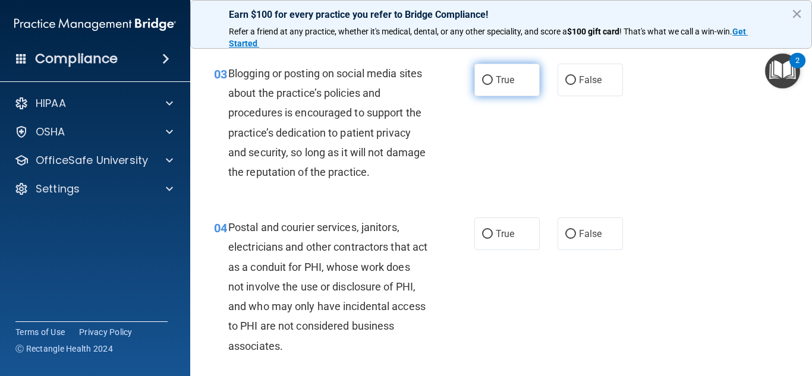
click at [484, 79] on input "True" at bounding box center [487, 80] width 11 height 9
radio input "true"
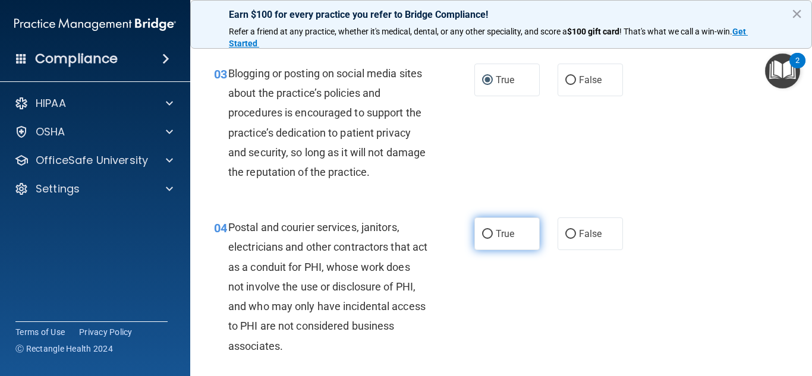
click at [486, 234] on input "True" at bounding box center [487, 234] width 11 height 9
radio input "true"
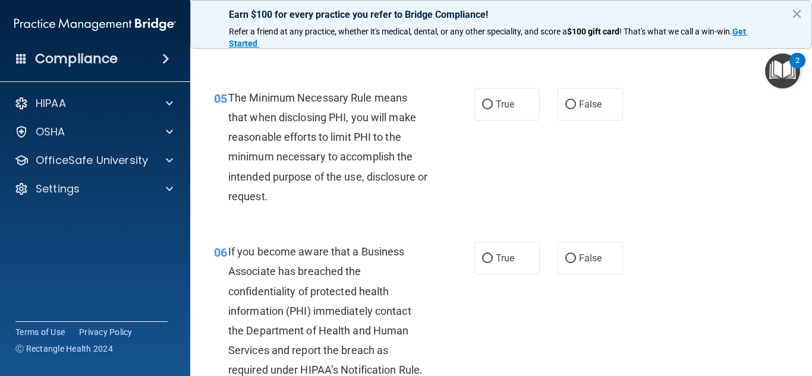
scroll to position [564, 0]
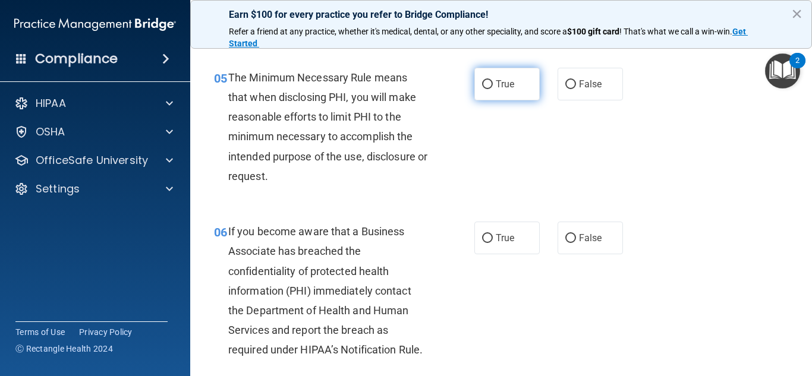
click at [484, 86] on input "True" at bounding box center [487, 84] width 11 height 9
radio input "true"
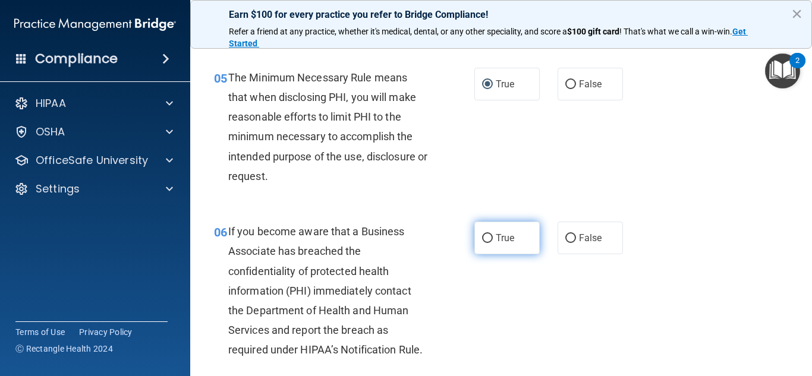
click at [487, 238] on input "True" at bounding box center [487, 238] width 11 height 9
radio input "true"
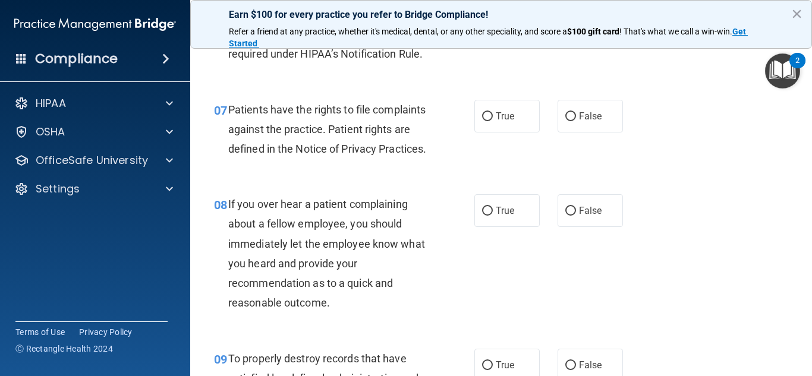
scroll to position [901, 0]
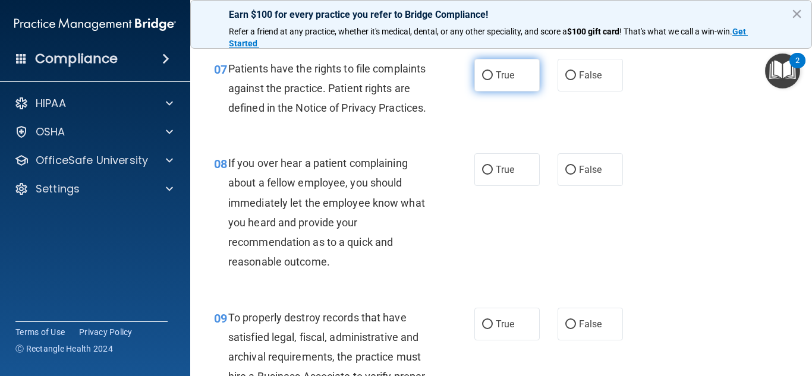
click at [485, 74] on input "True" at bounding box center [487, 75] width 11 height 9
radio input "true"
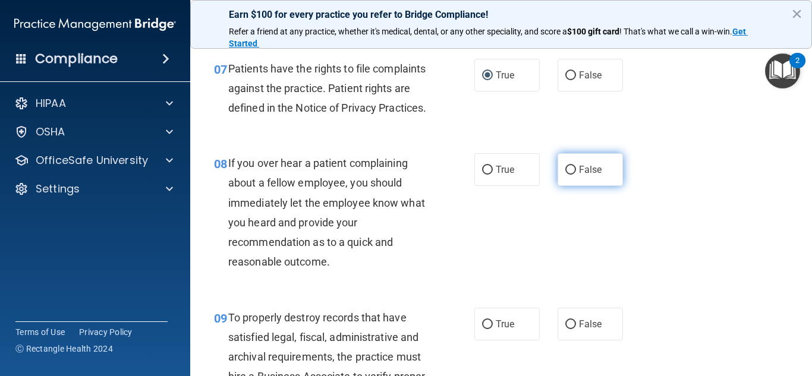
click at [569, 175] on input "False" at bounding box center [570, 170] width 11 height 9
radio input "true"
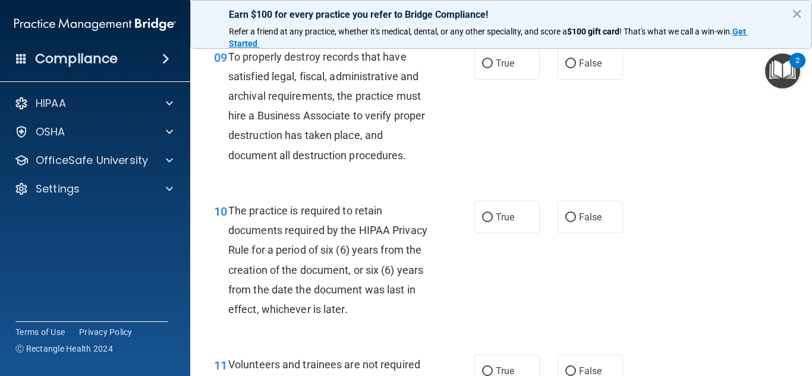
scroll to position [1169, 0]
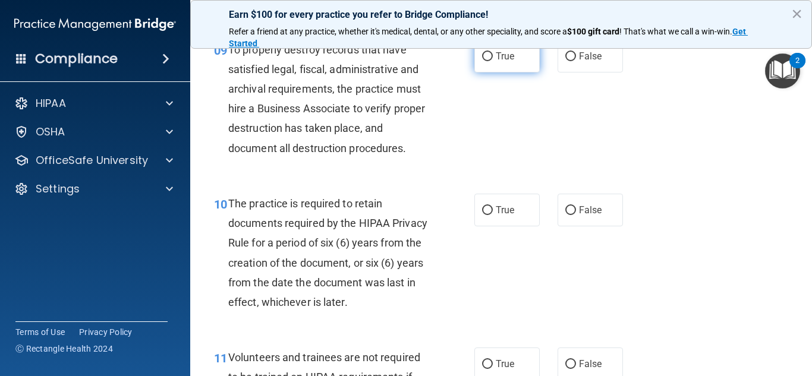
click at [485, 61] on input "True" at bounding box center [487, 56] width 11 height 9
radio input "true"
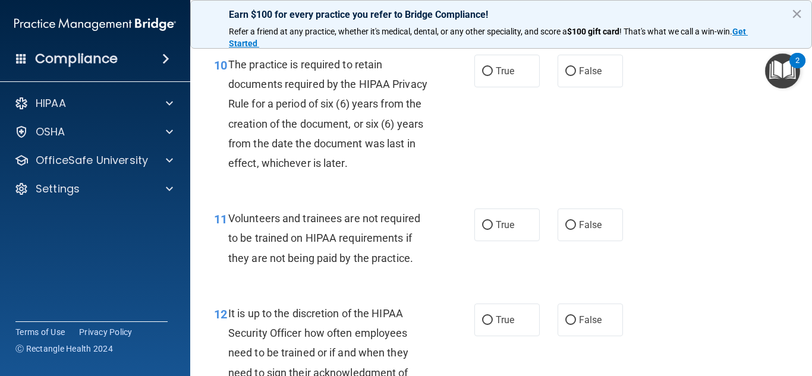
scroll to position [1315, 0]
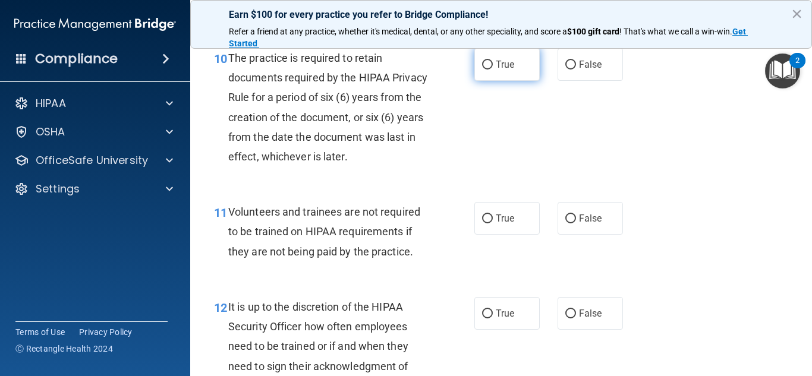
click at [486, 81] on label "True" at bounding box center [506, 64] width 65 height 33
click at [486, 70] on input "True" at bounding box center [487, 65] width 11 height 9
radio input "true"
click at [568, 223] on input "False" at bounding box center [570, 219] width 11 height 9
radio input "true"
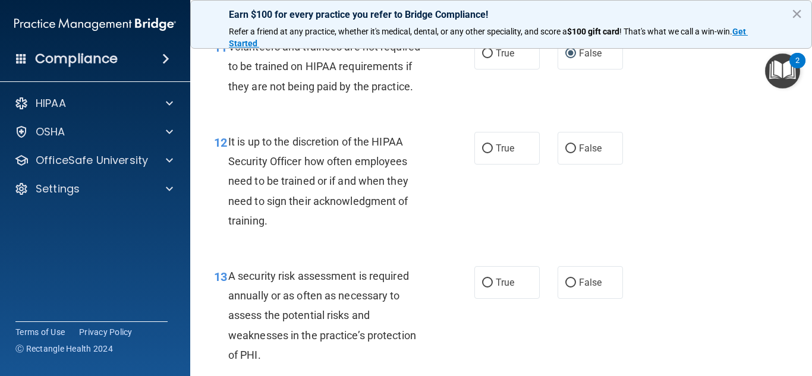
scroll to position [1555, 0]
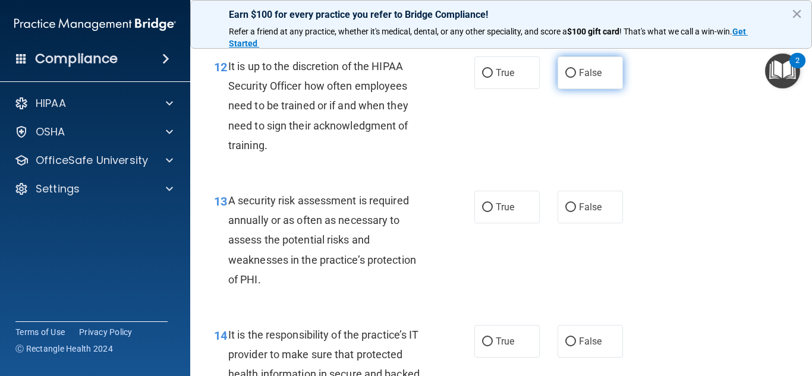
click at [569, 78] on input "False" at bounding box center [570, 73] width 11 height 9
radio input "true"
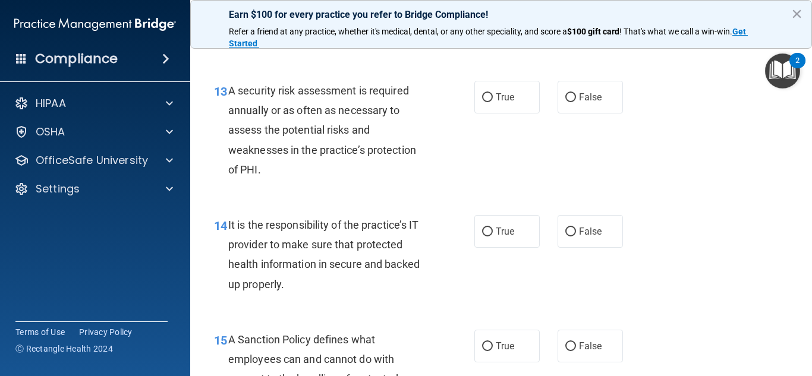
scroll to position [1672, 0]
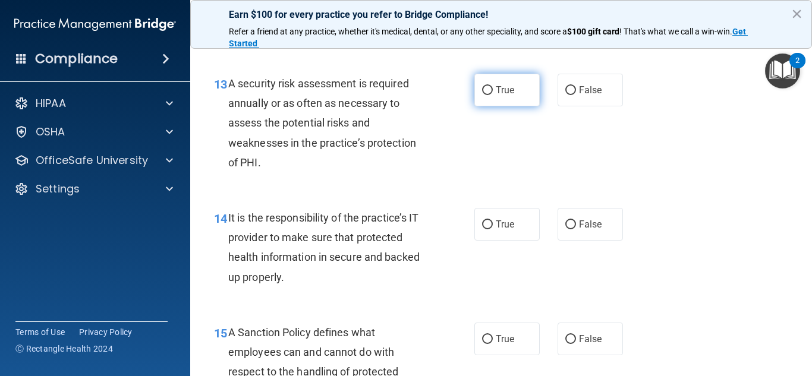
click at [484, 95] on input "True" at bounding box center [487, 90] width 11 height 9
radio input "true"
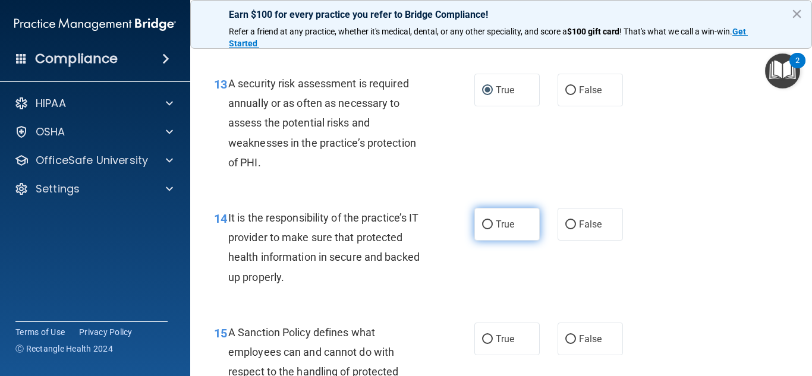
click at [478, 240] on label "True" at bounding box center [506, 224] width 65 height 33
click at [482, 229] on input "True" at bounding box center [487, 224] width 11 height 9
radio input "true"
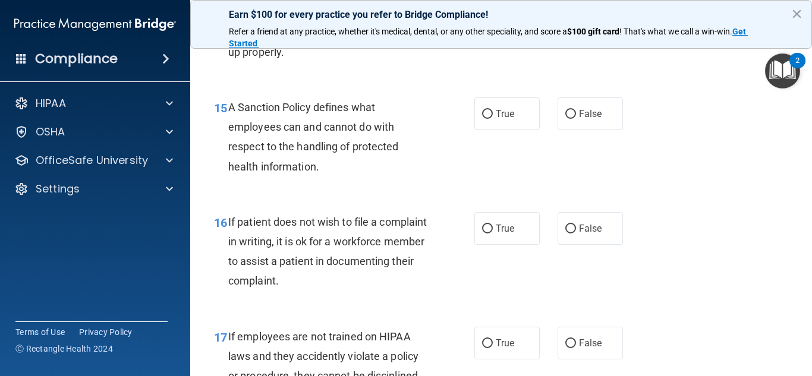
scroll to position [1925, 0]
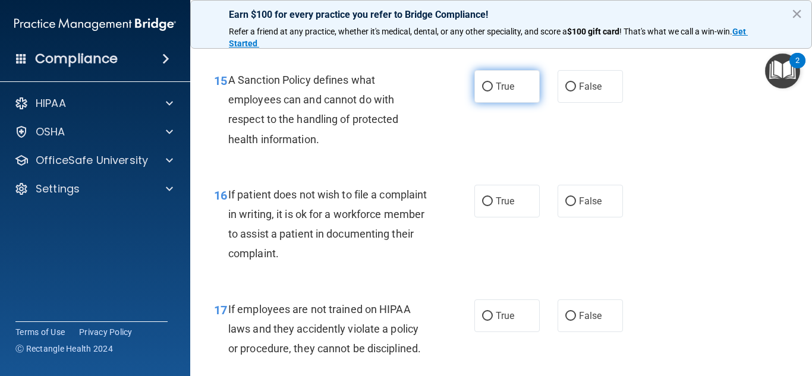
click at [485, 92] on input "True" at bounding box center [487, 87] width 11 height 9
radio input "true"
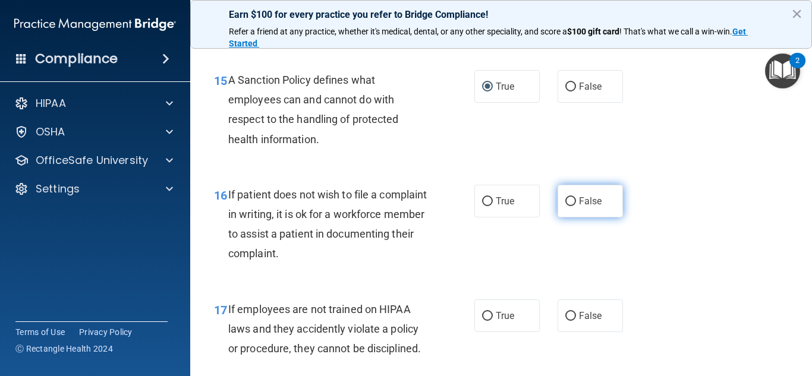
click at [570, 206] on input "False" at bounding box center [570, 201] width 11 height 9
radio input "true"
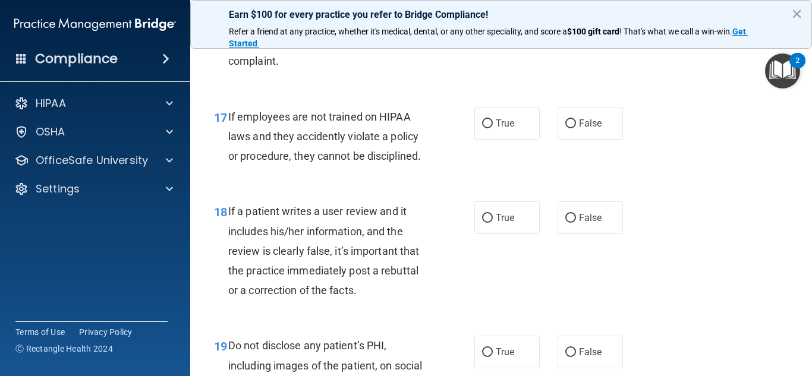
scroll to position [2159, 0]
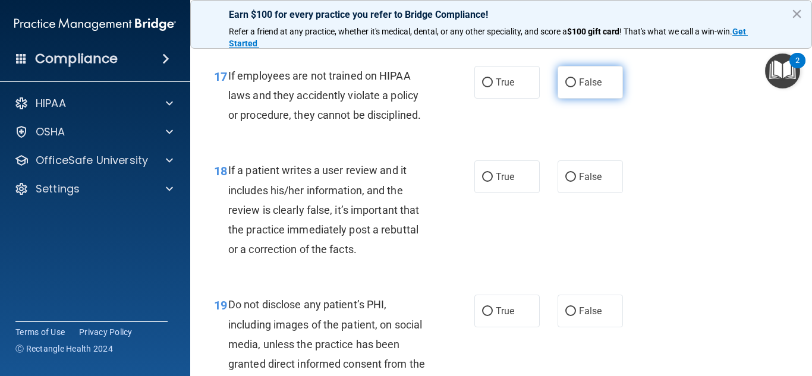
click at [573, 87] on input "False" at bounding box center [570, 82] width 11 height 9
radio input "true"
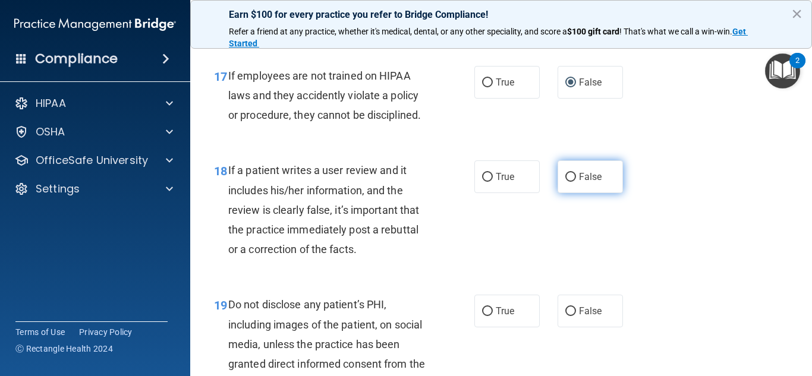
click at [569, 182] on input "False" at bounding box center [570, 177] width 11 height 9
radio input "true"
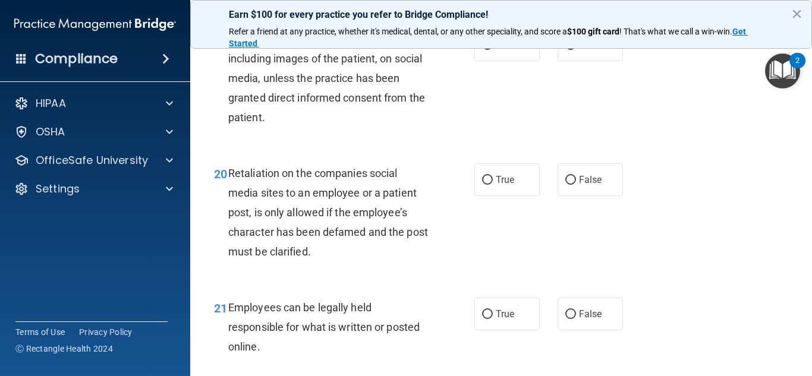
scroll to position [2418, 0]
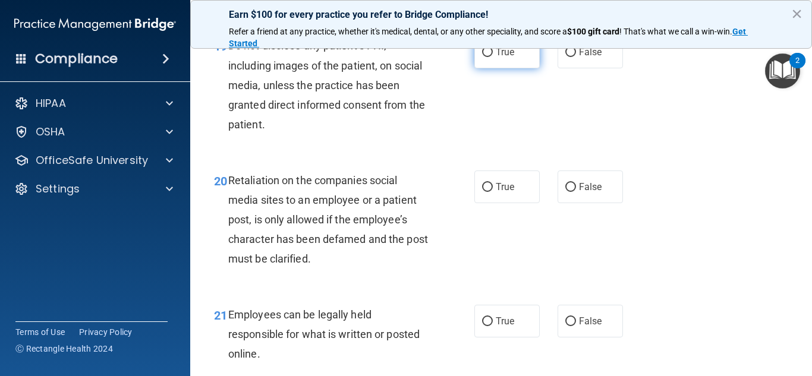
click at [486, 57] on input "True" at bounding box center [487, 52] width 11 height 9
radio input "true"
click at [569, 192] on input "False" at bounding box center [570, 187] width 11 height 9
radio input "true"
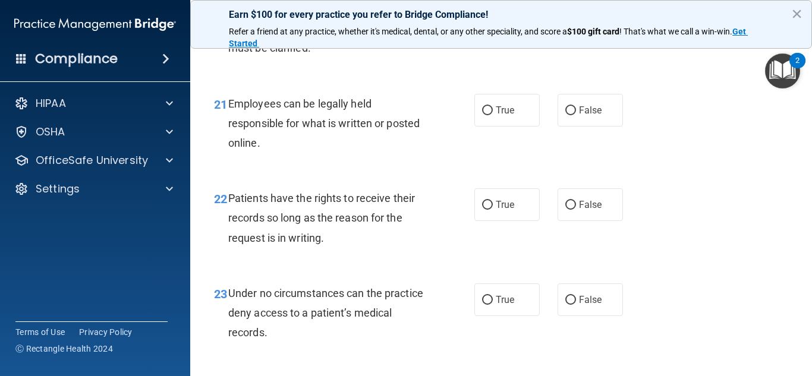
scroll to position [2670, 0]
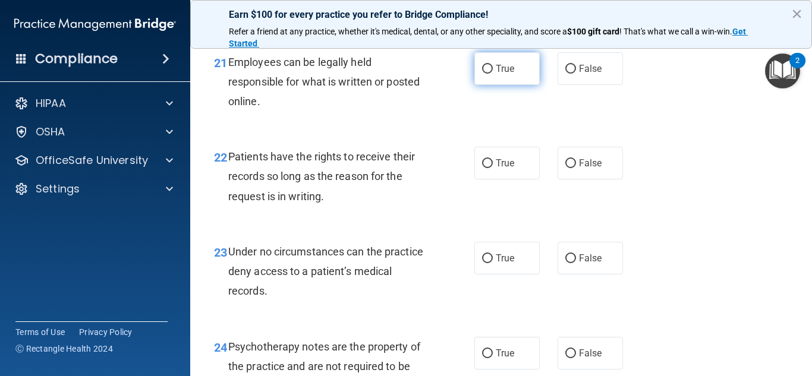
click at [486, 74] on input "True" at bounding box center [487, 69] width 11 height 9
radio input "true"
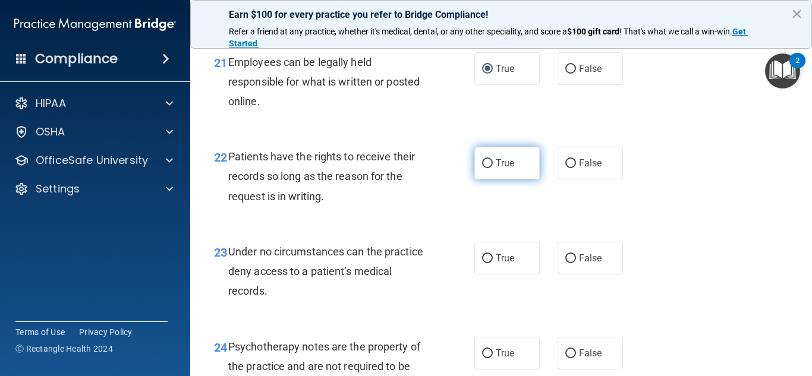
click at [487, 168] on input "True" at bounding box center [487, 163] width 11 height 9
radio input "true"
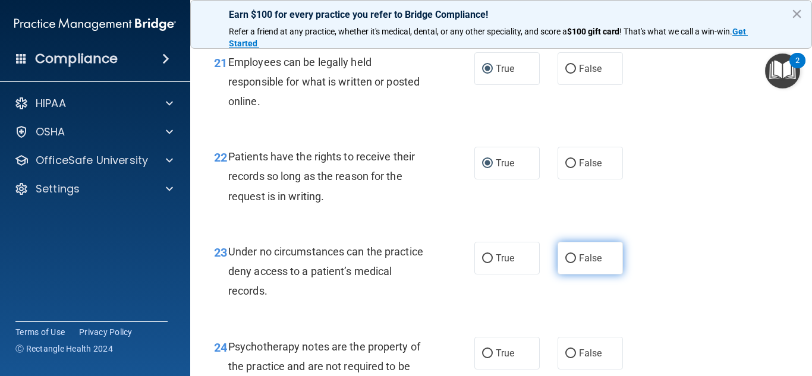
click at [572, 263] on input "False" at bounding box center [570, 258] width 11 height 9
radio input "true"
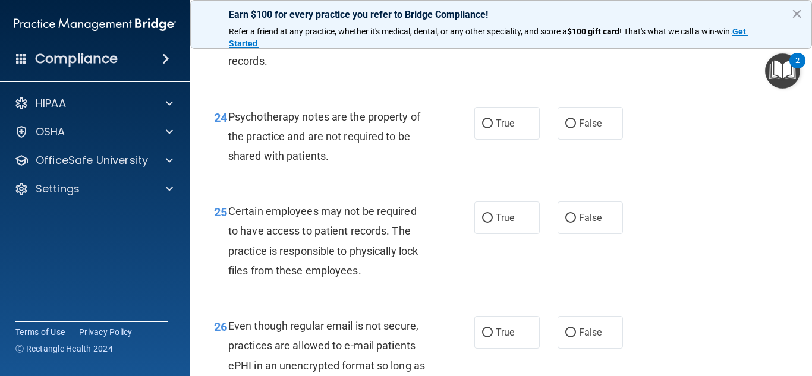
scroll to position [2914, 0]
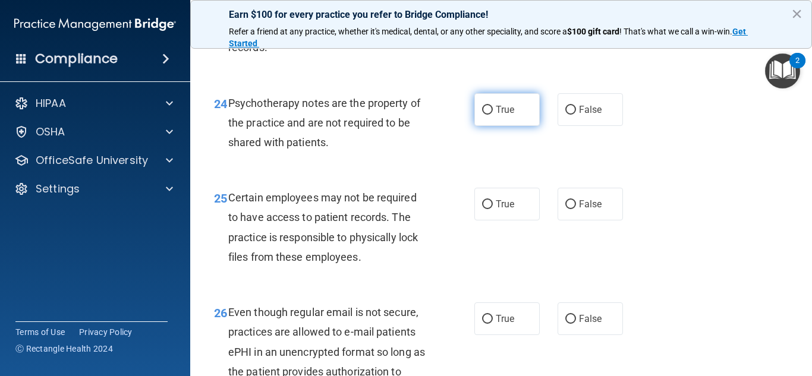
click at [487, 115] on input "True" at bounding box center [487, 110] width 11 height 9
radio input "true"
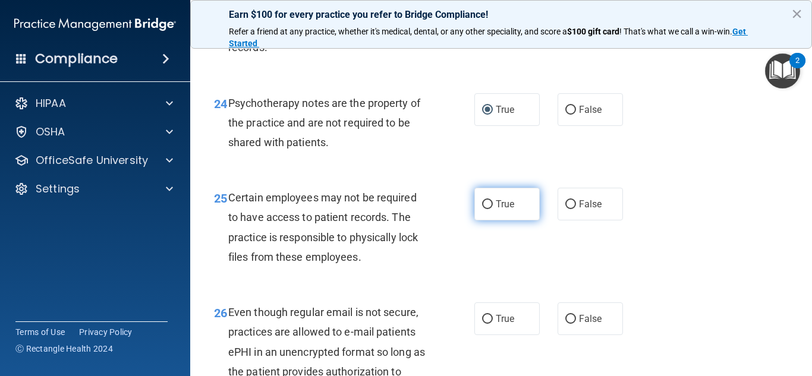
click at [489, 209] on input "True" at bounding box center [487, 204] width 11 height 9
radio input "true"
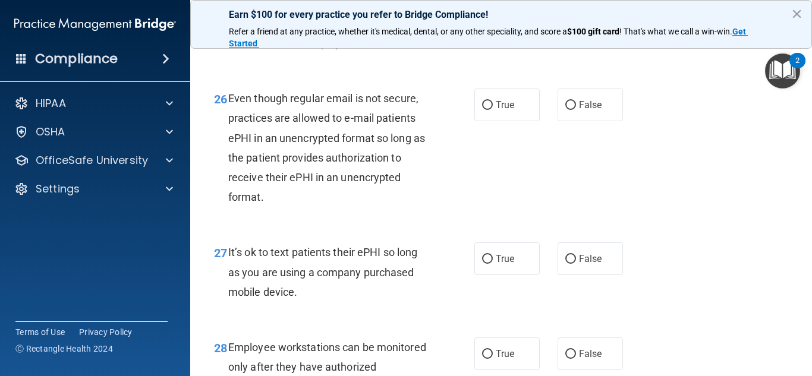
scroll to position [3135, 0]
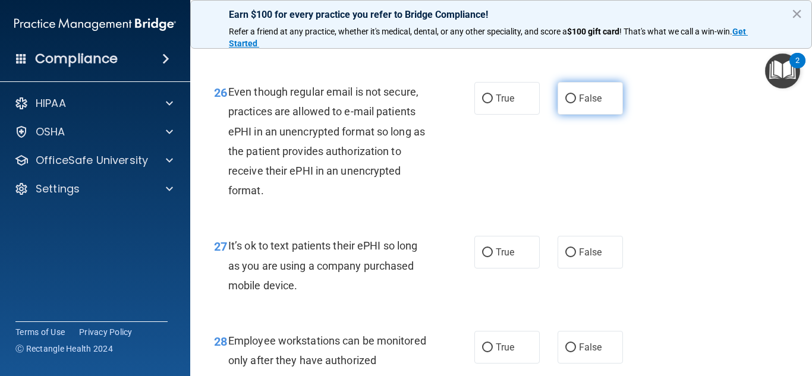
click at [572, 103] on input "False" at bounding box center [570, 98] width 11 height 9
radio input "true"
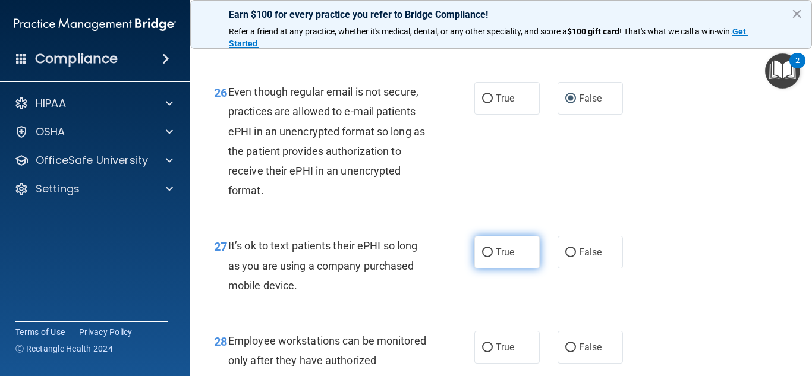
click at [487, 257] on input "True" at bounding box center [487, 252] width 11 height 9
radio input "true"
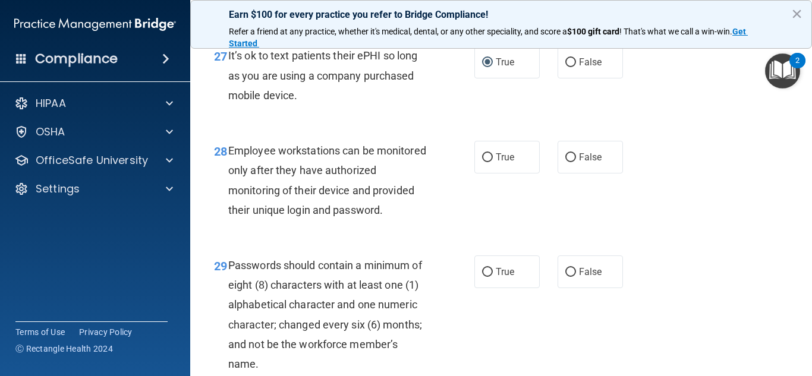
scroll to position [3346, 0]
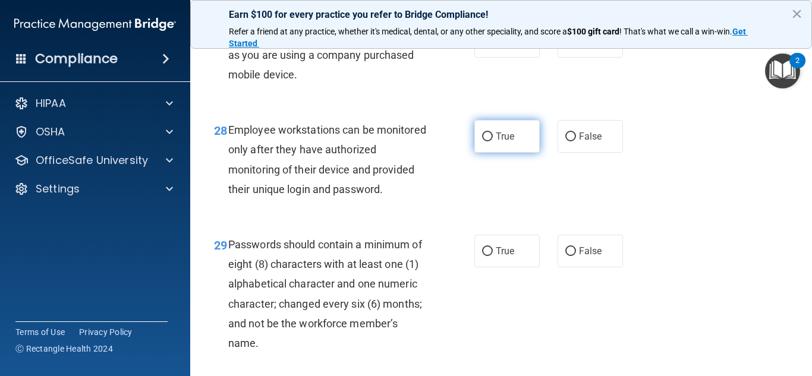
click at [489, 141] on input "True" at bounding box center [487, 137] width 11 height 9
radio input "true"
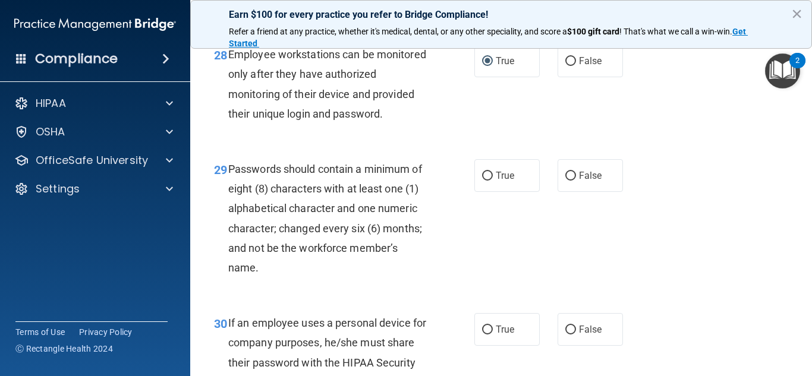
scroll to position [3428, 0]
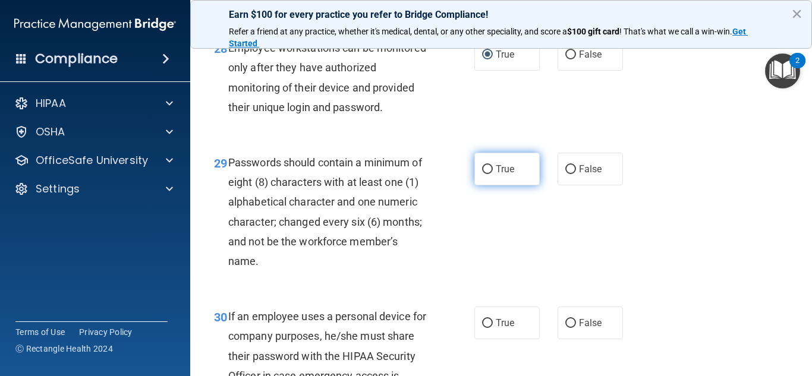
click at [487, 174] on input "True" at bounding box center [487, 169] width 11 height 9
radio input "true"
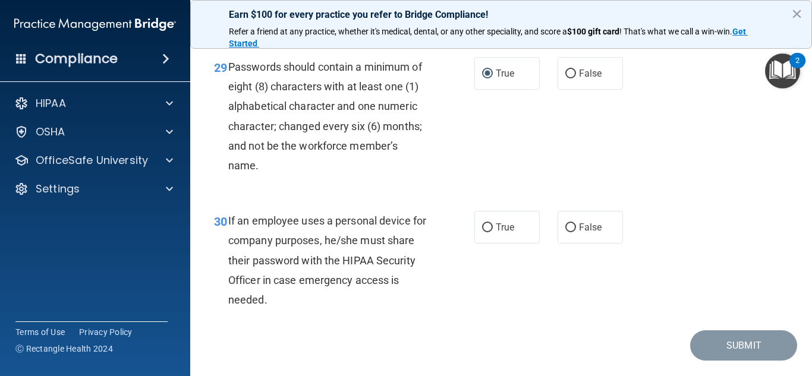
scroll to position [3558, 0]
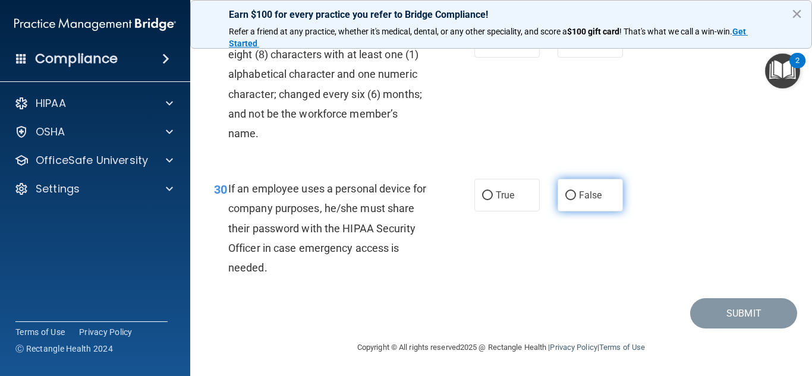
click at [571, 200] on input "False" at bounding box center [570, 195] width 11 height 9
radio input "true"
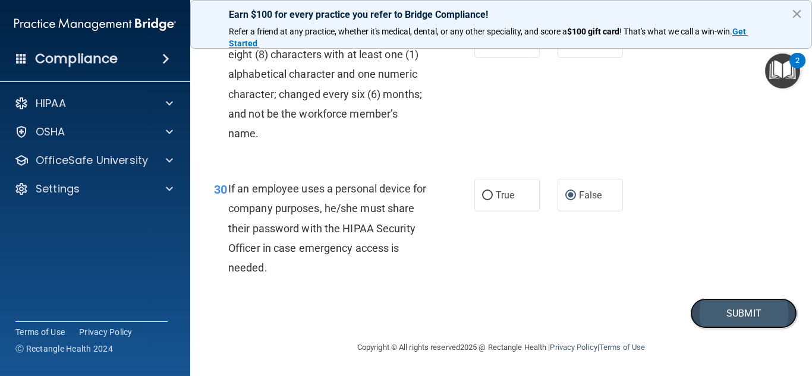
click at [727, 329] on button "Submit" at bounding box center [743, 313] width 107 height 30
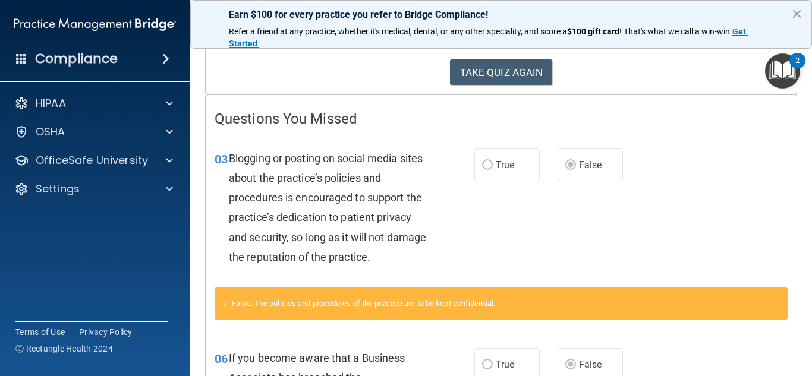
scroll to position [148, 0]
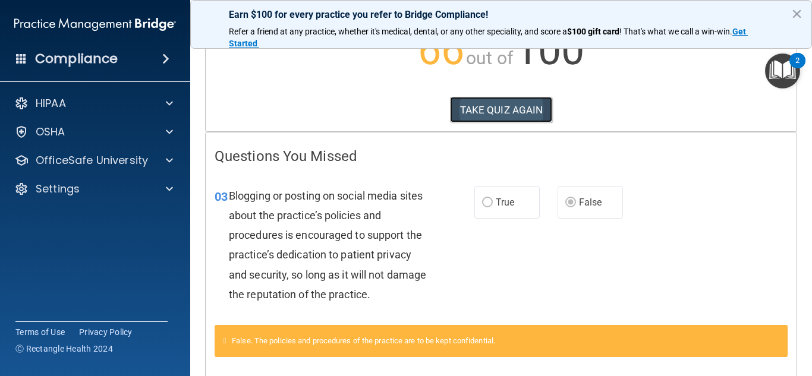
click at [529, 119] on button "TAKE QUIZ AGAIN" at bounding box center [501, 110] width 103 height 26
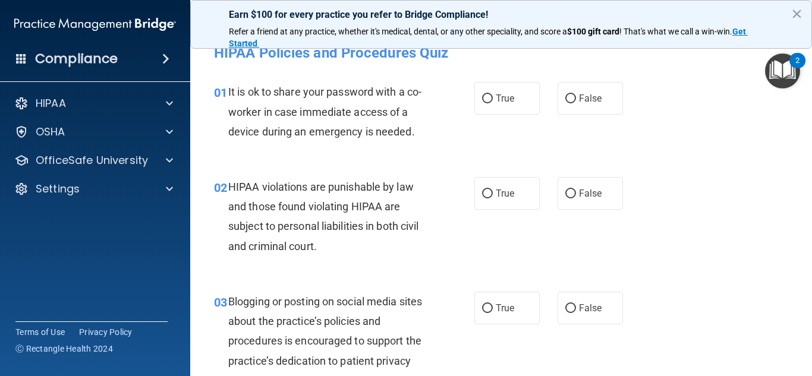
scroll to position [18, 0]
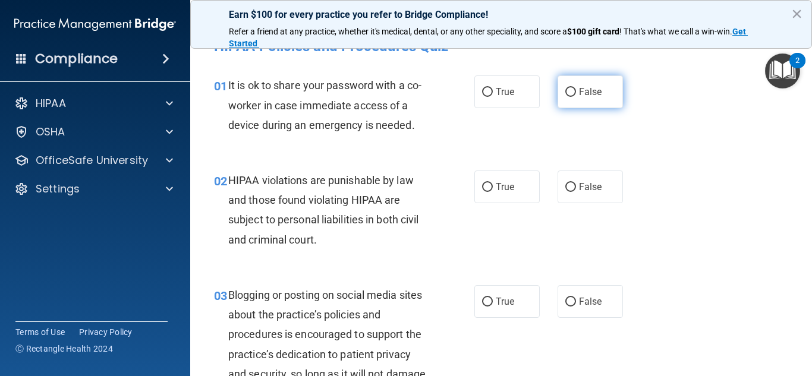
click at [571, 93] on input "False" at bounding box center [570, 92] width 11 height 9
radio input "true"
click at [571, 93] on input "False" at bounding box center [570, 92] width 11 height 9
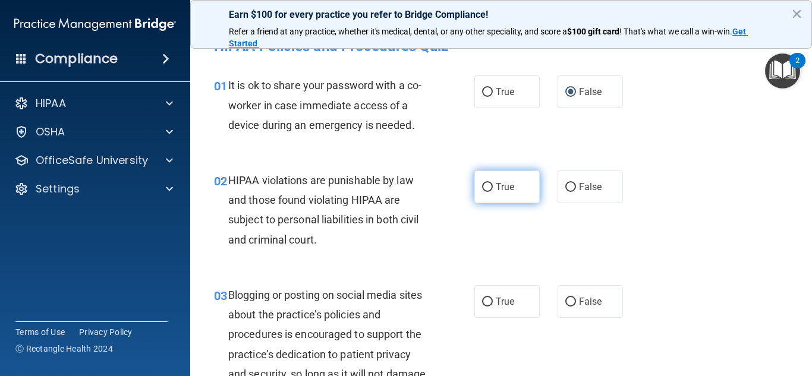
click at [489, 186] on input "True" at bounding box center [487, 187] width 11 height 9
radio input "true"
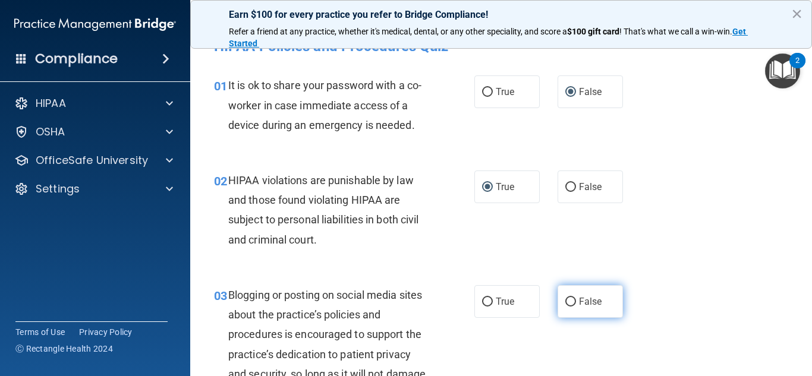
click at [571, 302] on input "False" at bounding box center [570, 302] width 11 height 9
radio input "true"
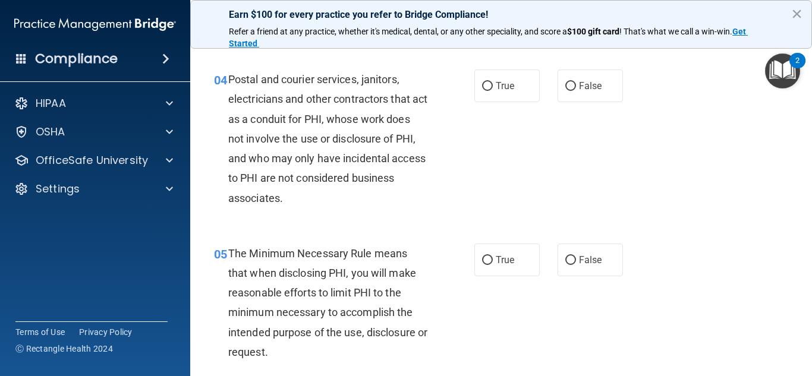
scroll to position [395, 0]
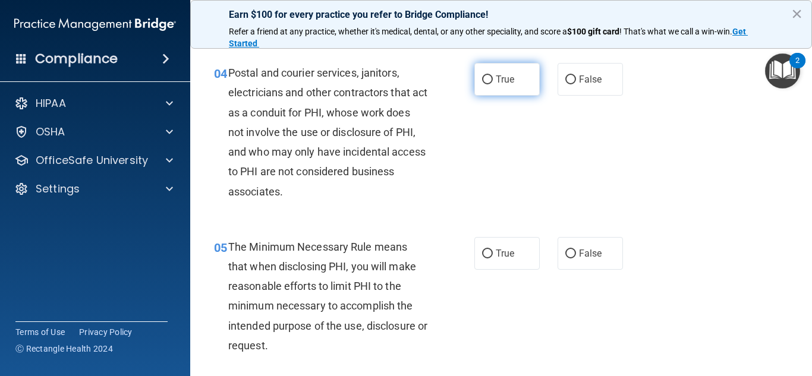
click at [487, 79] on input "True" at bounding box center [487, 79] width 11 height 9
radio input "true"
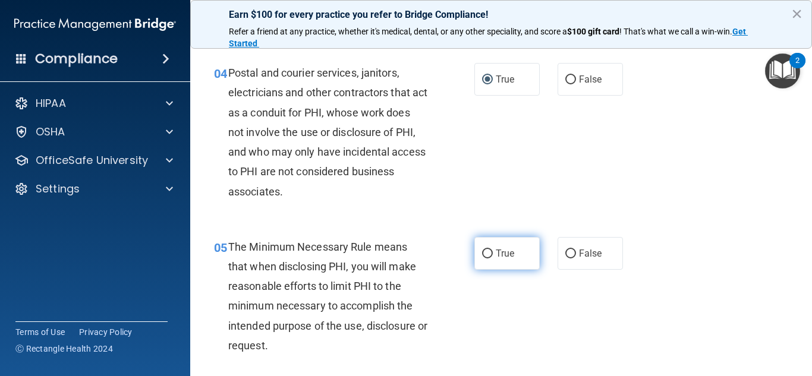
click at [491, 255] on input "True" at bounding box center [487, 254] width 11 height 9
radio input "true"
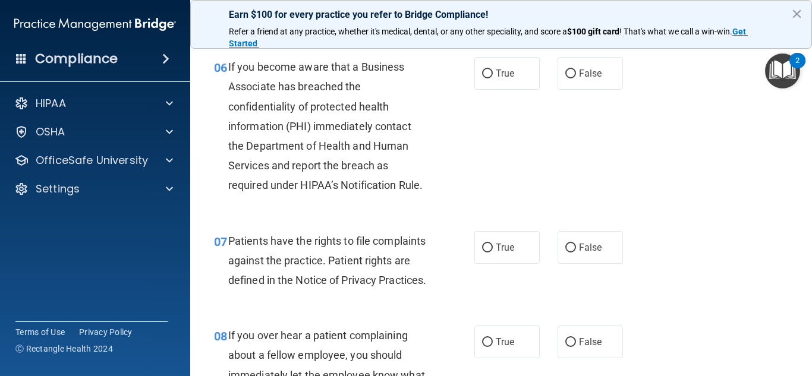
scroll to position [729, 0]
click at [567, 78] on input "False" at bounding box center [570, 74] width 11 height 9
radio input "true"
click at [489, 247] on input "True" at bounding box center [487, 248] width 11 height 9
radio input "true"
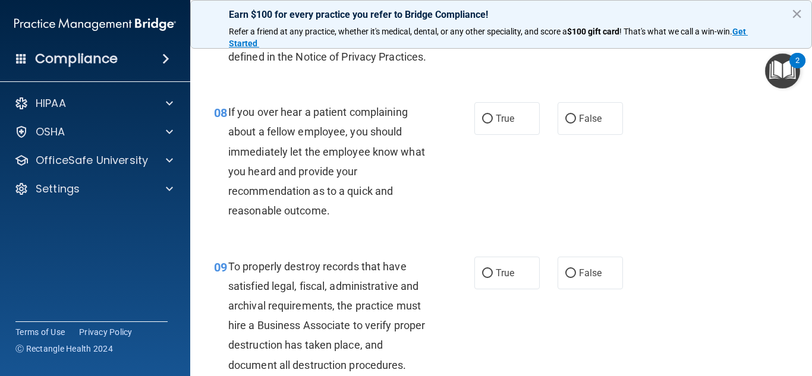
scroll to position [966, 0]
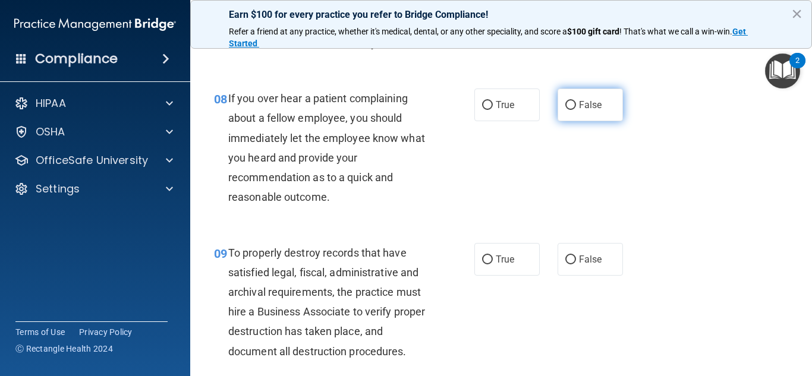
click at [571, 110] on input "False" at bounding box center [570, 105] width 11 height 9
radio input "true"
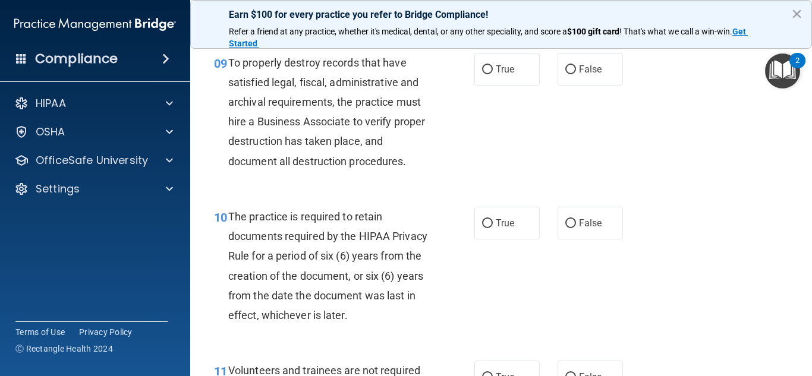
scroll to position [1163, 0]
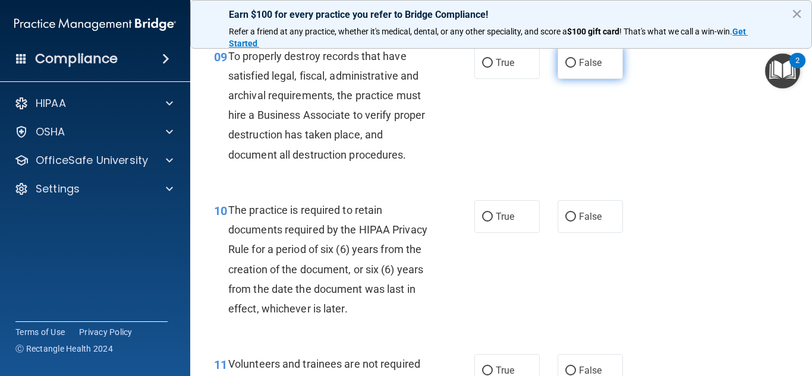
click at [571, 68] on input "False" at bounding box center [570, 63] width 11 height 9
radio input "true"
click at [489, 222] on input "True" at bounding box center [487, 217] width 11 height 9
radio input "true"
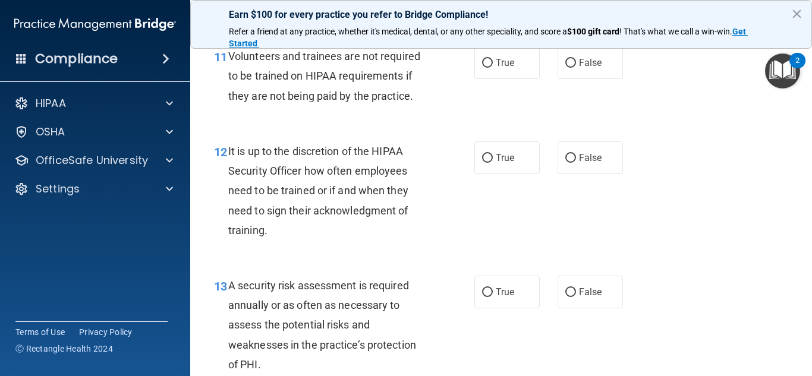
scroll to position [1478, 0]
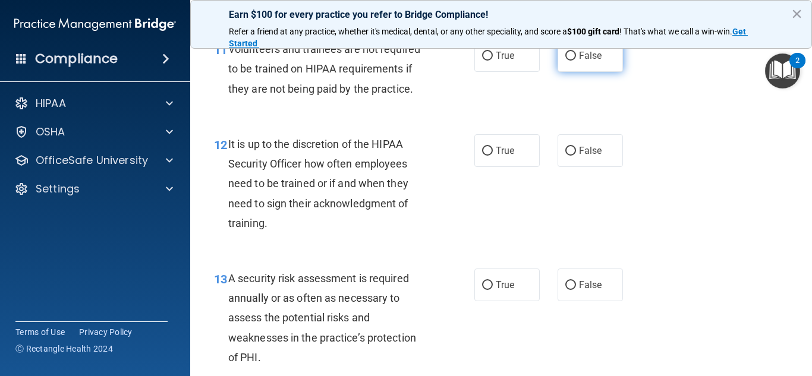
click at [571, 61] on input "False" at bounding box center [570, 56] width 11 height 9
radio input "true"
click at [572, 156] on input "False" at bounding box center [570, 151] width 11 height 9
radio input "true"
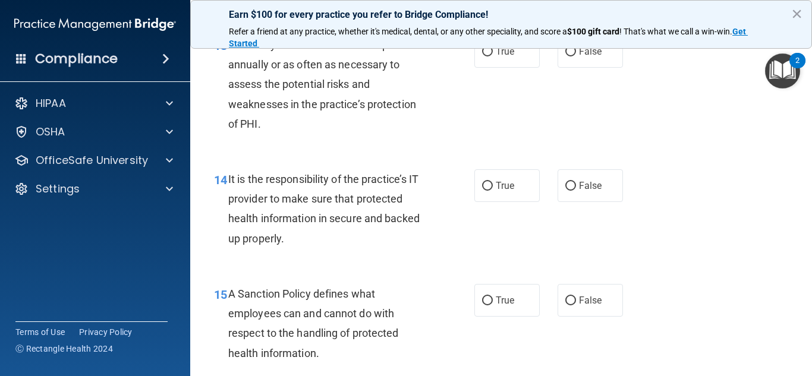
scroll to position [1697, 0]
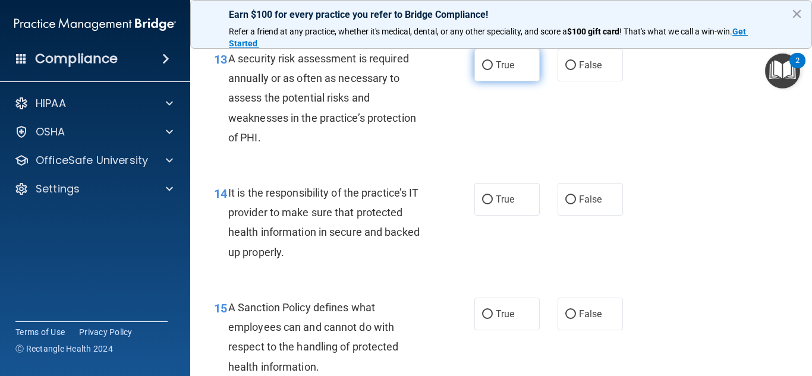
click at [489, 70] on input "True" at bounding box center [487, 65] width 11 height 9
radio input "true"
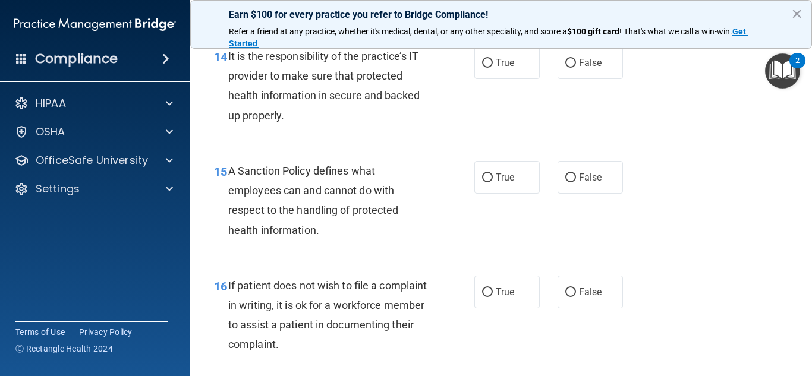
scroll to position [1848, 0]
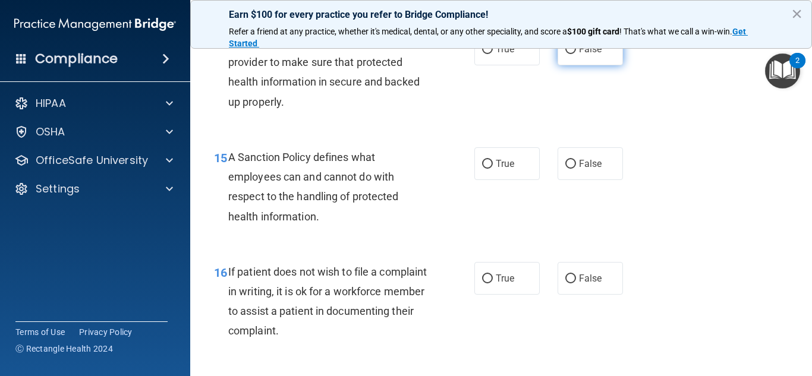
click at [571, 54] on input "False" at bounding box center [570, 49] width 11 height 9
radio input "true"
click at [566, 169] on input "False" at bounding box center [570, 164] width 11 height 9
radio input "true"
click at [487, 283] on input "True" at bounding box center [487, 279] width 11 height 9
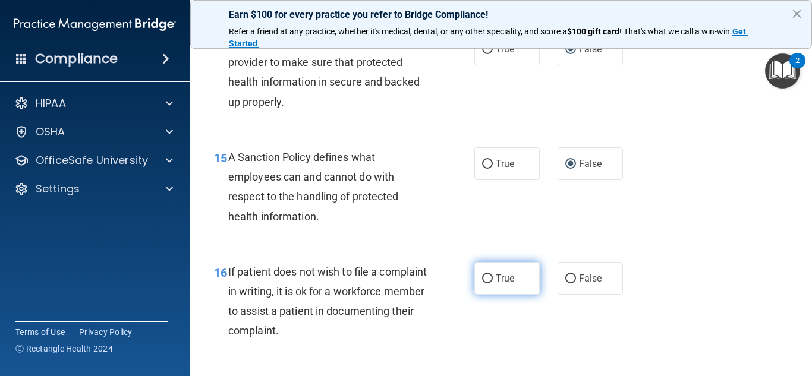
radio input "true"
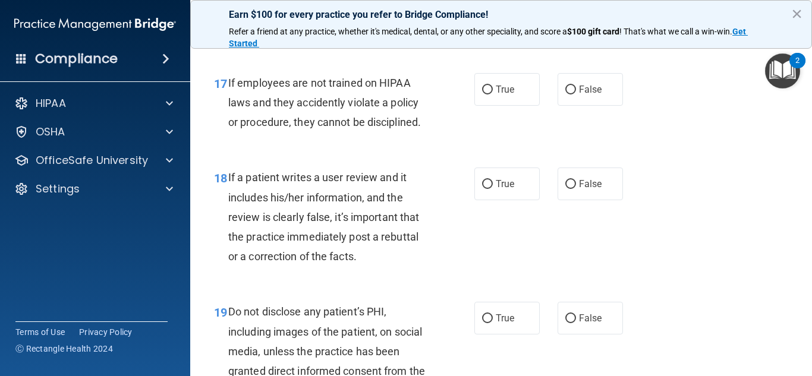
scroll to position [2172, 0]
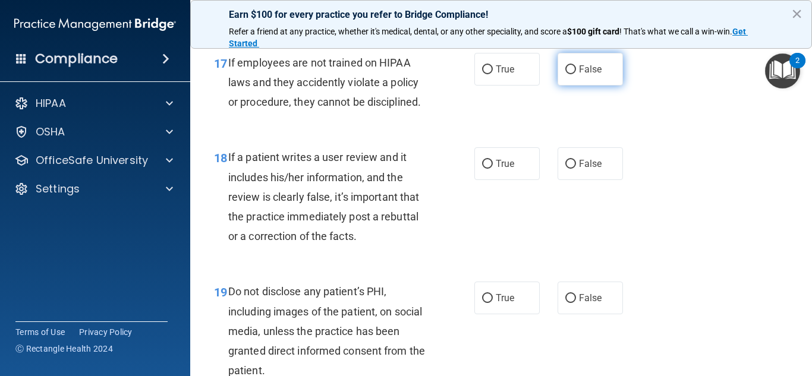
click at [572, 86] on label "False" at bounding box center [589, 69] width 65 height 33
click at [572, 74] on input "False" at bounding box center [570, 69] width 11 height 9
radio input "true"
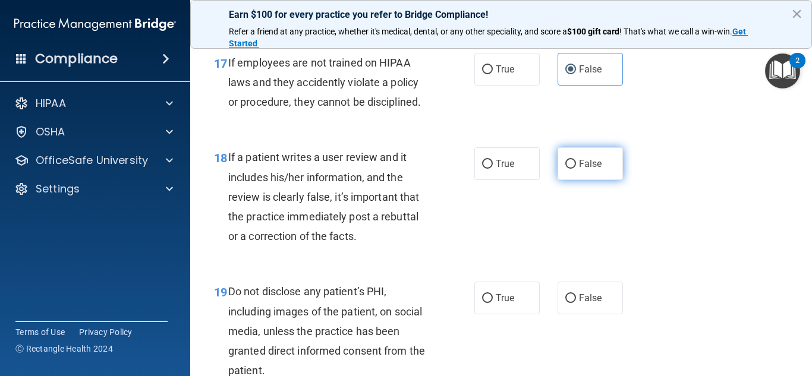
click at [570, 169] on input "False" at bounding box center [570, 164] width 11 height 9
radio input "true"
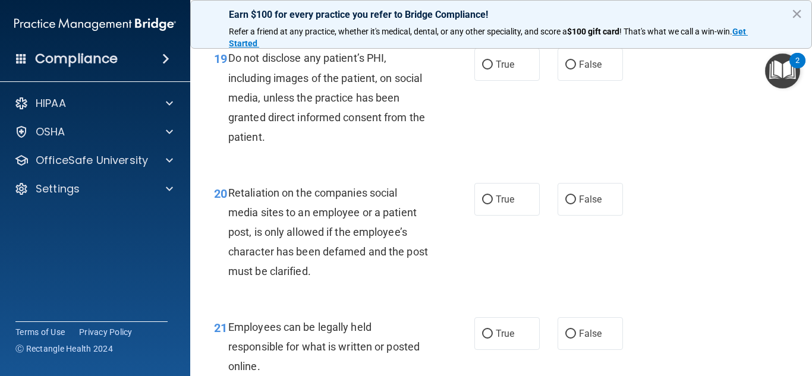
scroll to position [2398, 0]
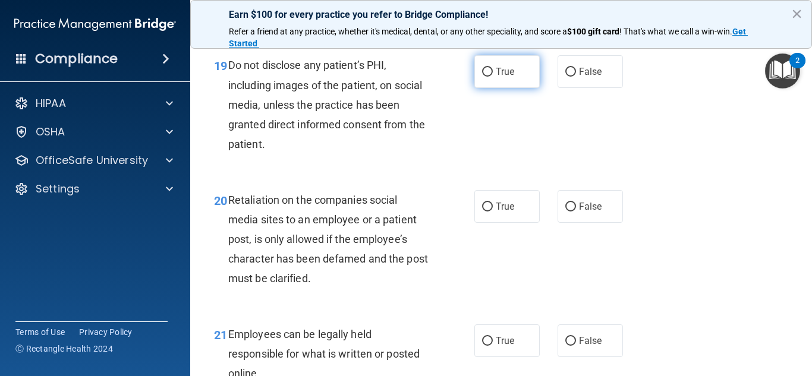
click at [484, 77] on input "True" at bounding box center [487, 72] width 11 height 9
radio input "true"
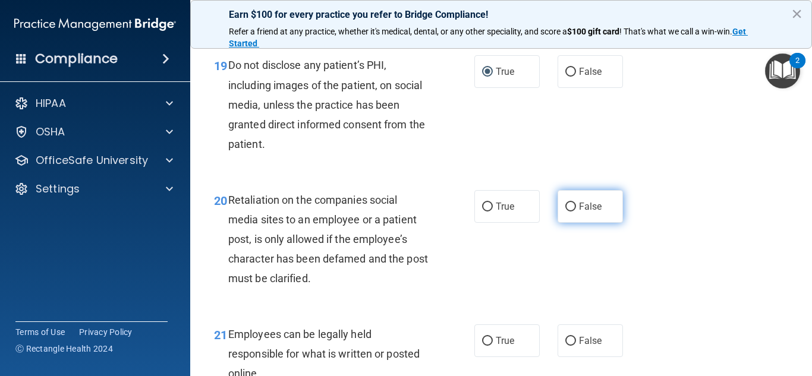
click at [571, 212] on input "False" at bounding box center [570, 207] width 11 height 9
radio input "true"
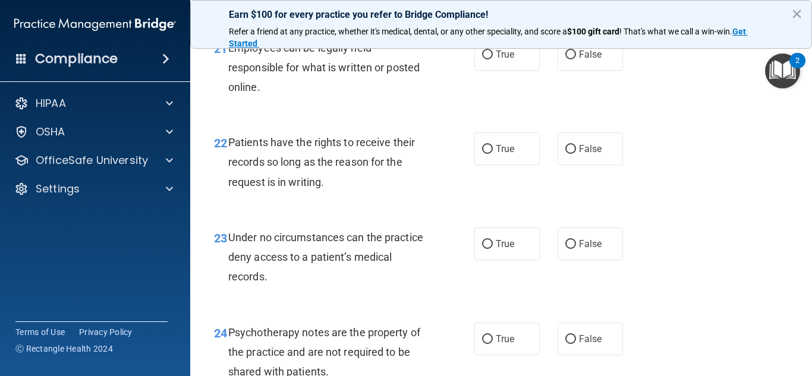
scroll to position [2692, 0]
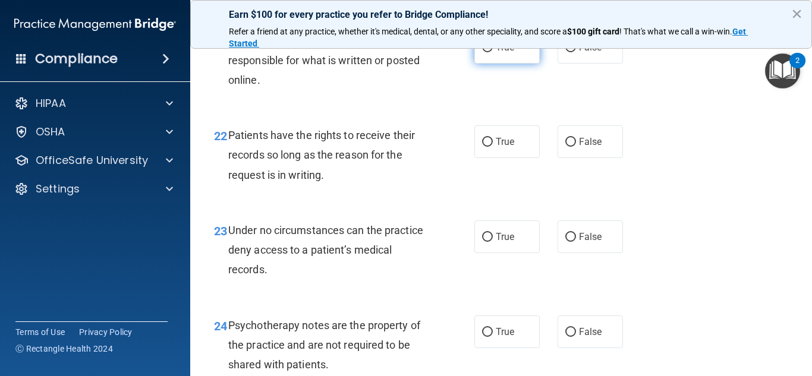
click at [487, 52] on input "True" at bounding box center [487, 47] width 11 height 9
radio input "true"
click at [572, 147] on input "False" at bounding box center [570, 142] width 11 height 9
radio input "true"
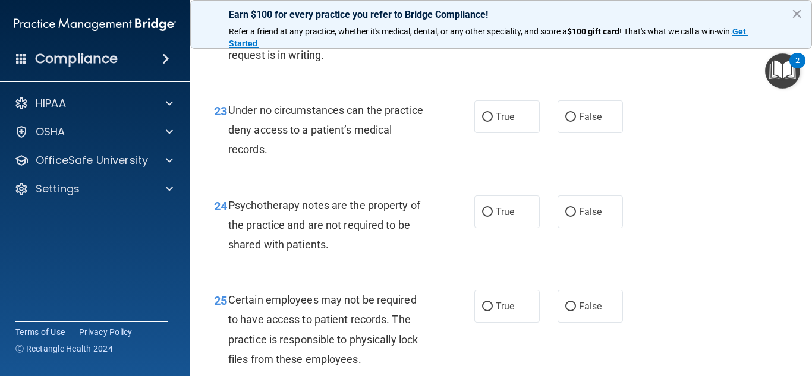
scroll to position [2819, 0]
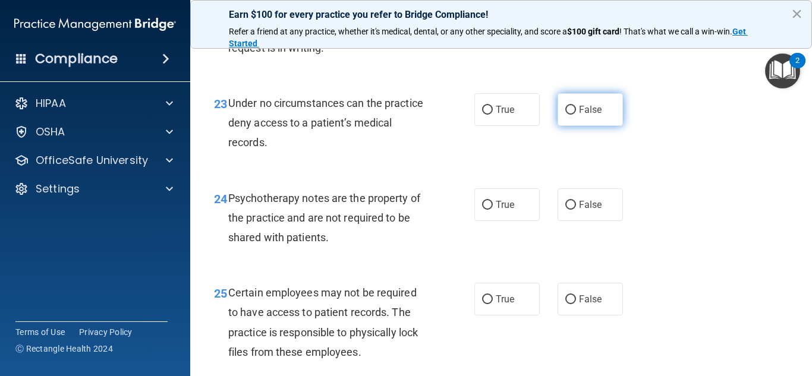
click at [566, 115] on input "False" at bounding box center [570, 110] width 11 height 9
radio input "true"
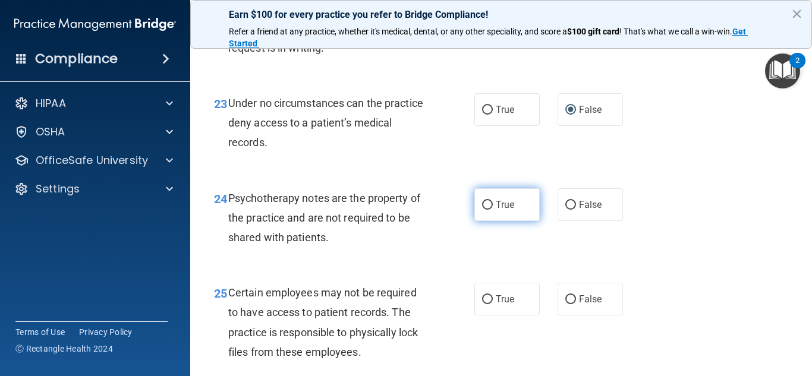
click at [489, 210] on input "True" at bounding box center [487, 205] width 11 height 9
radio input "true"
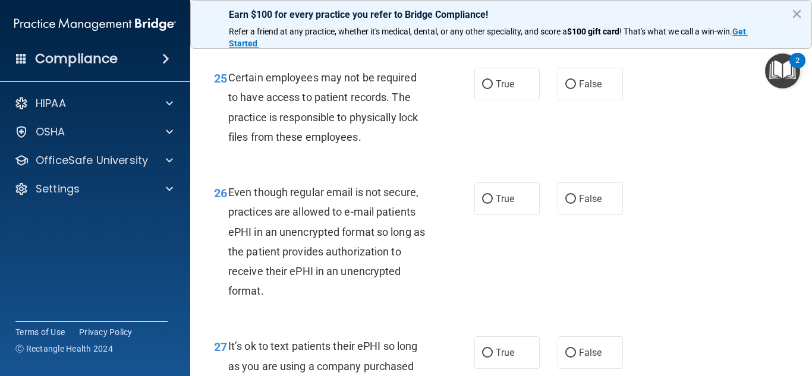
scroll to position [3041, 0]
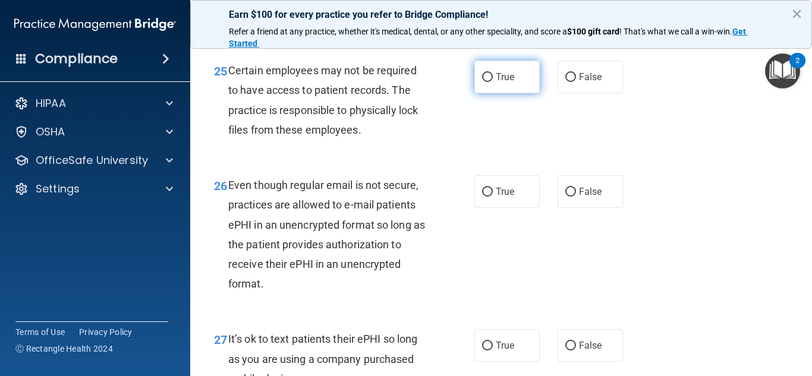
click at [485, 82] on input "True" at bounding box center [487, 77] width 11 height 9
radio input "true"
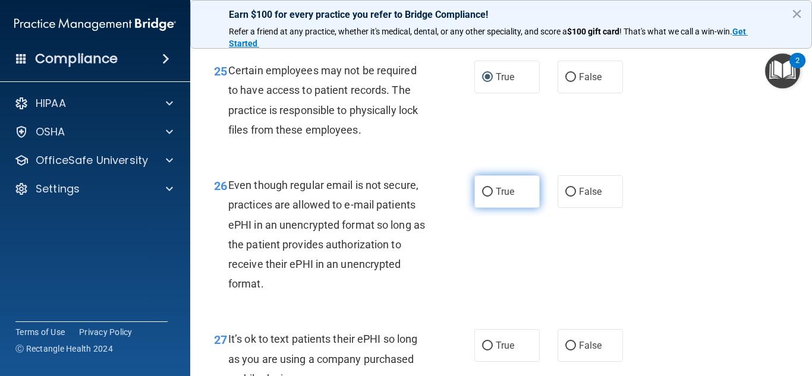
click at [490, 197] on input "True" at bounding box center [487, 192] width 11 height 9
radio input "true"
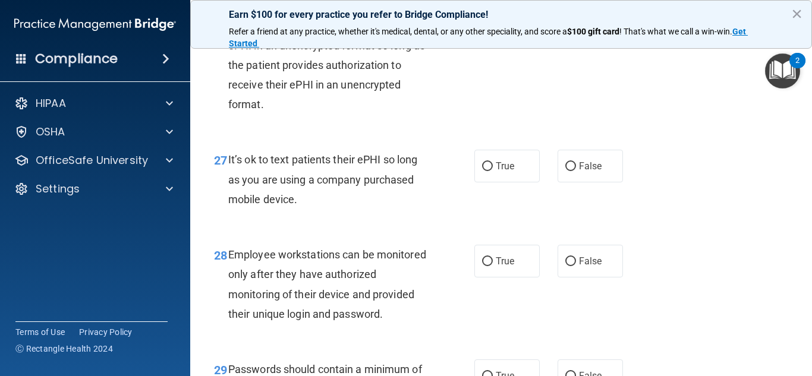
scroll to position [3234, 0]
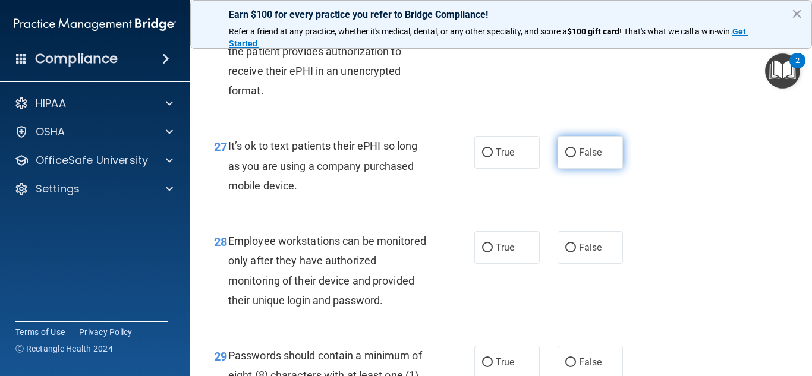
click at [572, 157] on input "False" at bounding box center [570, 153] width 11 height 9
radio input "true"
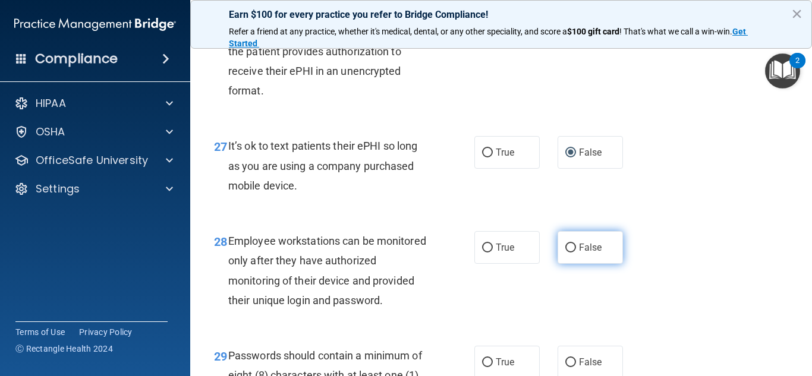
click at [572, 253] on input "False" at bounding box center [570, 248] width 11 height 9
radio input "true"
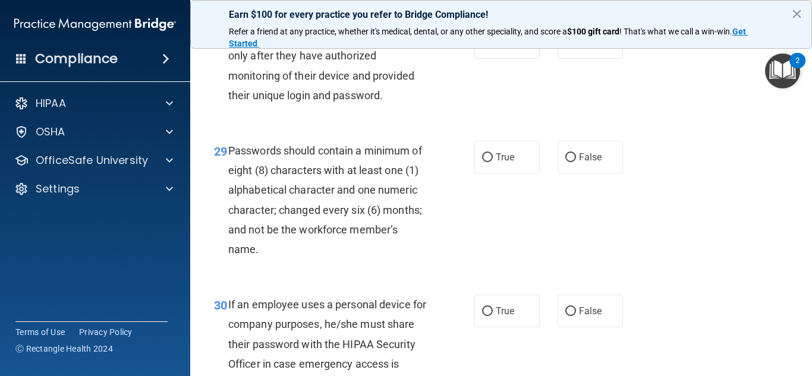
scroll to position [3447, 0]
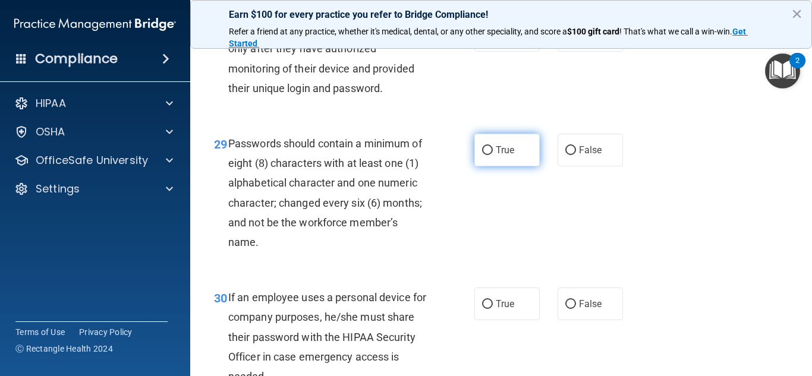
click at [486, 155] on input "True" at bounding box center [487, 150] width 11 height 9
radio input "true"
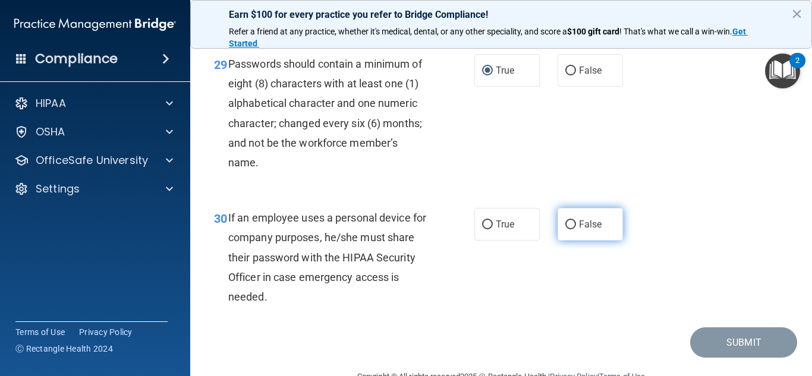
click at [570, 229] on input "False" at bounding box center [570, 224] width 11 height 9
radio input "true"
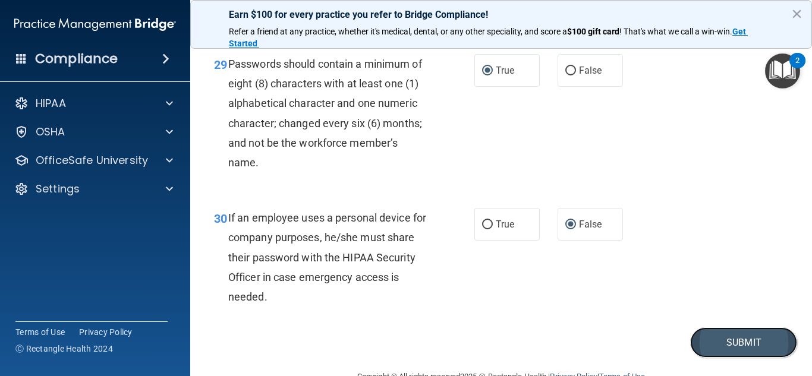
click at [727, 358] on button "Submit" at bounding box center [743, 342] width 107 height 30
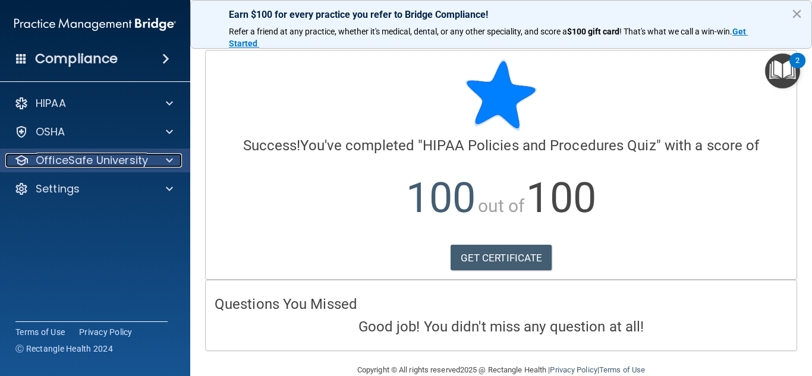
click at [160, 158] on div at bounding box center [168, 160] width 30 height 14
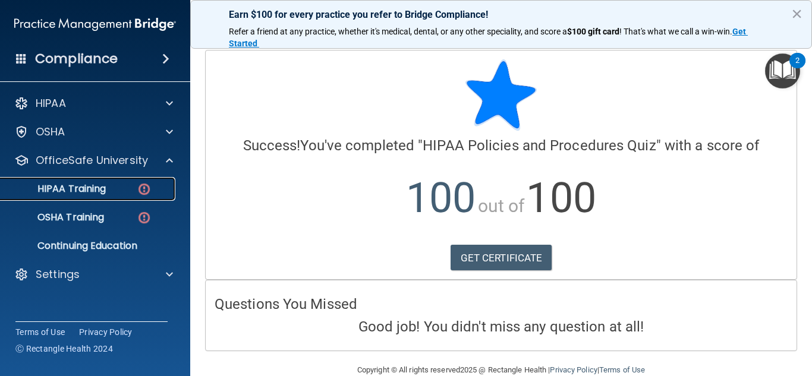
click at [115, 186] on div "HIPAA Training" at bounding box center [89, 189] width 162 height 12
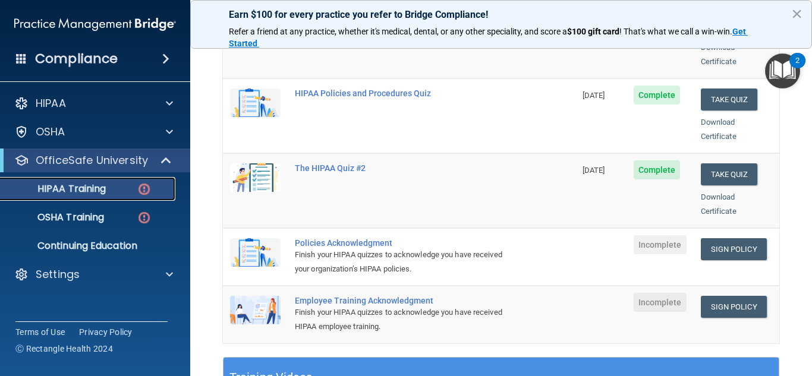
scroll to position [248, 0]
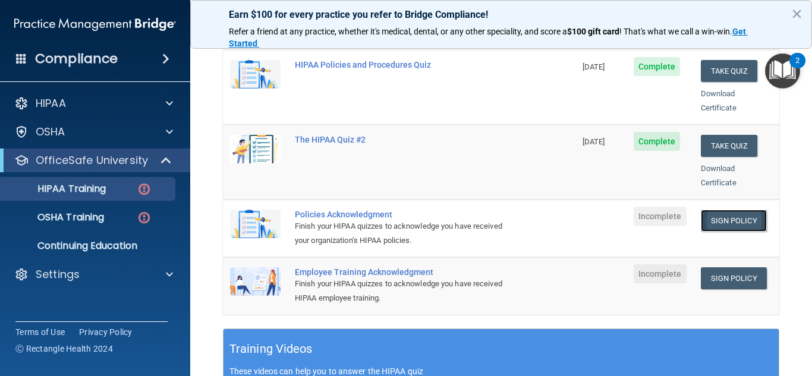
click at [728, 212] on link "Sign Policy" at bounding box center [734, 221] width 66 height 22
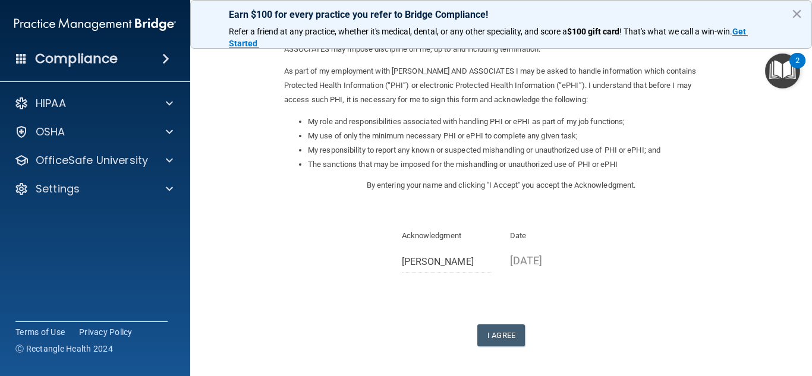
scroll to position [130, 0]
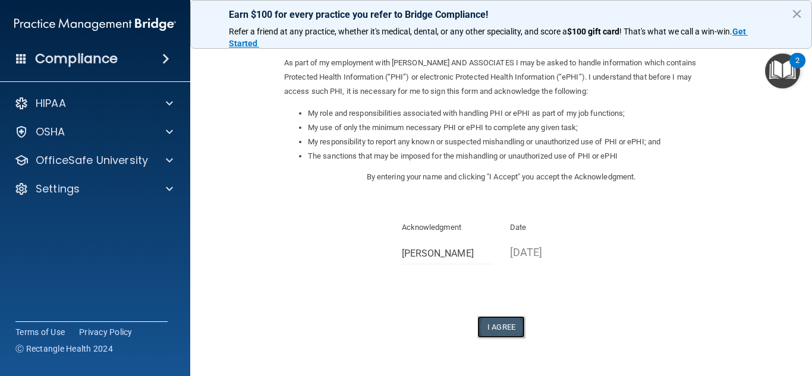
click at [492, 332] on button "I Agree" at bounding box center [501, 327] width 48 height 22
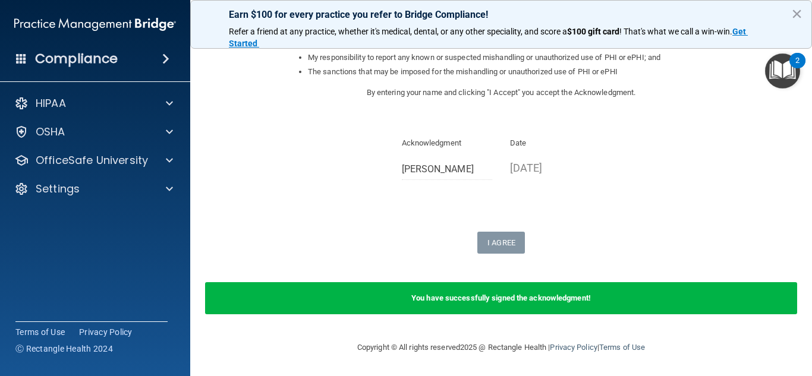
scroll to position [189, 0]
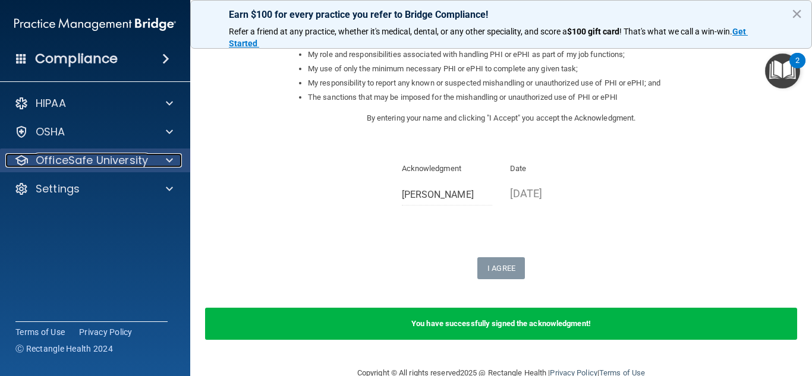
click at [147, 153] on div "OfficeSafe University" at bounding box center [78, 160] width 147 height 14
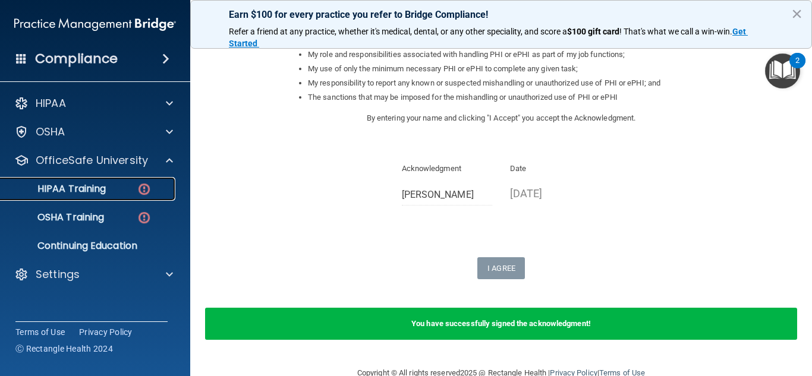
click at [162, 191] on div "HIPAA Training" at bounding box center [89, 189] width 162 height 12
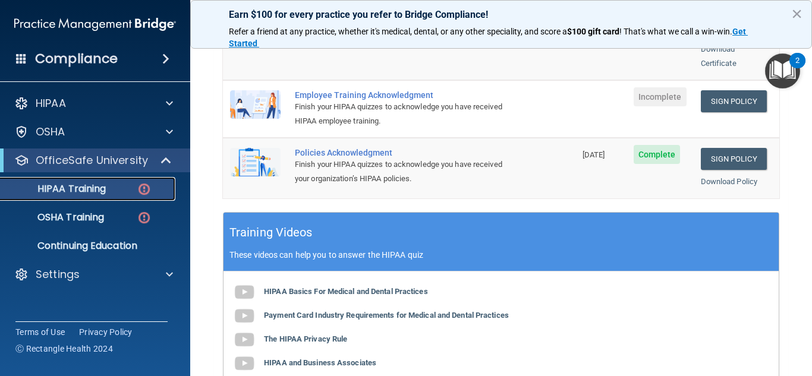
scroll to position [358, 0]
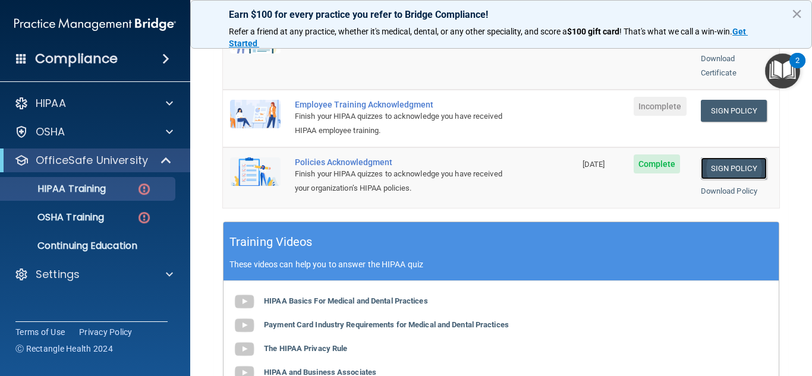
click at [721, 160] on link "Sign Policy" at bounding box center [734, 168] width 66 height 22
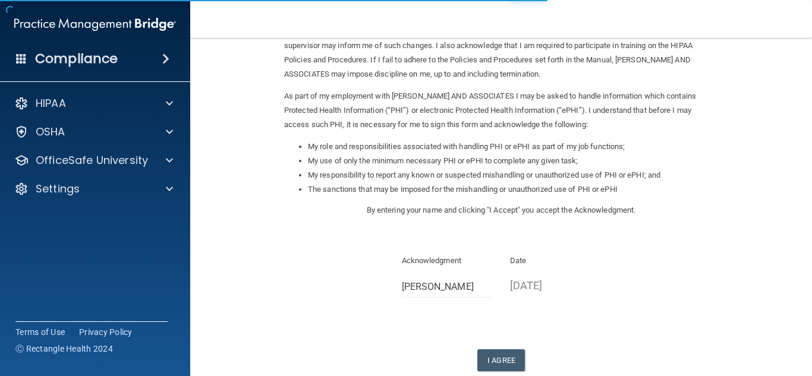
scroll to position [133, 0]
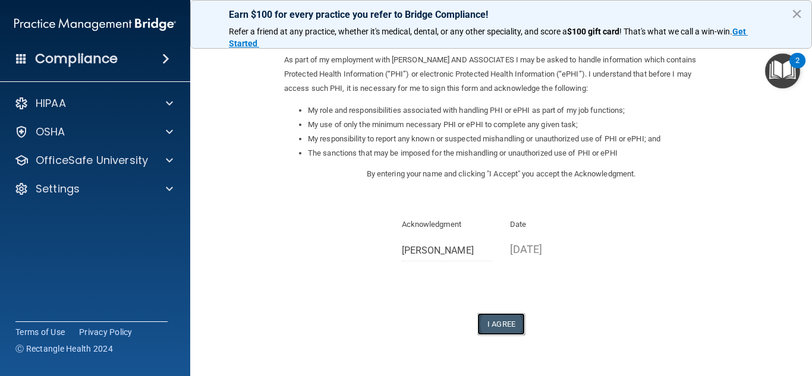
click at [511, 320] on button "I Agree" at bounding box center [501, 324] width 48 height 22
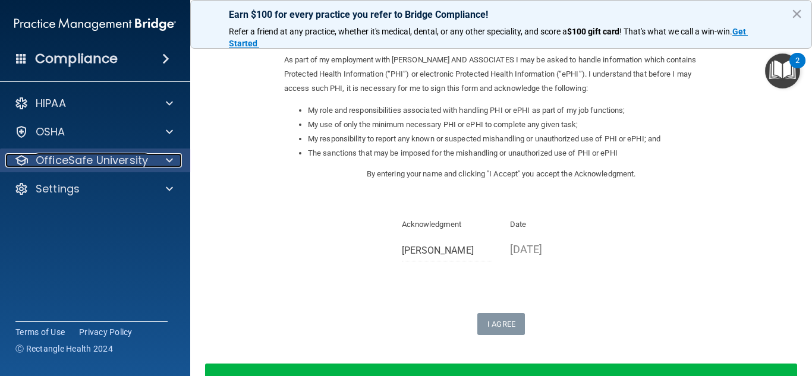
click at [115, 158] on p "OfficeSafe University" at bounding box center [92, 160] width 112 height 14
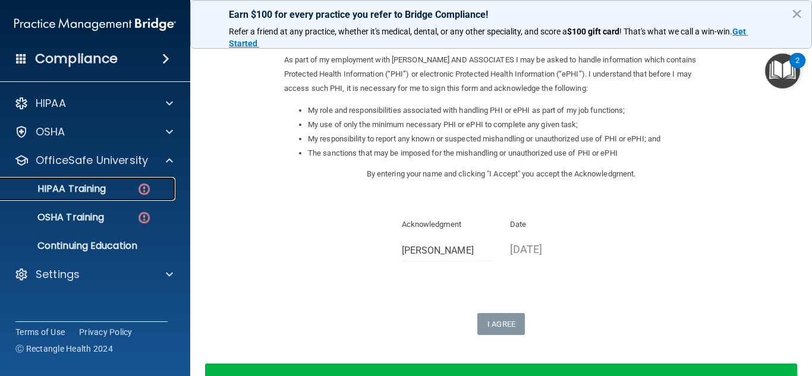
click at [105, 189] on p "HIPAA Training" at bounding box center [57, 189] width 98 height 12
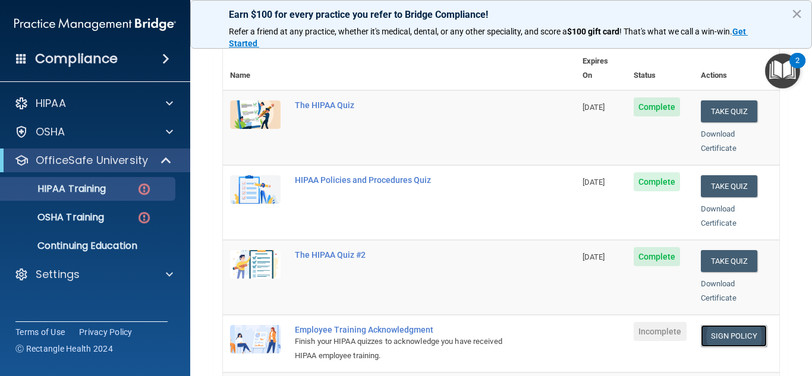
click at [716, 327] on link "Sign Policy" at bounding box center [734, 336] width 66 height 22
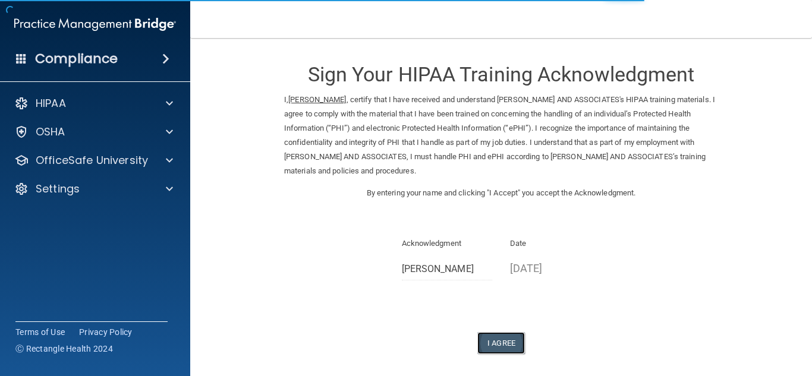
click at [494, 337] on button "I Agree" at bounding box center [501, 343] width 48 height 22
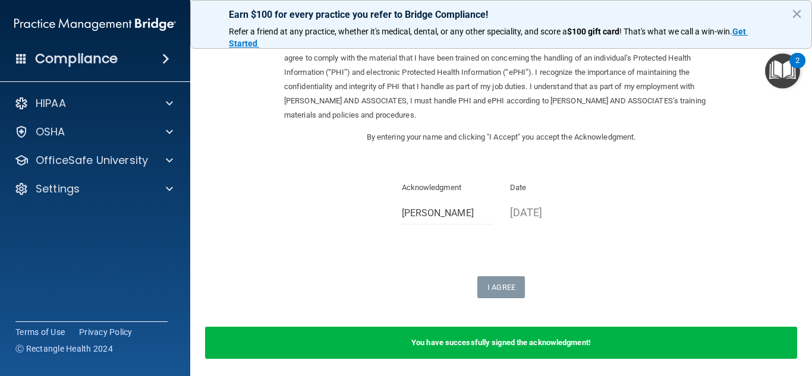
scroll to position [61, 0]
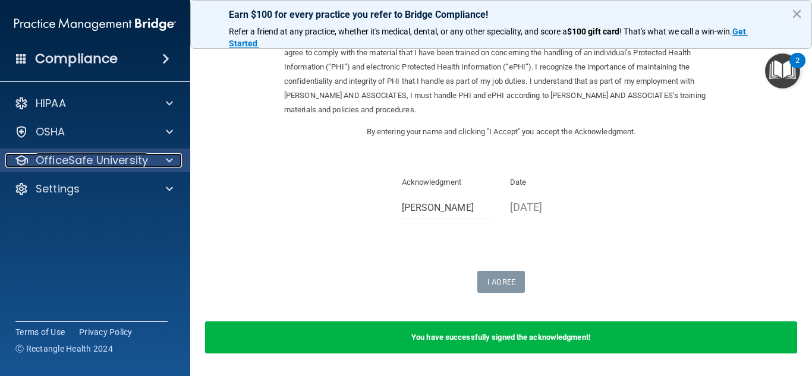
click at [159, 162] on div at bounding box center [168, 160] width 30 height 14
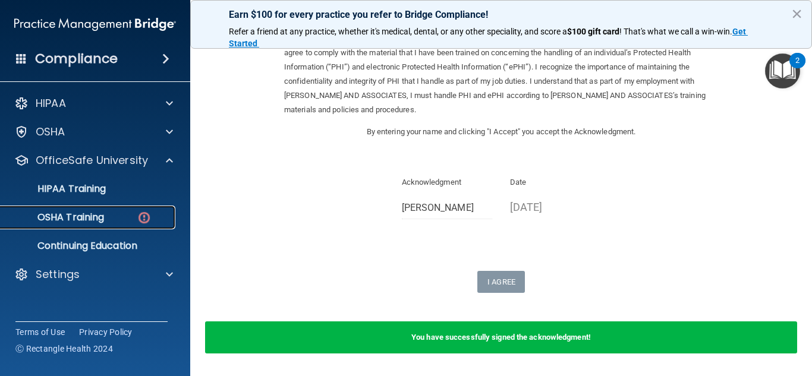
click at [100, 218] on p "OSHA Training" at bounding box center [56, 218] width 96 height 12
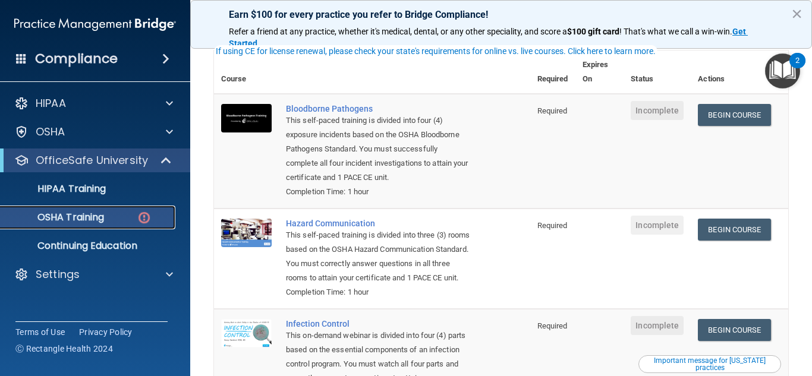
scroll to position [92, 0]
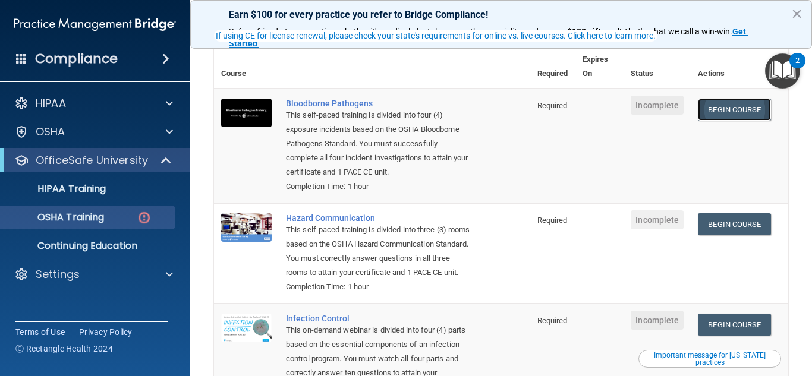
click at [720, 115] on link "Begin Course" at bounding box center [734, 110] width 73 height 22
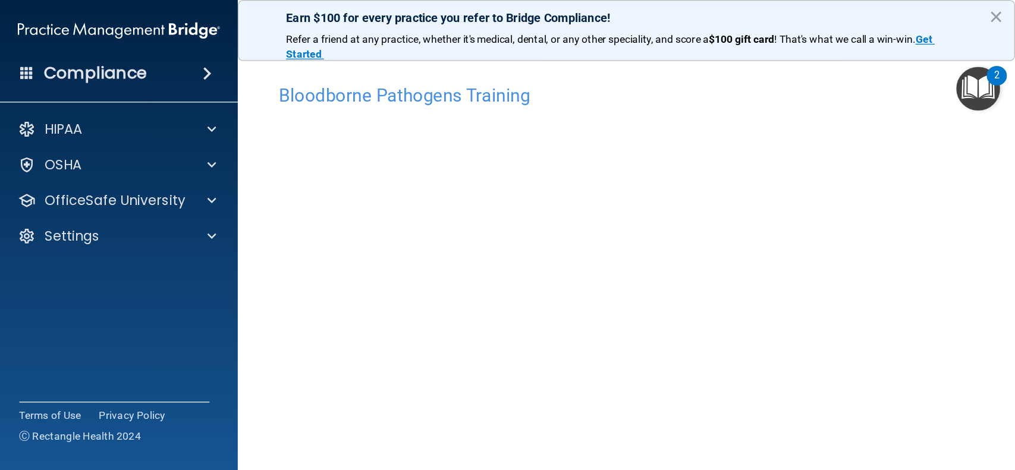
scroll to position [46, 0]
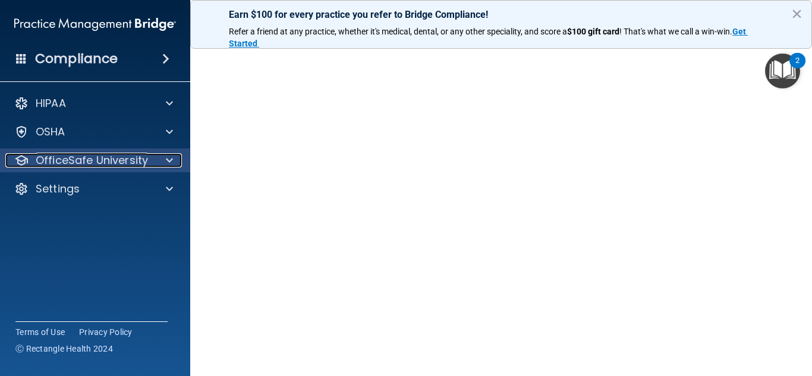
click at [133, 155] on p "OfficeSafe University" at bounding box center [92, 160] width 112 height 14
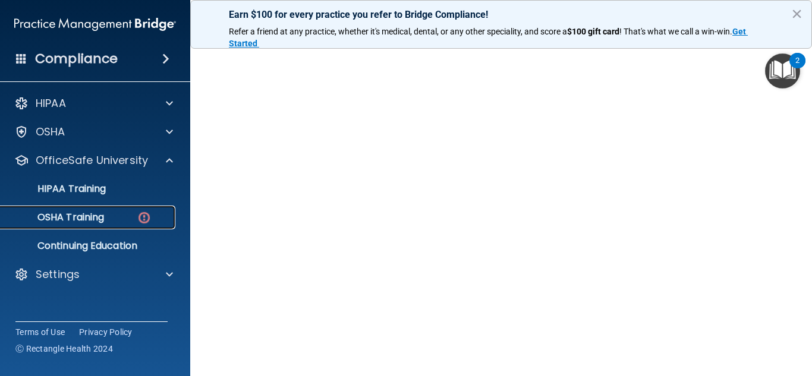
click at [116, 210] on link "OSHA Training" at bounding box center [81, 218] width 187 height 24
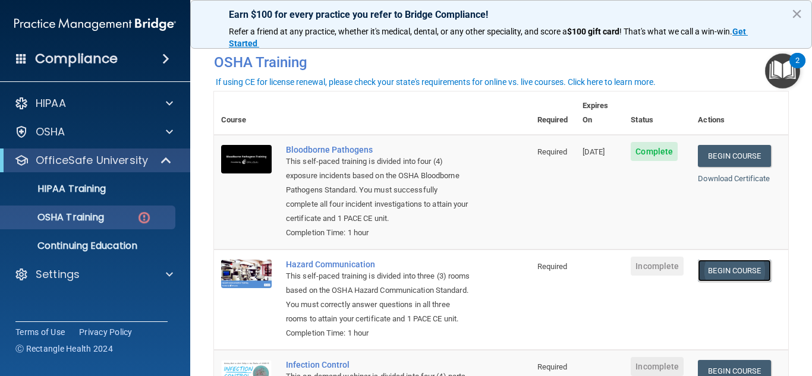
click at [723, 263] on link "Begin Course" at bounding box center [734, 271] width 73 height 22
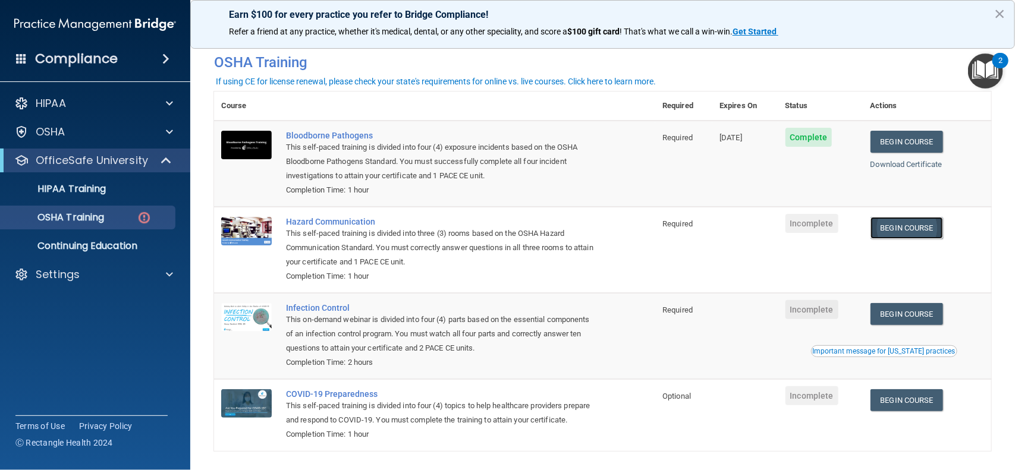
scroll to position [46, 0]
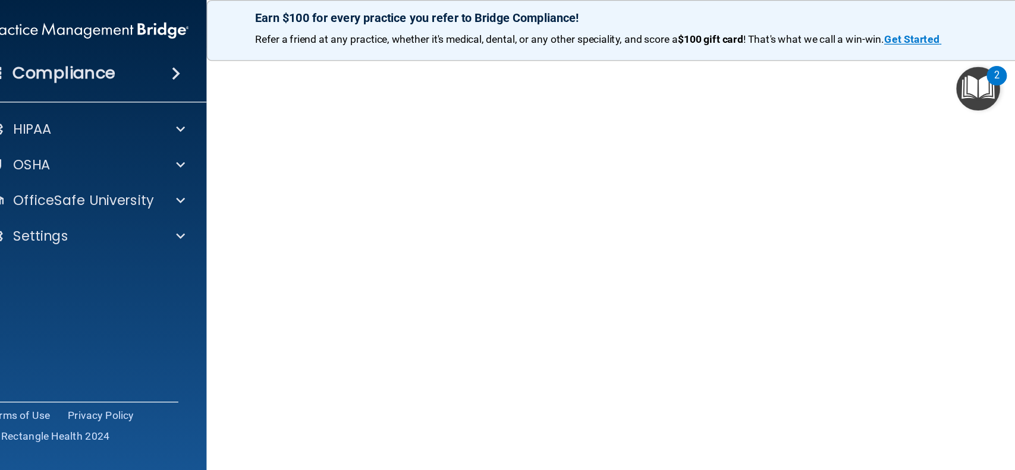
scroll to position [71, 0]
drag, startPoint x: 811, startPoint y: 114, endPoint x: 808, endPoint y: 144, distance: 31.0
click at [808, 144] on div "Hazard Communication Training This course doesn’t expire until . Are you sure y…" at bounding box center [501, 210] width 624 height 438
click at [809, 27] on div "Refer a friend at any practice, whether it's medical, dental, or any other spec…" at bounding box center [501, 32] width 623 height 12
click at [811, 111] on div "Hazard Communication Training This course doesn’t expire until . Are you sure y…" at bounding box center [501, 210] width 624 height 438
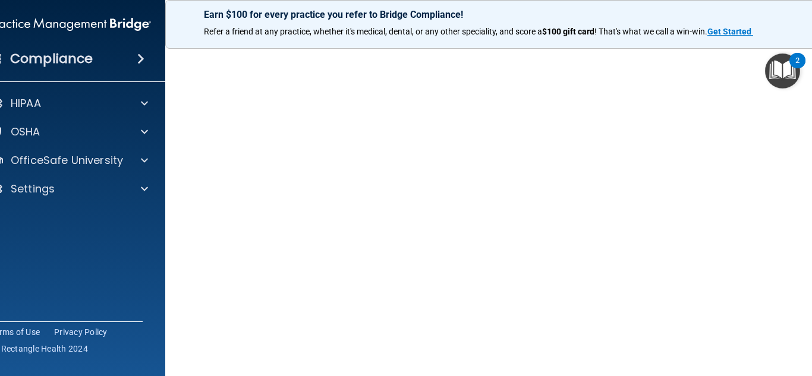
drag, startPoint x: 808, startPoint y: 201, endPoint x: 811, endPoint y: 240, distance: 38.2
click at [811, 240] on div "Hazard Communication Training This course doesn’t expire until . Are you sure y…" at bounding box center [501, 210] width 624 height 438
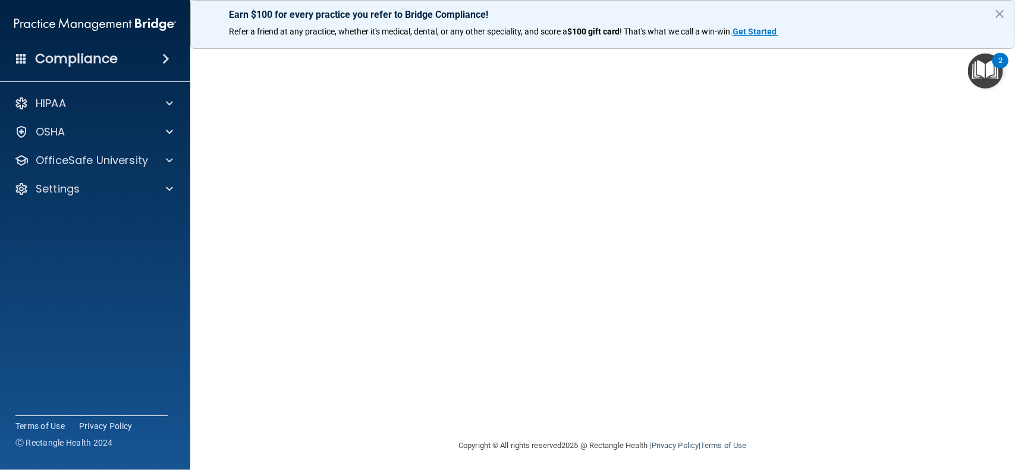
scroll to position [0, 0]
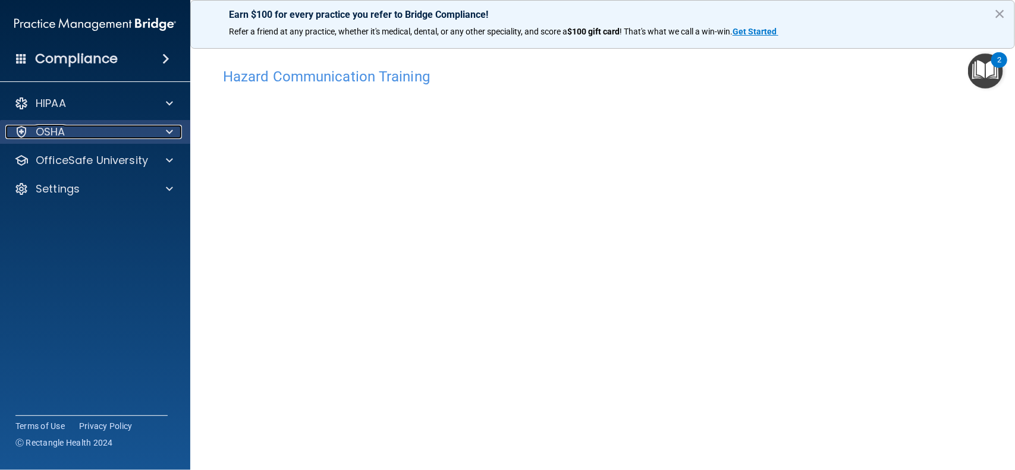
click at [139, 130] on div "OSHA" at bounding box center [78, 132] width 147 height 14
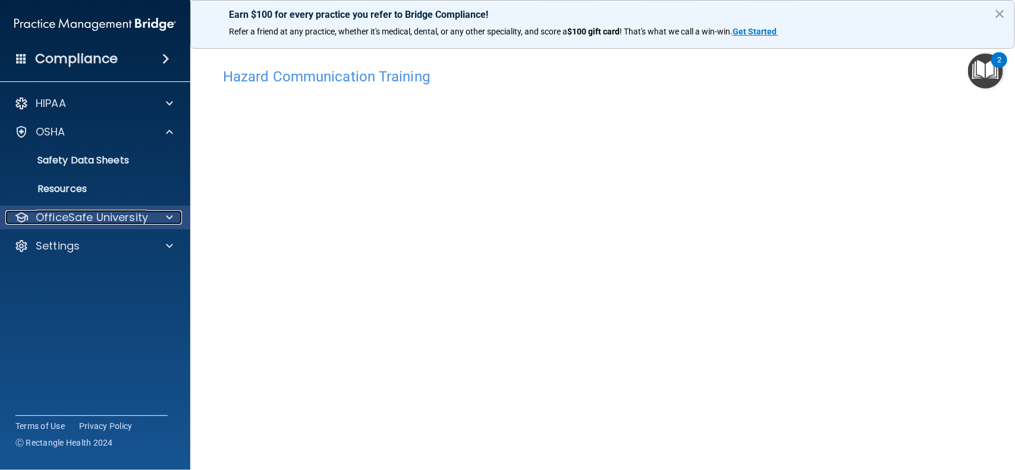
click at [143, 216] on p "OfficeSafe University" at bounding box center [92, 217] width 112 height 14
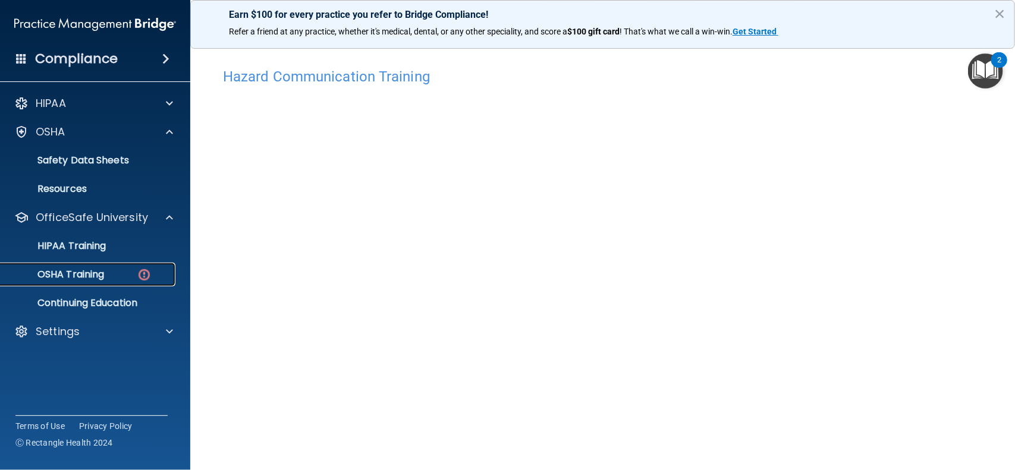
click at [118, 283] on link "OSHA Training" at bounding box center [81, 275] width 187 height 24
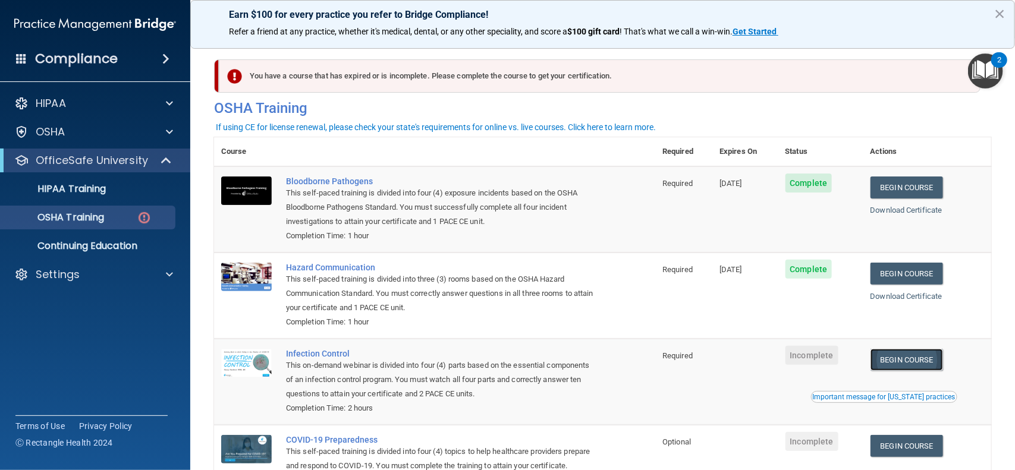
click at [811, 360] on link "Begin Course" at bounding box center [906, 360] width 73 height 22
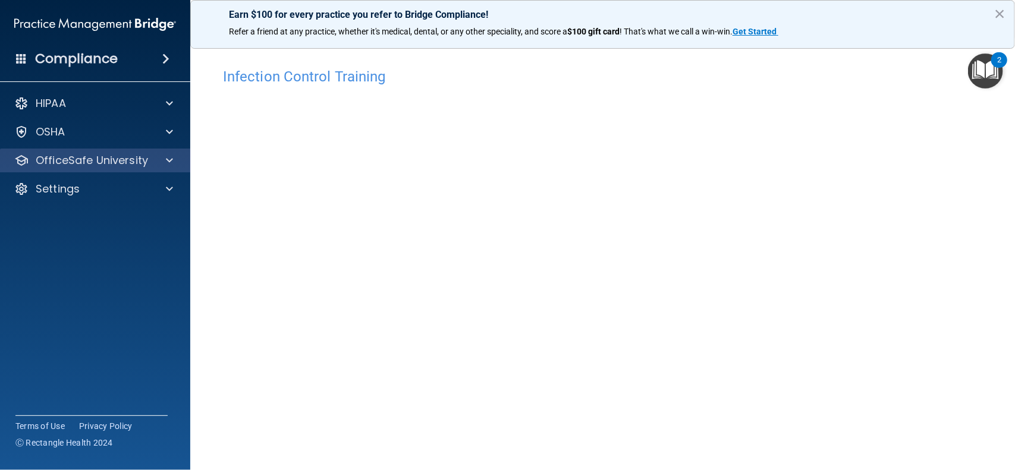
click at [163, 169] on div "OfficeSafe University" at bounding box center [95, 161] width 191 height 24
click at [174, 165] on div at bounding box center [168, 160] width 30 height 14
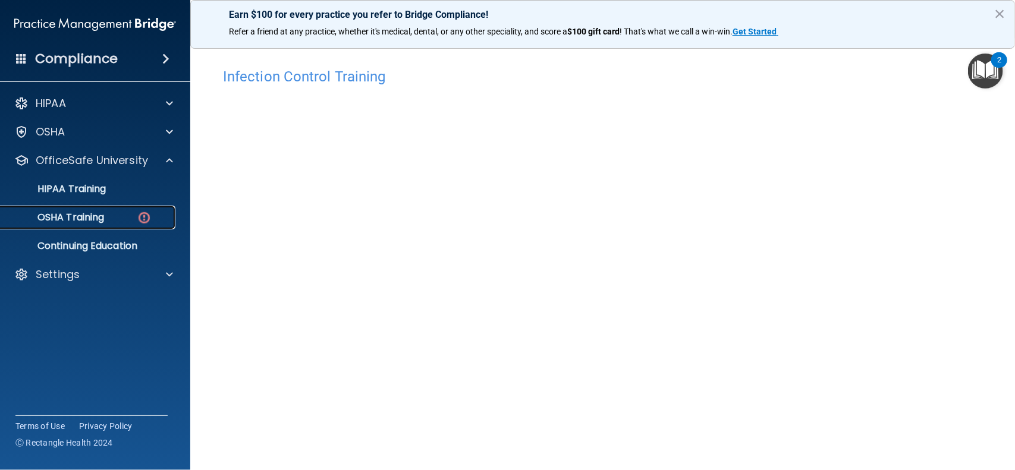
click at [105, 217] on div "OSHA Training" at bounding box center [89, 218] width 162 height 12
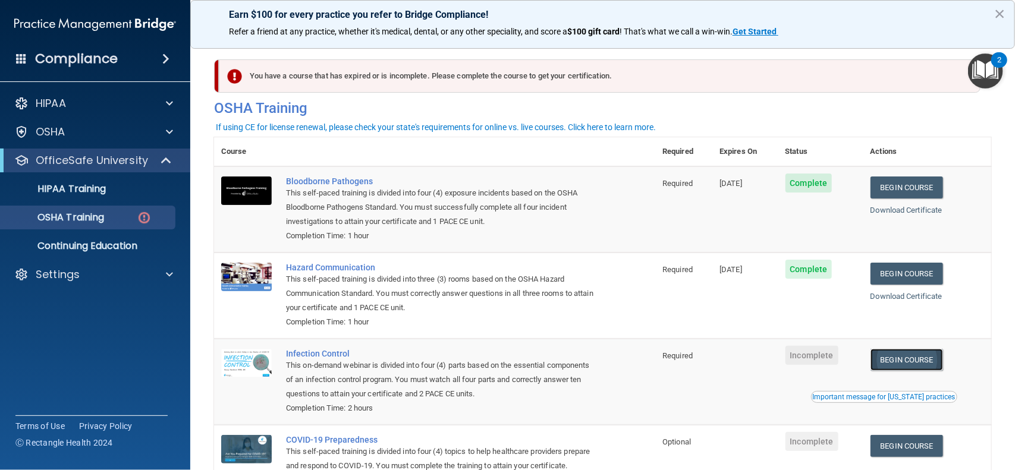
click at [895, 364] on link "Begin Course" at bounding box center [906, 360] width 73 height 22
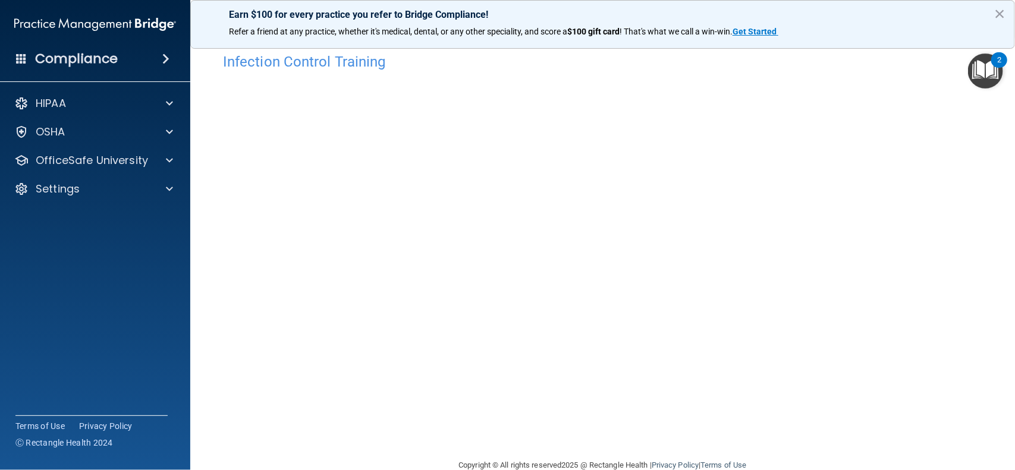
scroll to position [39, 0]
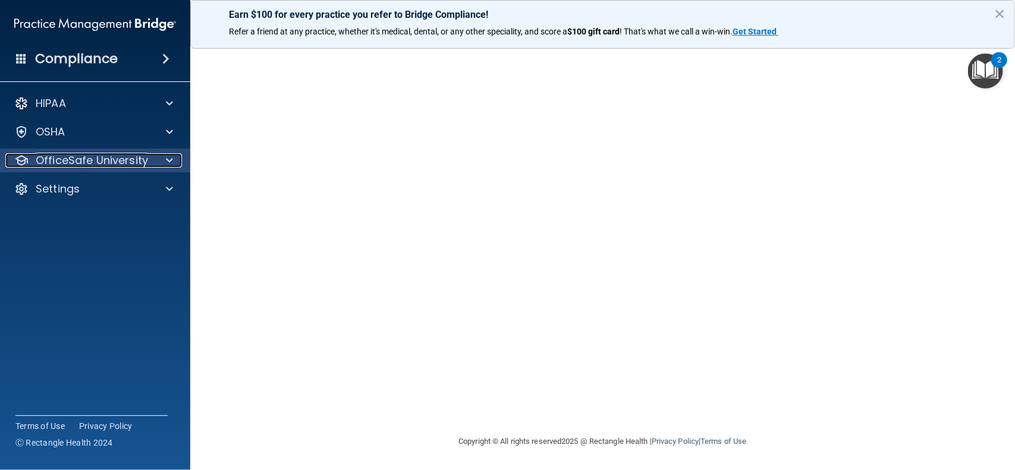
click at [144, 155] on p "OfficeSafe University" at bounding box center [92, 160] width 112 height 14
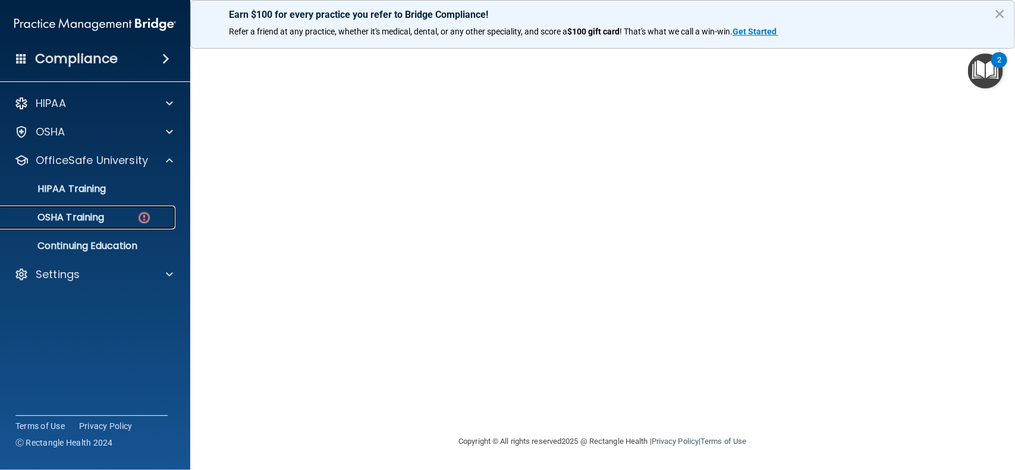
click at [121, 220] on div "OSHA Training" at bounding box center [89, 218] width 162 height 12
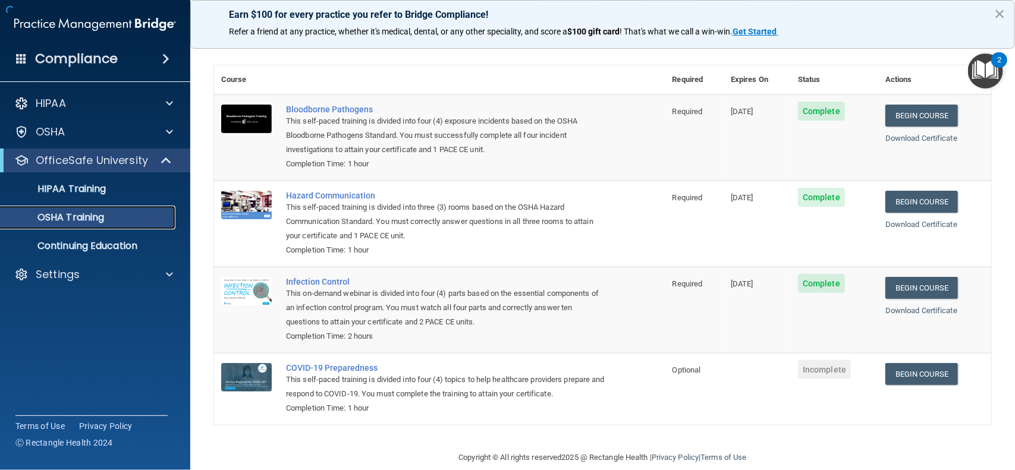
scroll to position [55, 0]
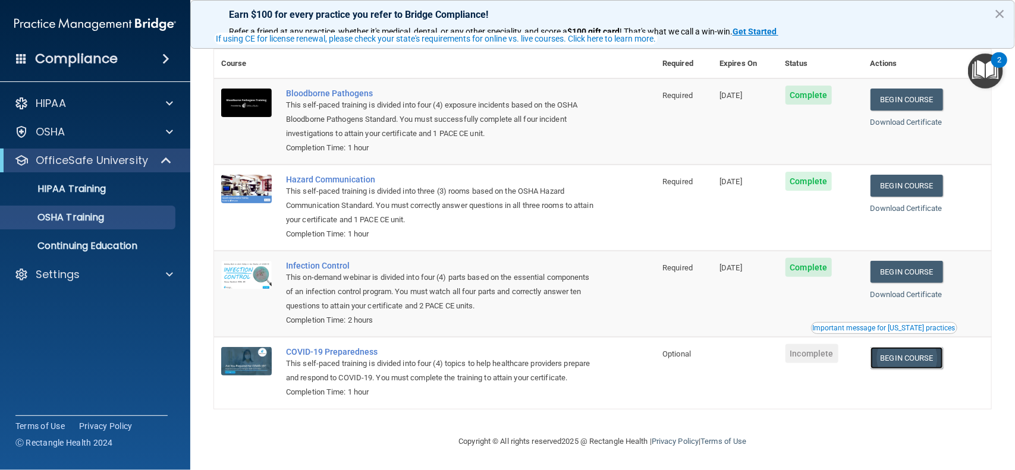
click at [903, 355] on link "Begin Course" at bounding box center [906, 358] width 73 height 22
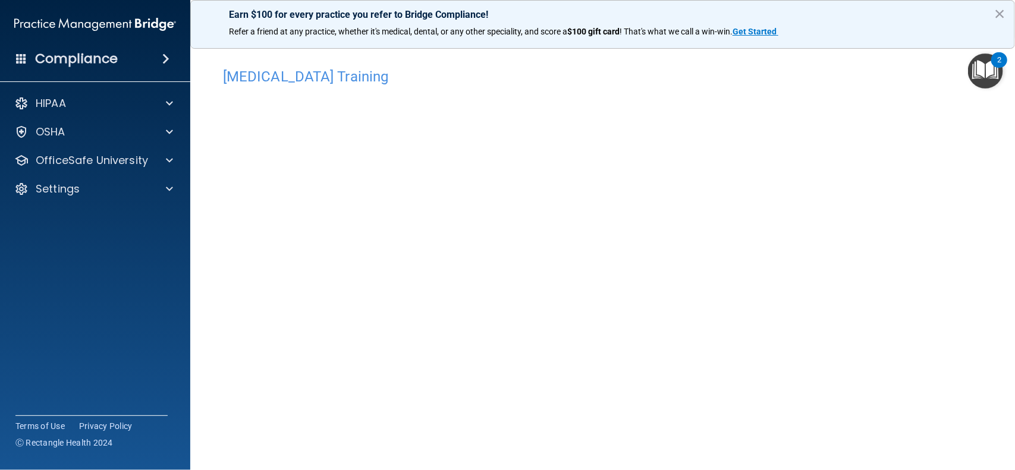
scroll to position [39, 0]
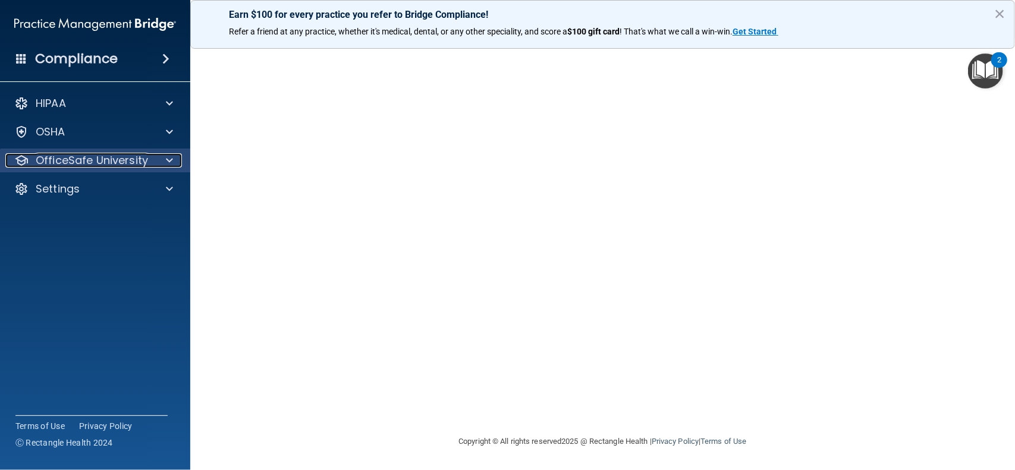
click at [128, 164] on p "OfficeSafe University" at bounding box center [92, 160] width 112 height 14
click at [125, 153] on p "OfficeSafe University" at bounding box center [92, 160] width 112 height 14
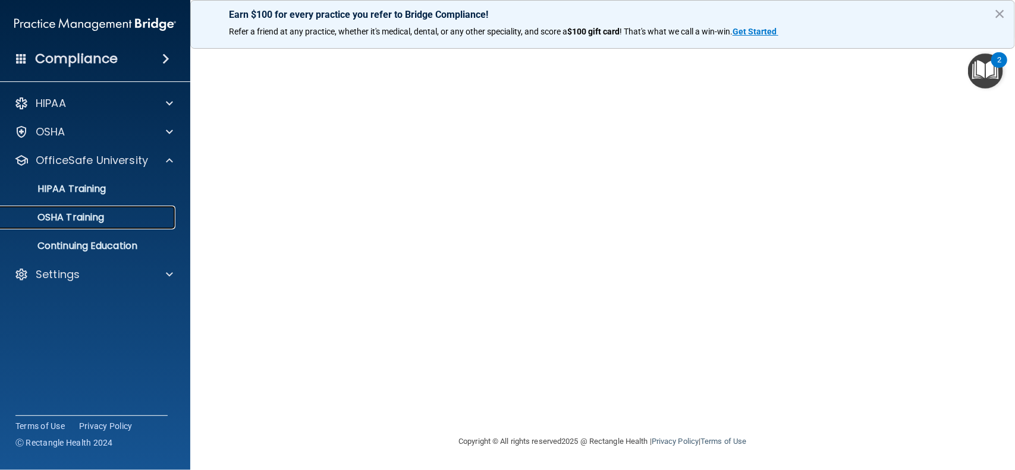
click at [100, 218] on p "OSHA Training" at bounding box center [56, 218] width 96 height 12
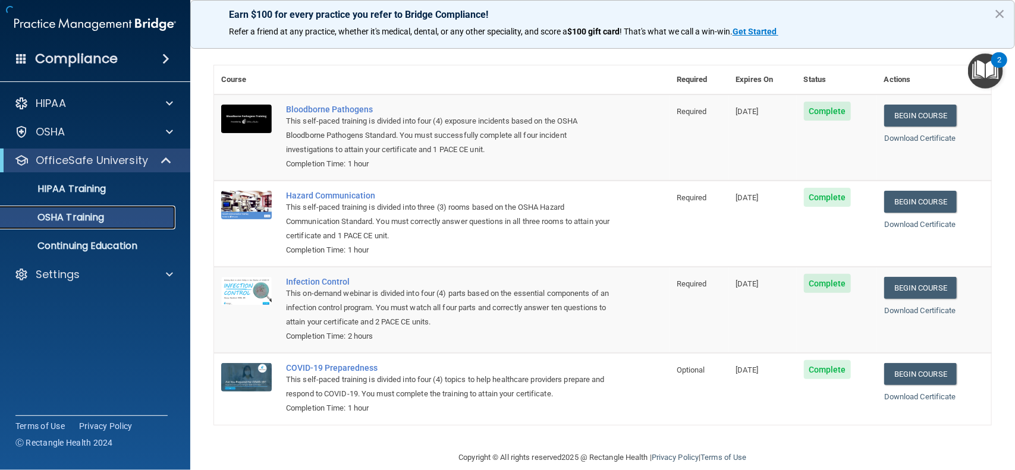
scroll to position [55, 0]
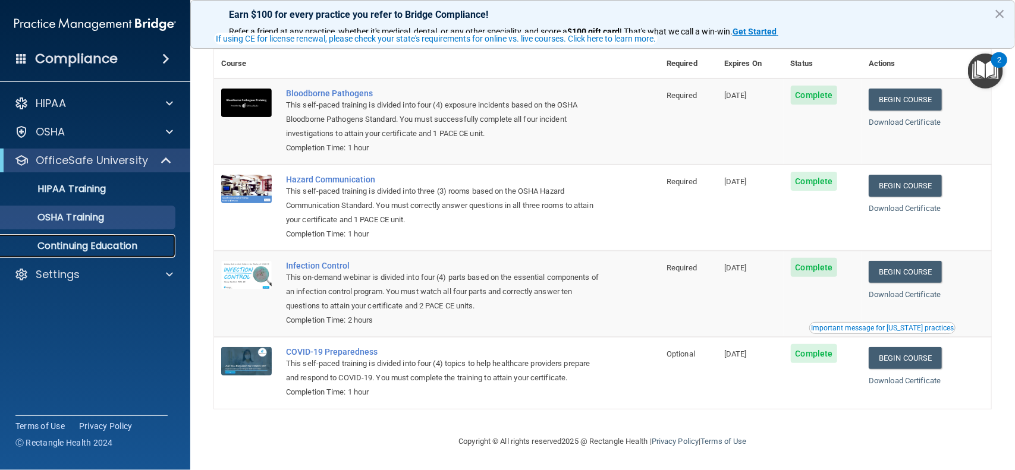
click at [145, 250] on p "Continuing Education" at bounding box center [89, 246] width 162 height 12
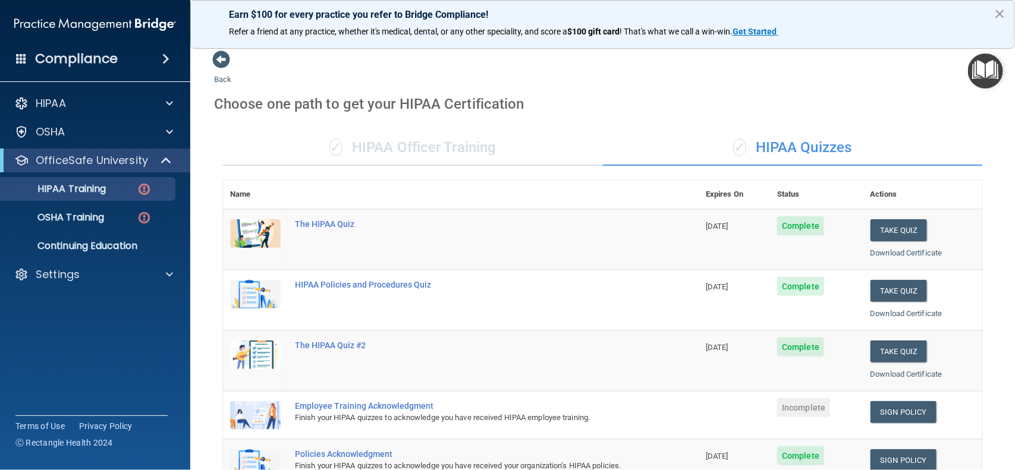
scroll to position [133, 0]
